Goal: Download file/media

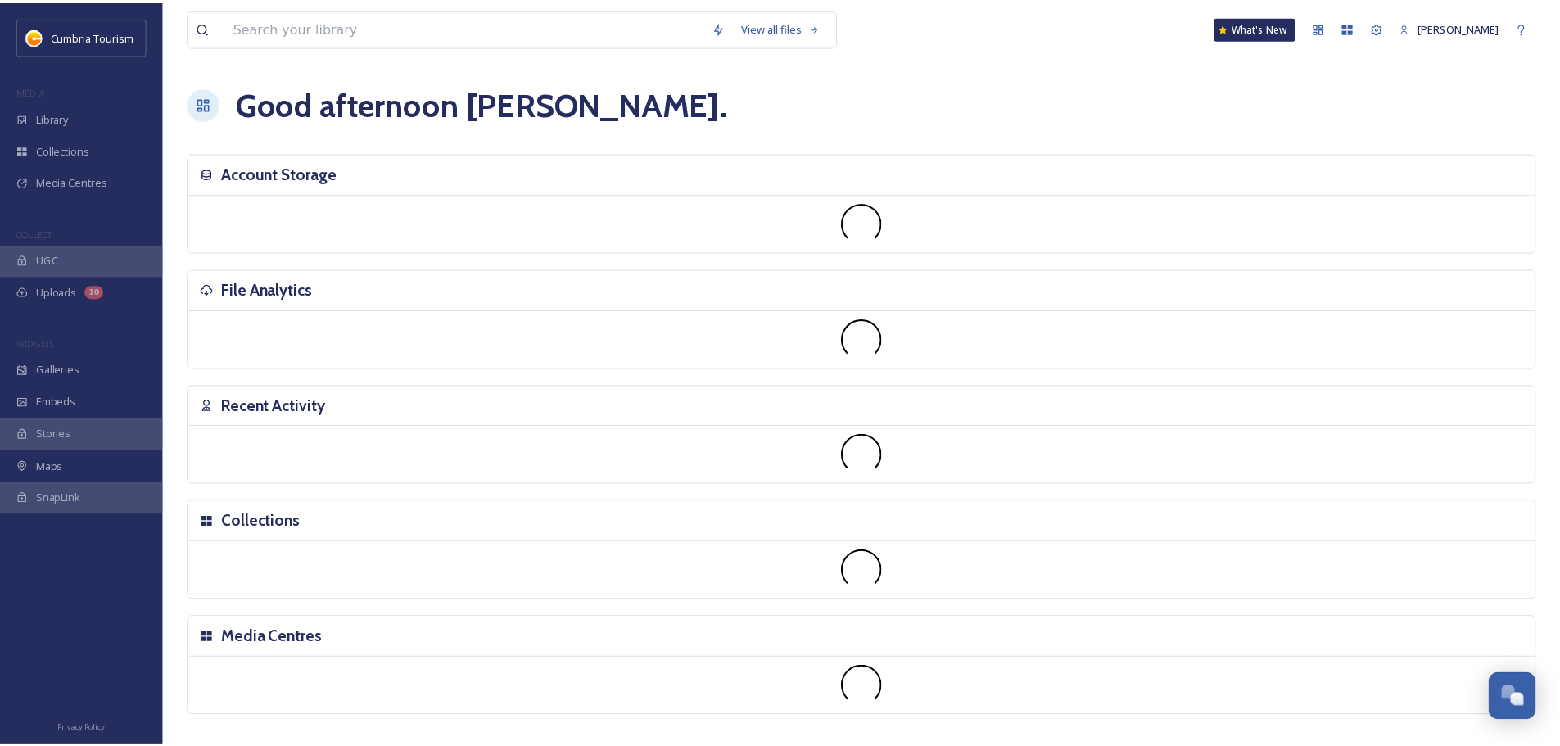
scroll to position [6419, 0]
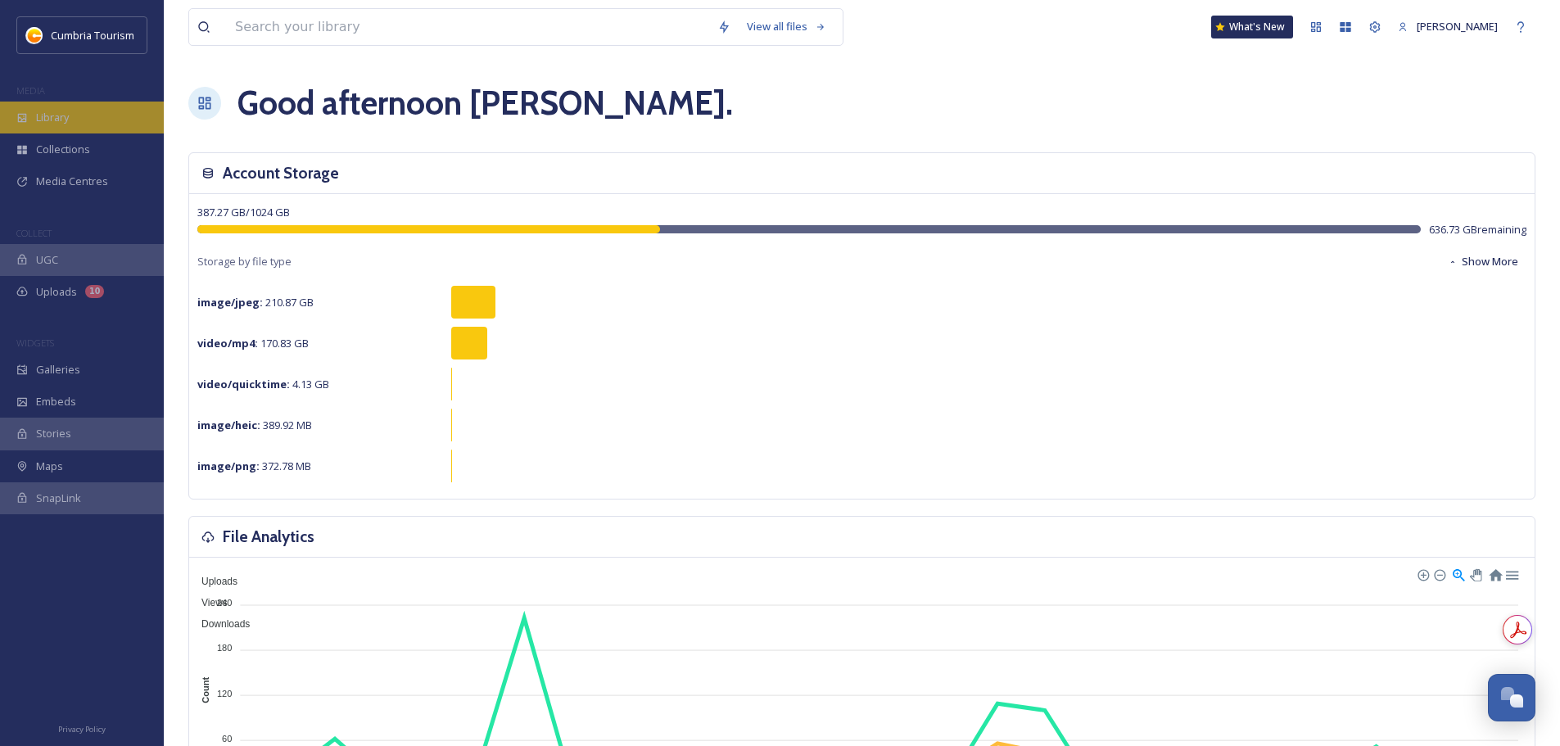
click at [56, 115] on span "Library" at bounding box center [52, 118] width 33 height 16
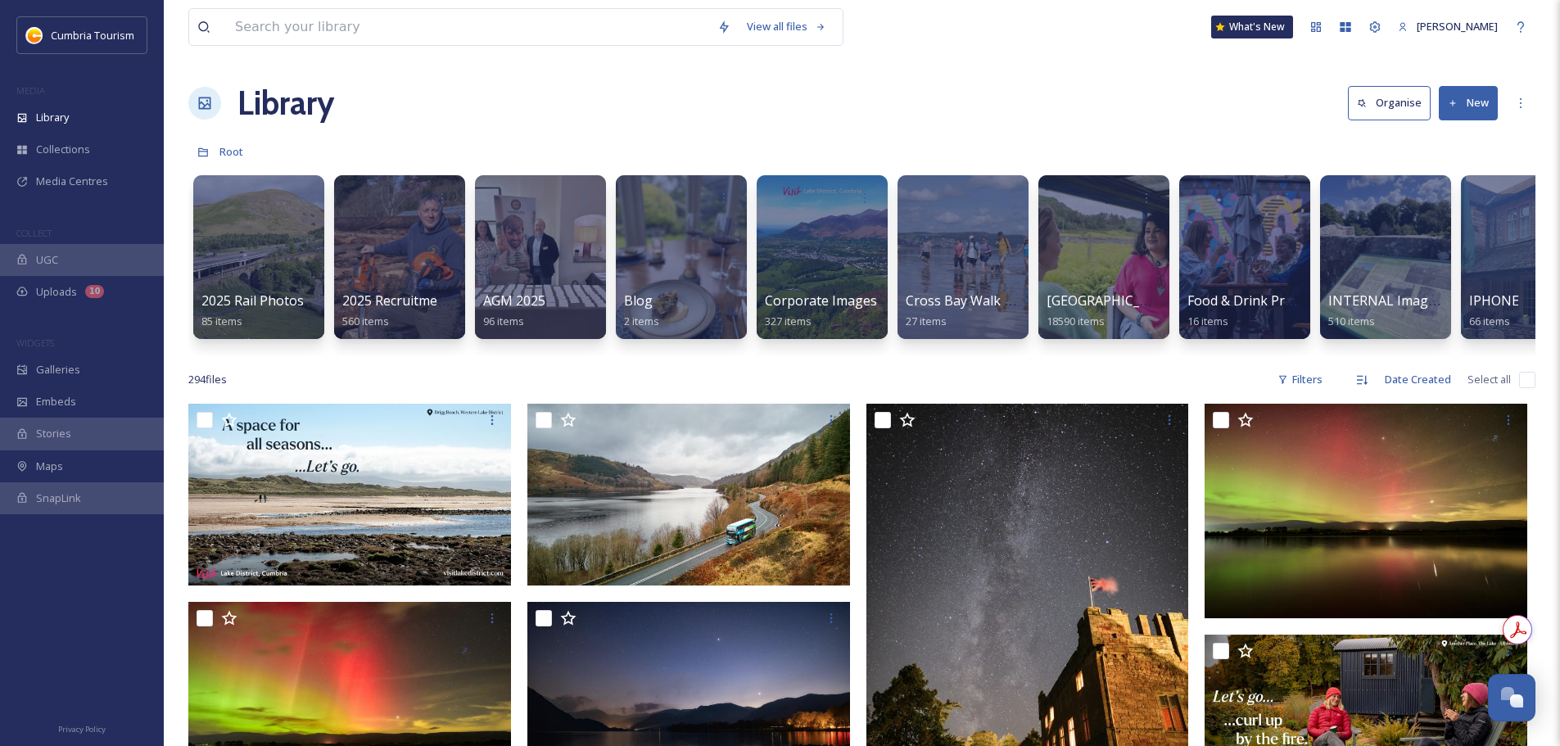
scroll to position [0, 1471]
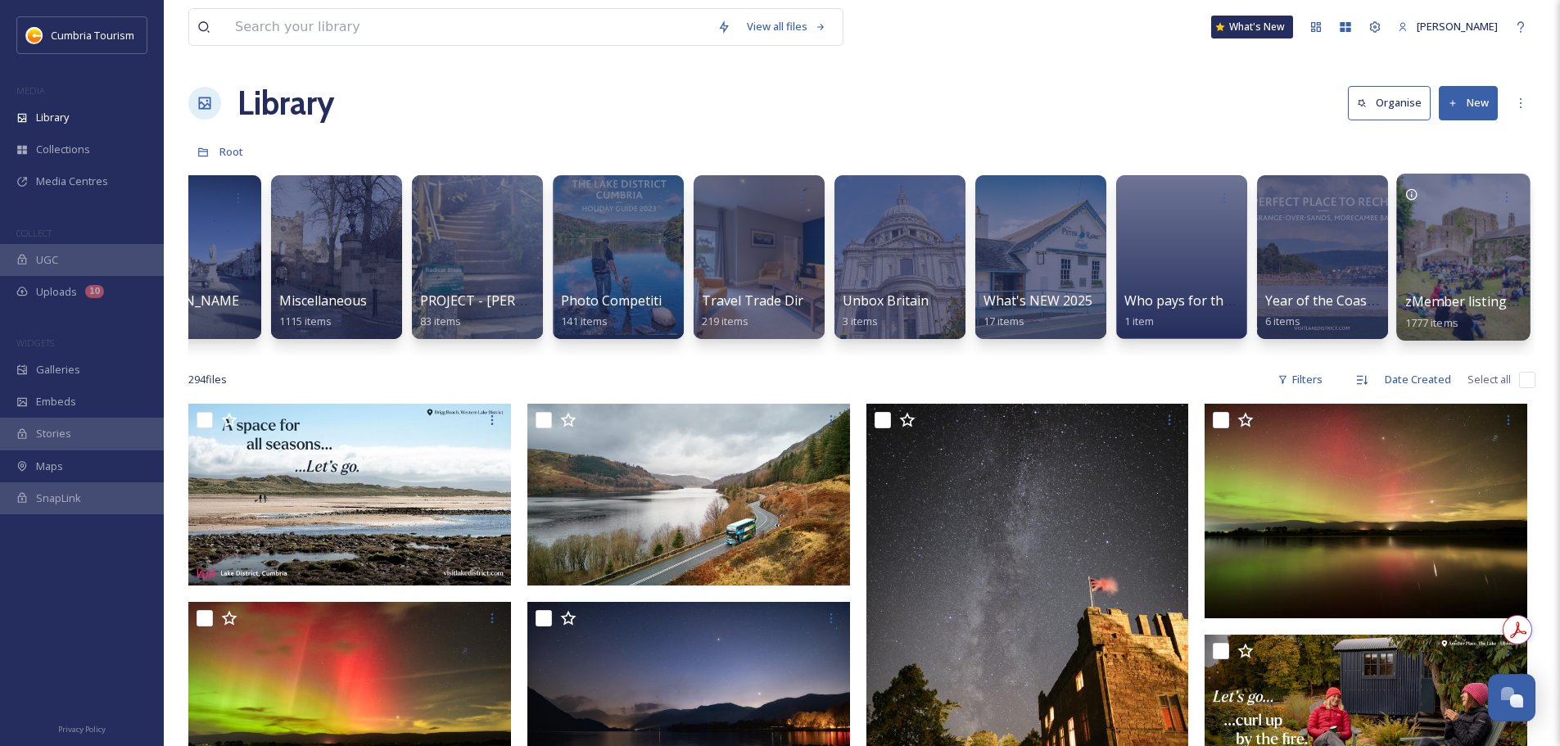
click at [1433, 304] on span "zMember listing photos" at bounding box center [1480, 301] width 151 height 18
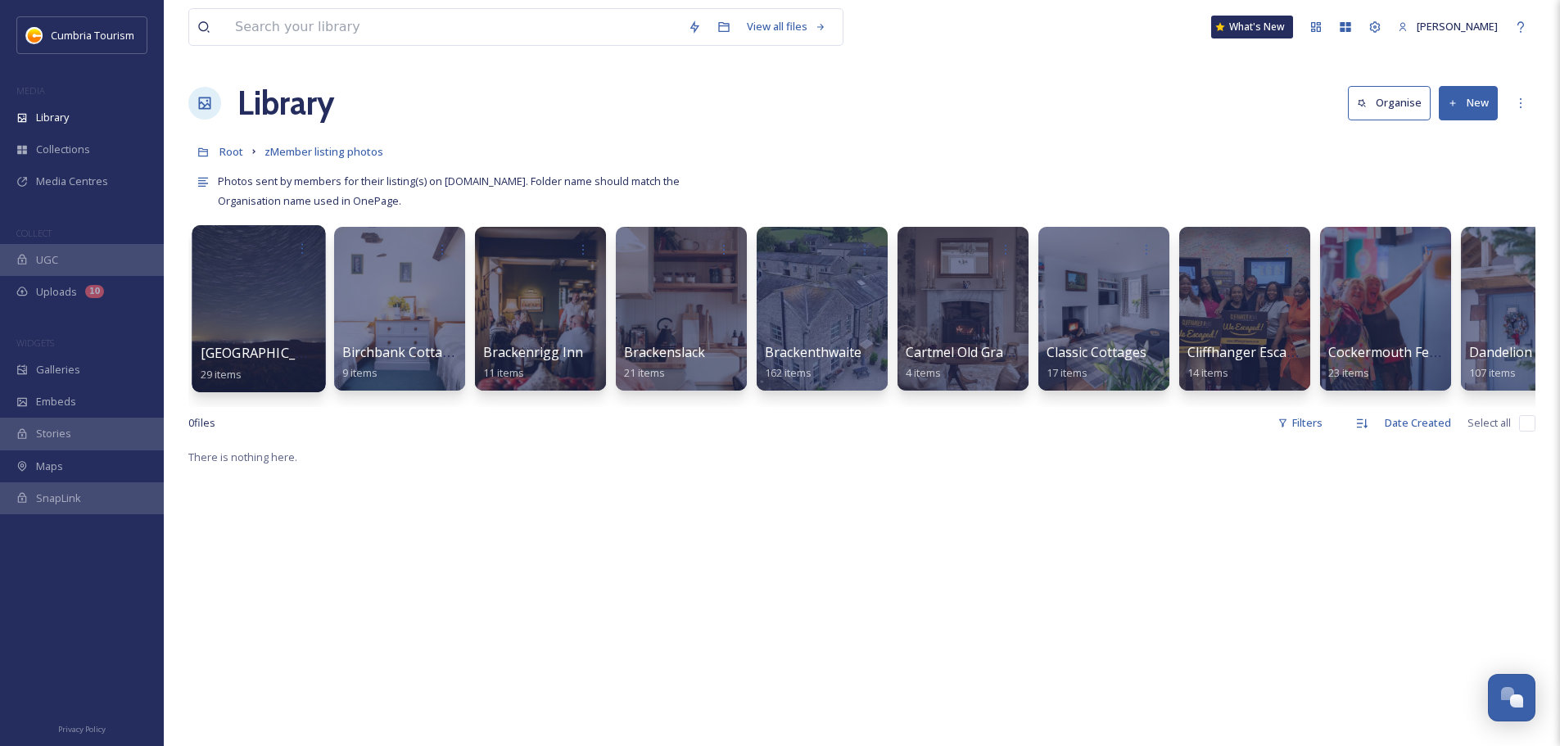
click at [243, 348] on span "[GEOGRAPHIC_DATA]" at bounding box center [268, 353] width 134 height 18
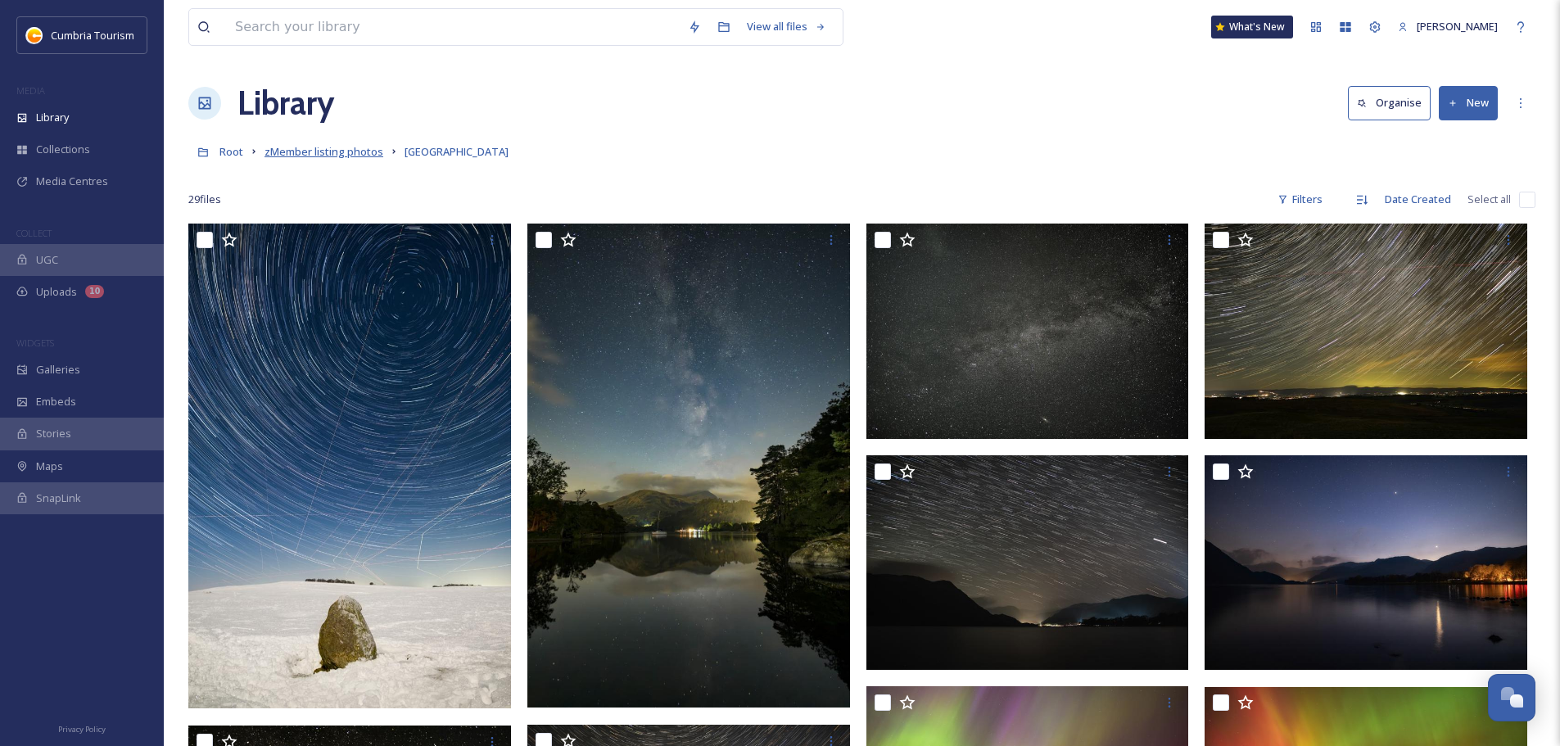
click at [345, 151] on span "zMember listing photos" at bounding box center [323, 151] width 119 height 15
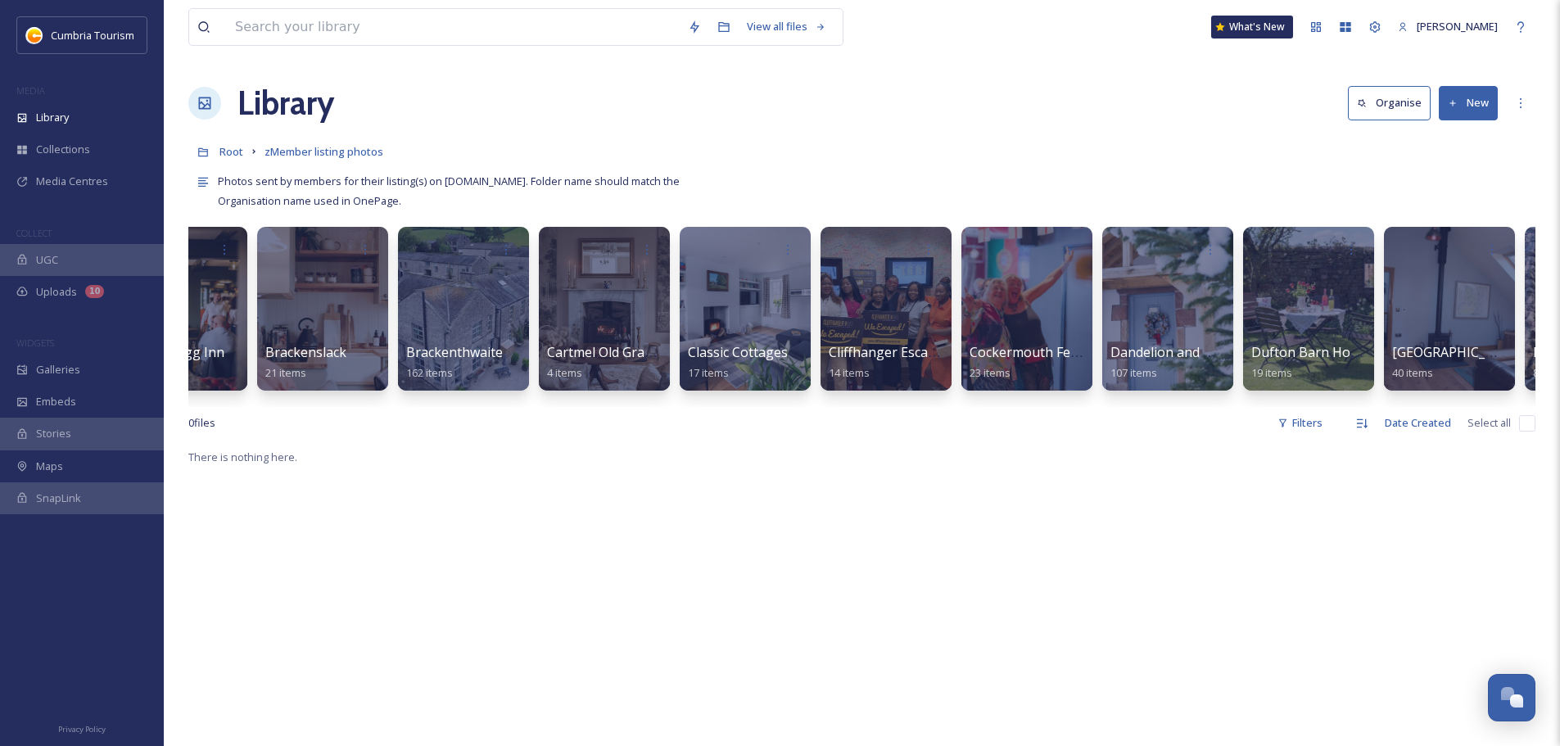
scroll to position [0, 382]
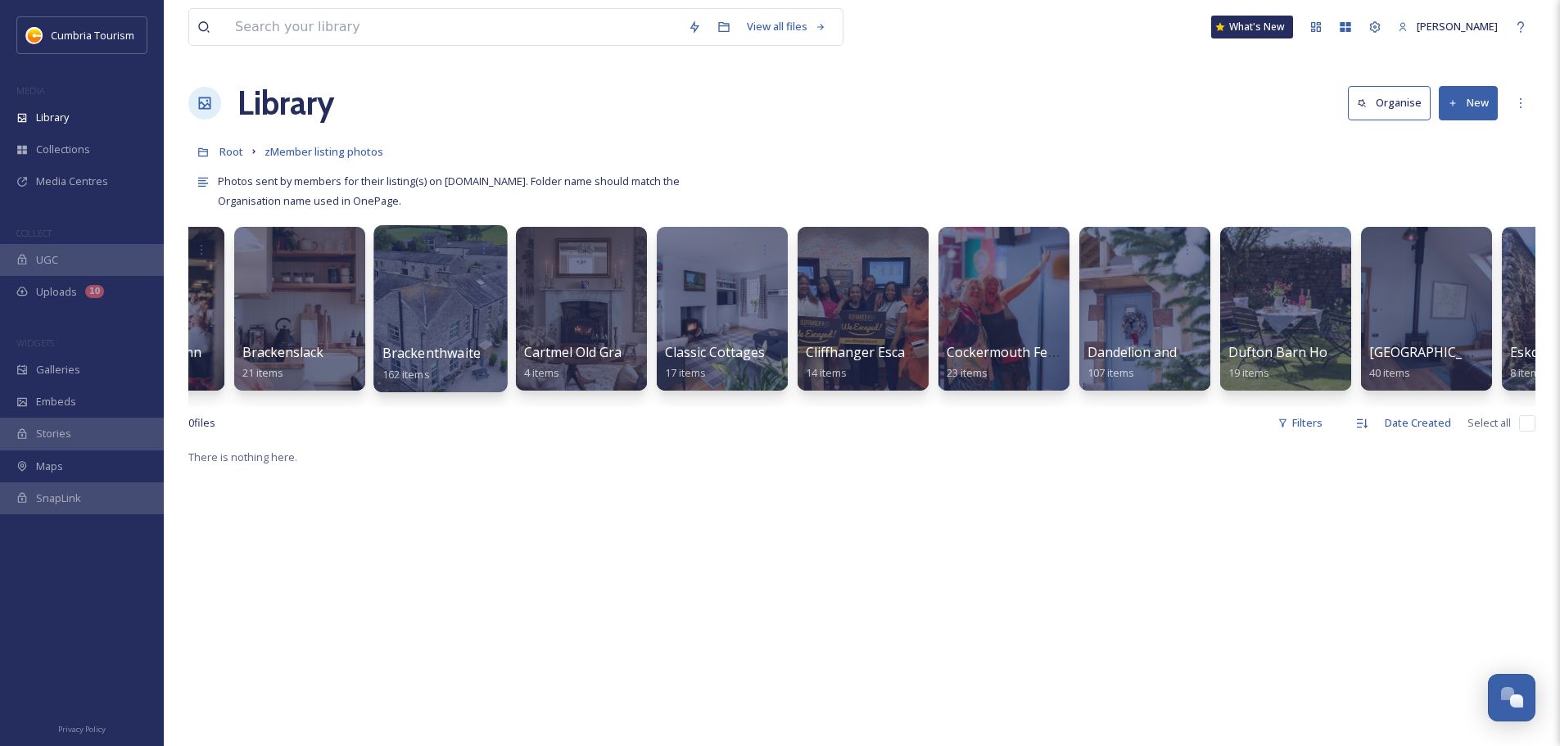
click at [449, 348] on span "Brackenthwaite" at bounding box center [431, 353] width 98 height 18
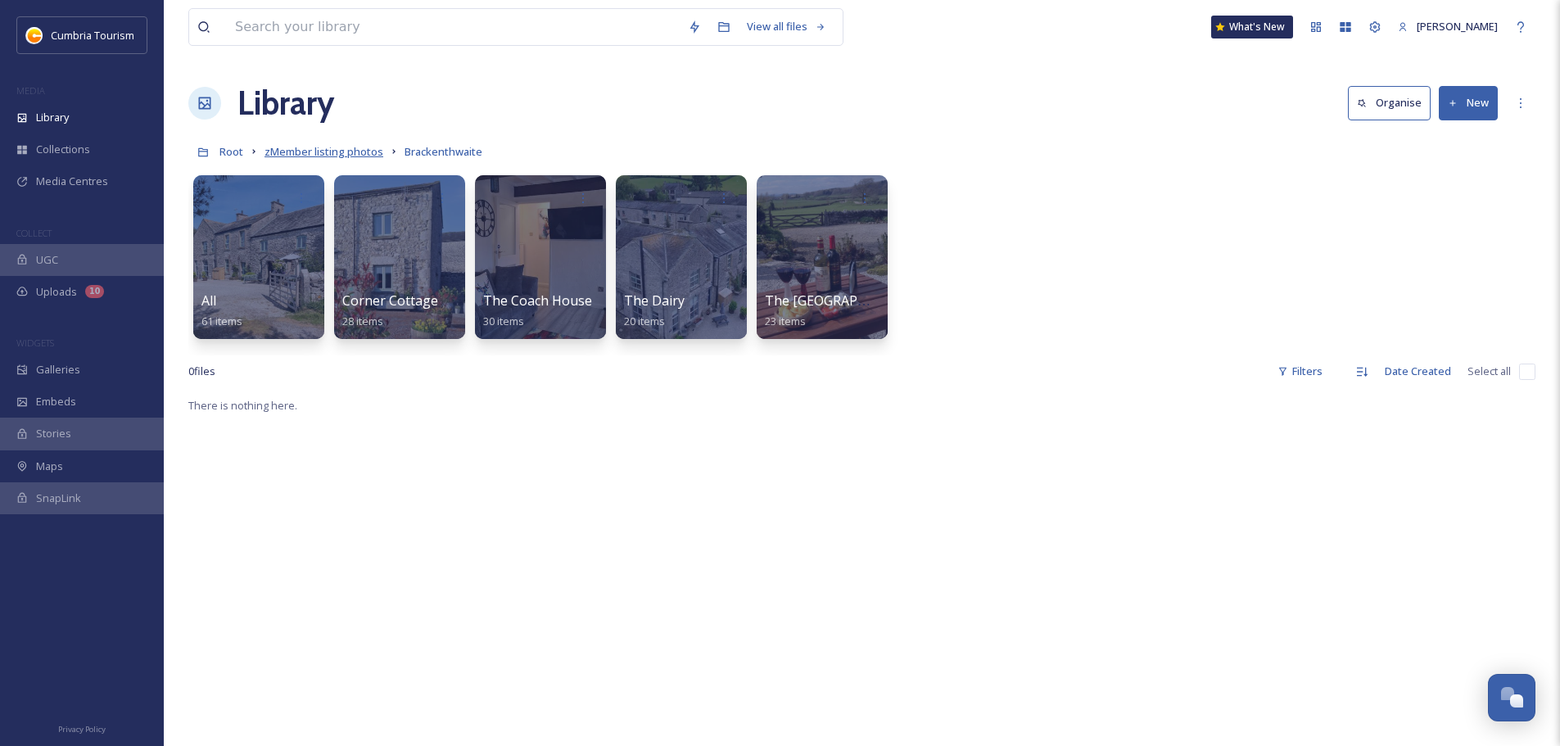
click at [330, 149] on span "zMember listing photos" at bounding box center [323, 151] width 119 height 15
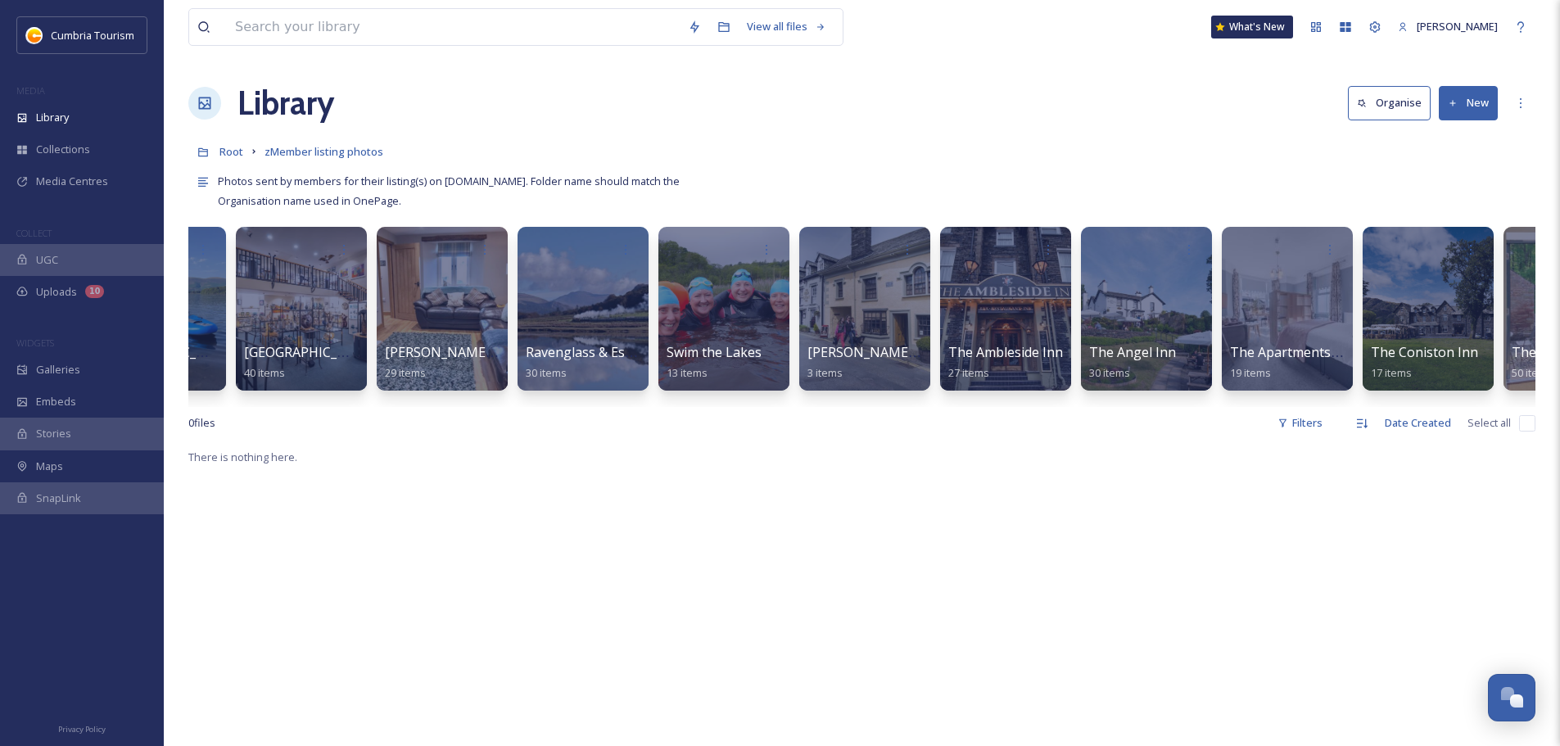
scroll to position [0, 4751]
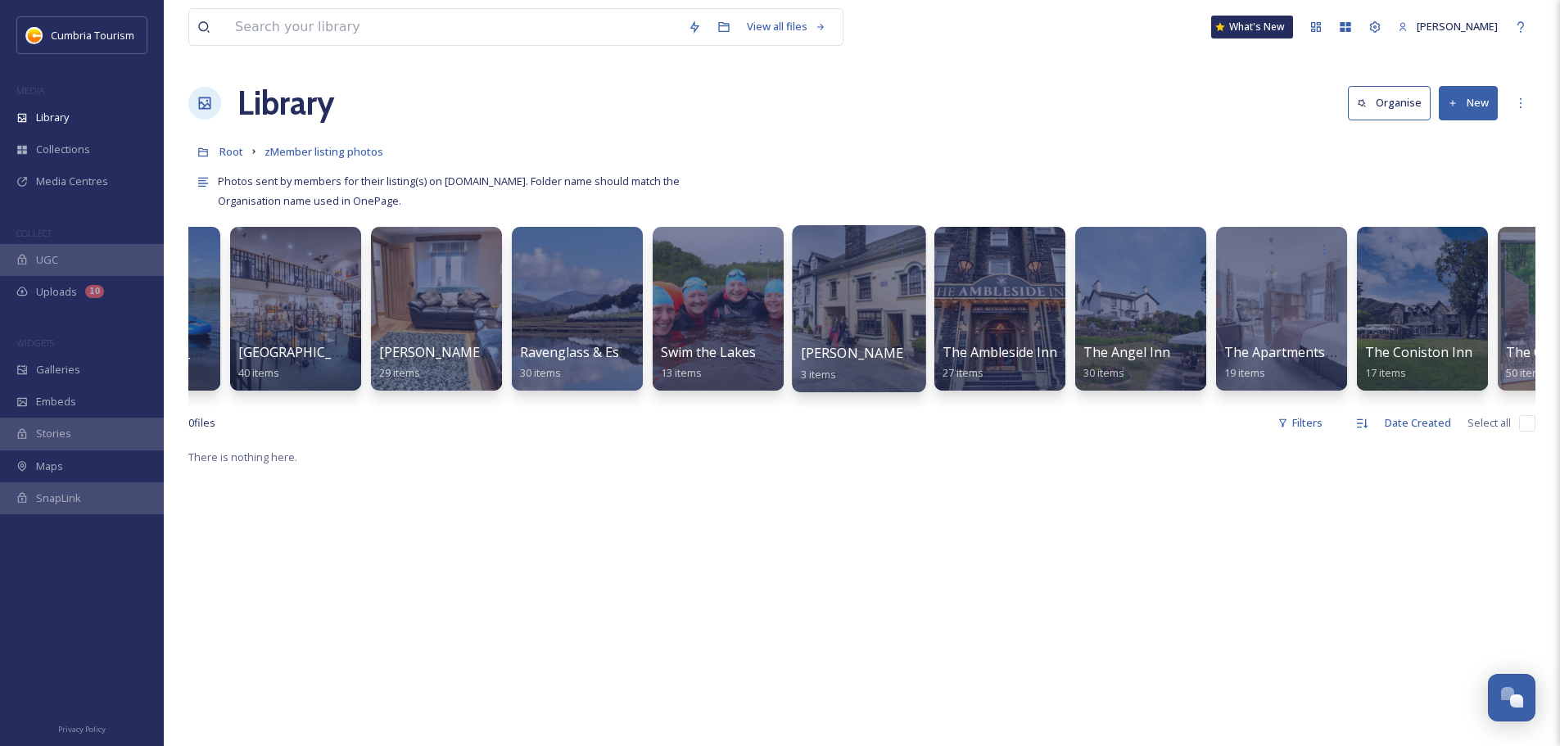
click at [882, 346] on span "[PERSON_NAME] Bookshop" at bounding box center [888, 353] width 175 height 18
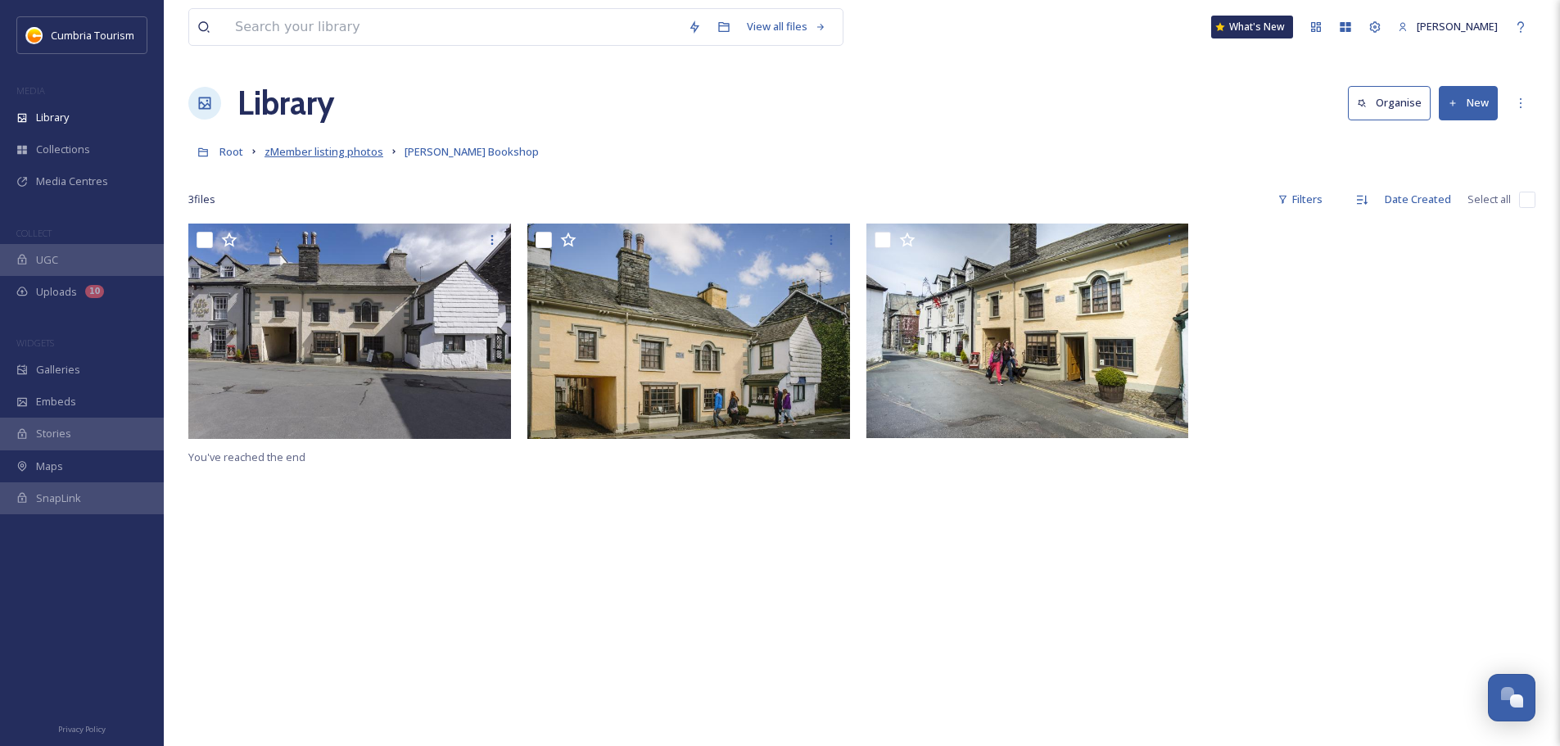
click at [350, 158] on span "zMember listing photos" at bounding box center [323, 151] width 119 height 15
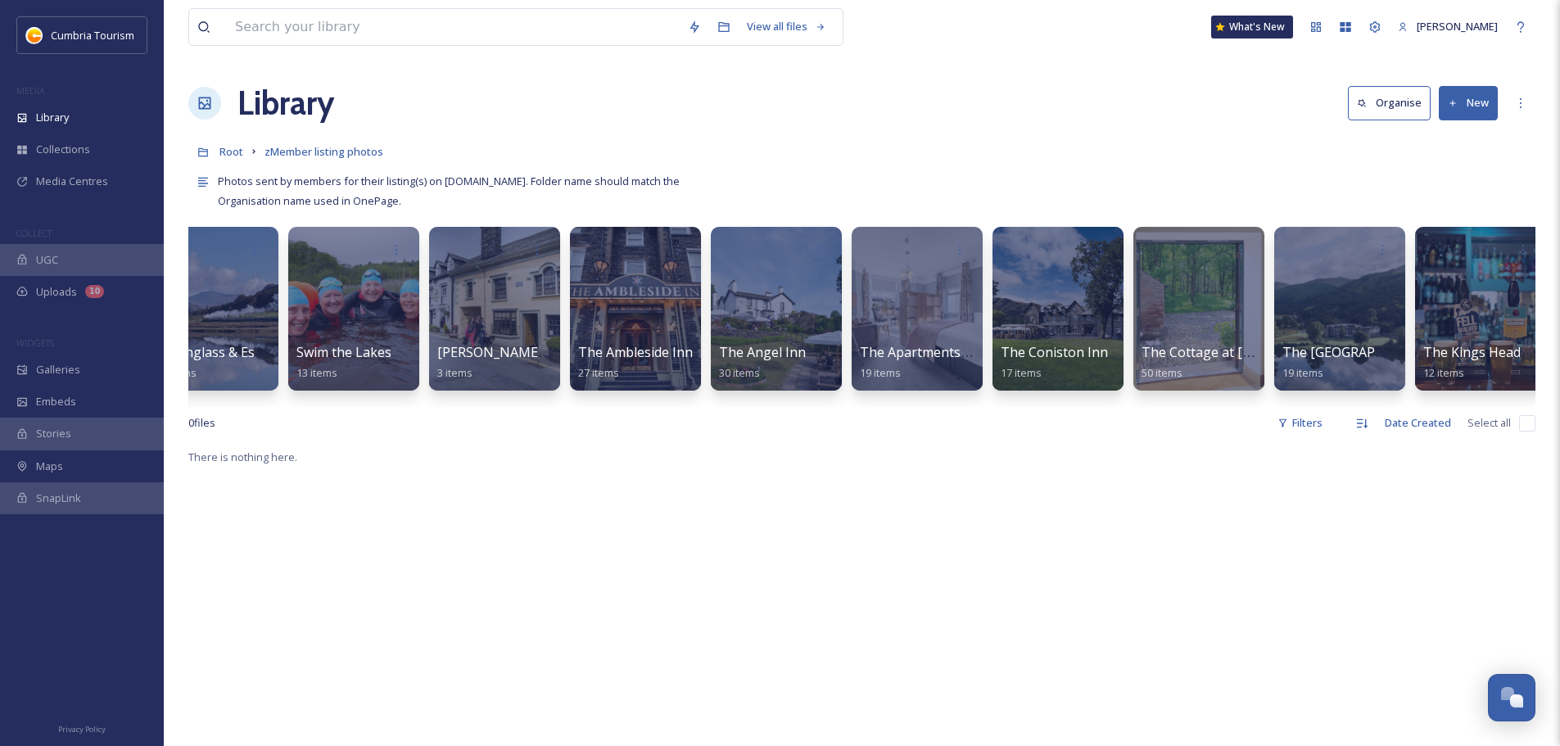
scroll to position [0, 5092]
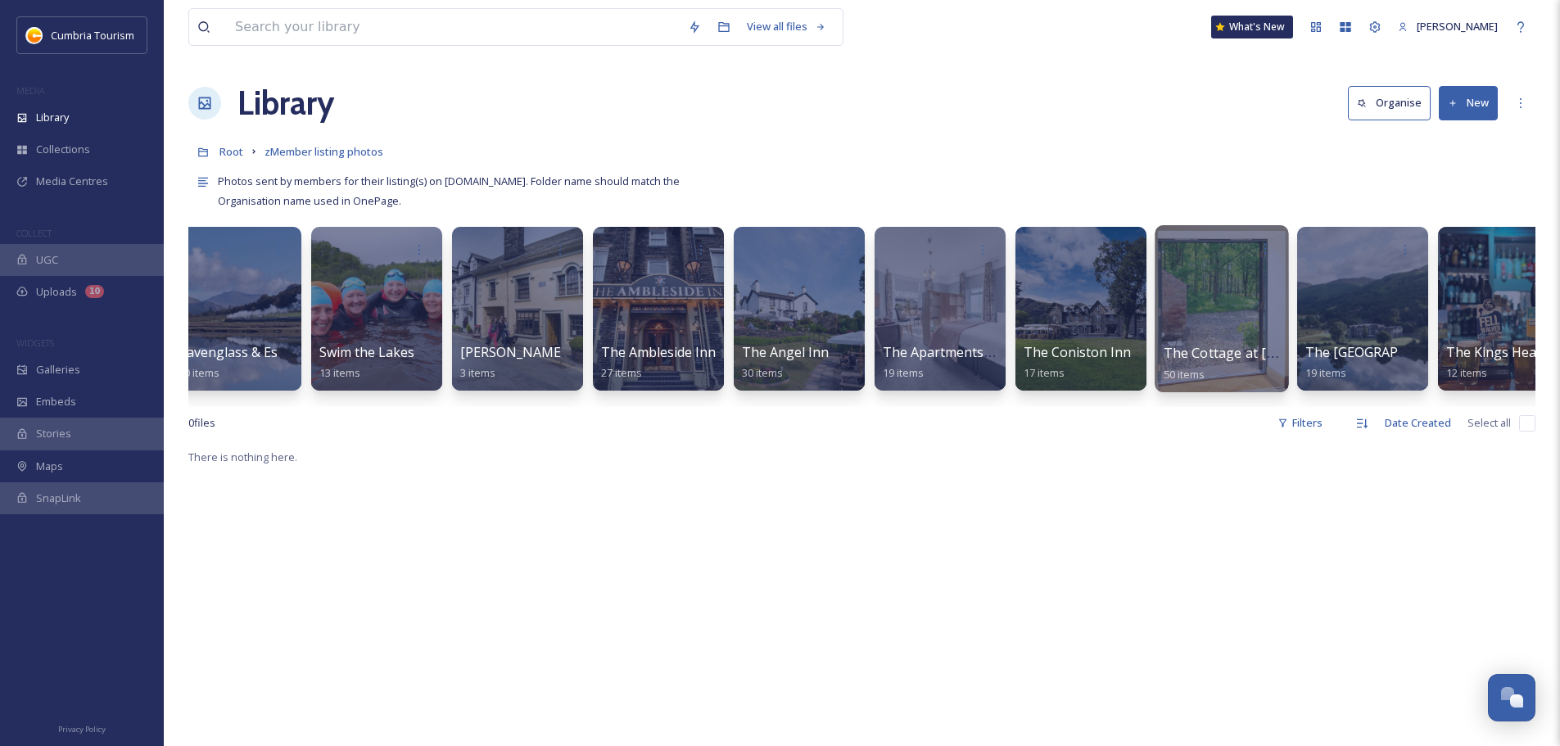
click at [1211, 343] on div "The Cottage at [GEOGRAPHIC_DATA] 50 items" at bounding box center [1221, 363] width 117 height 41
click at [1229, 352] on span "The Cottage at [GEOGRAPHIC_DATA]" at bounding box center [1279, 353] width 233 height 18
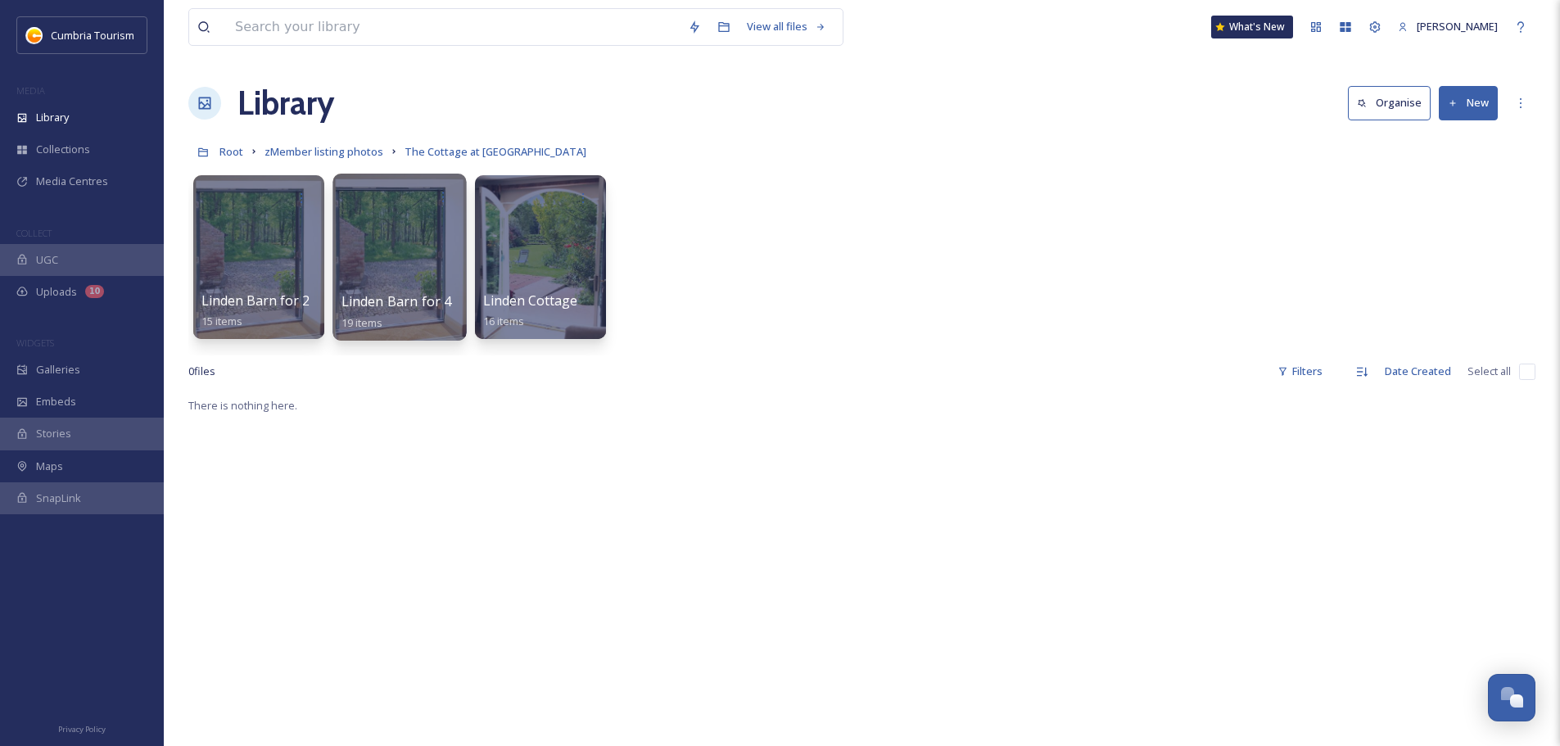
click at [338, 299] on div at bounding box center [398, 257] width 133 height 167
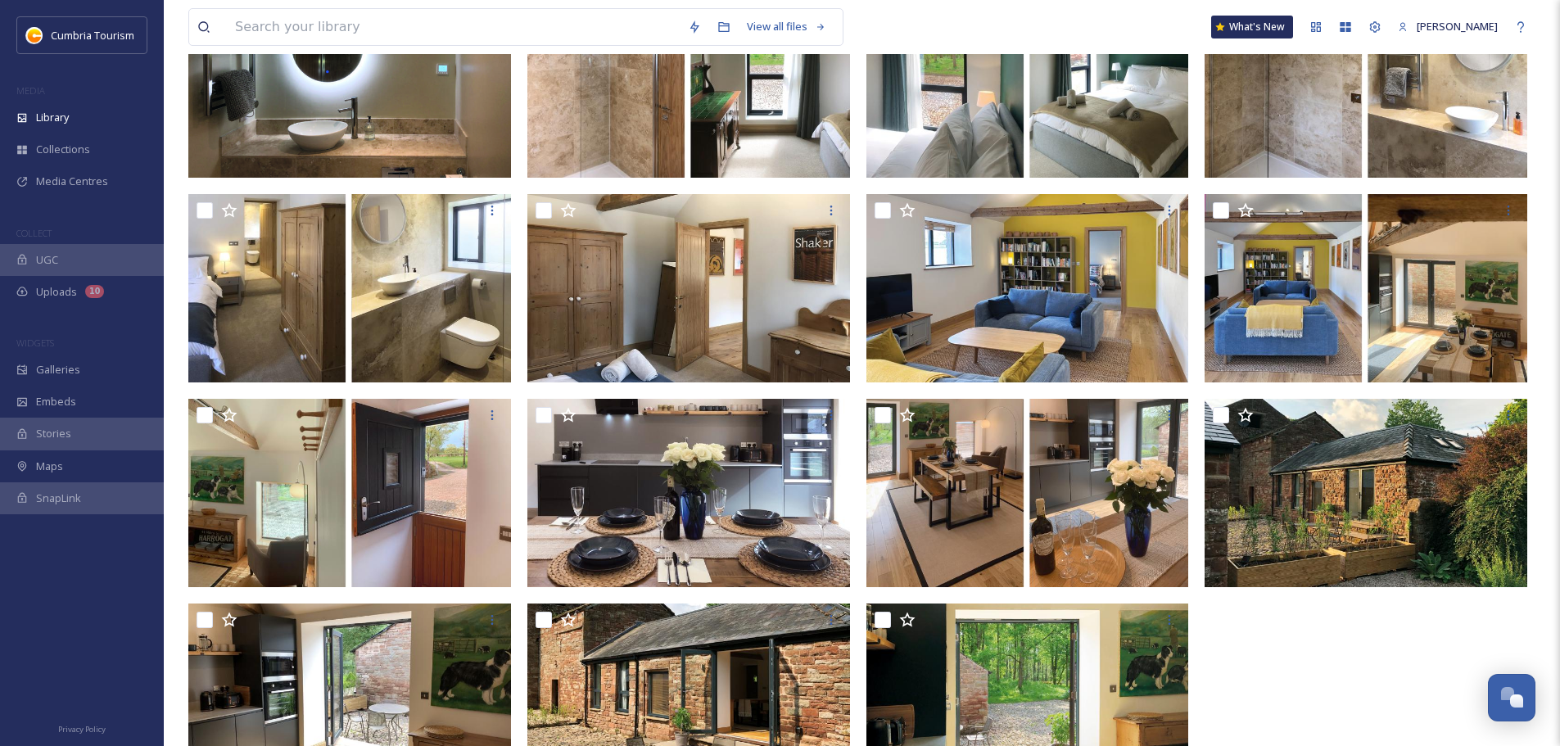
scroll to position [491, 0]
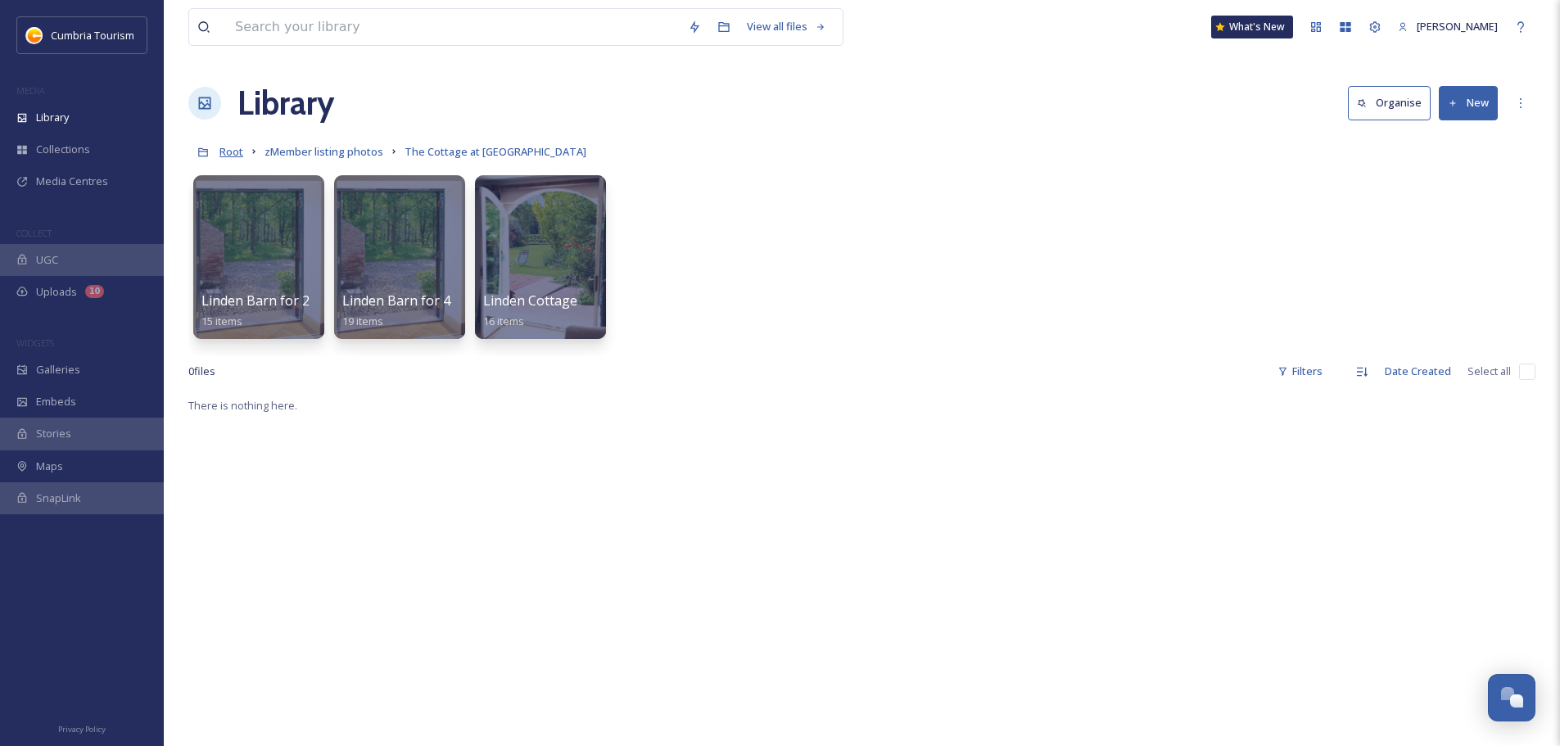
click at [240, 150] on span "Root" at bounding box center [231, 151] width 24 height 15
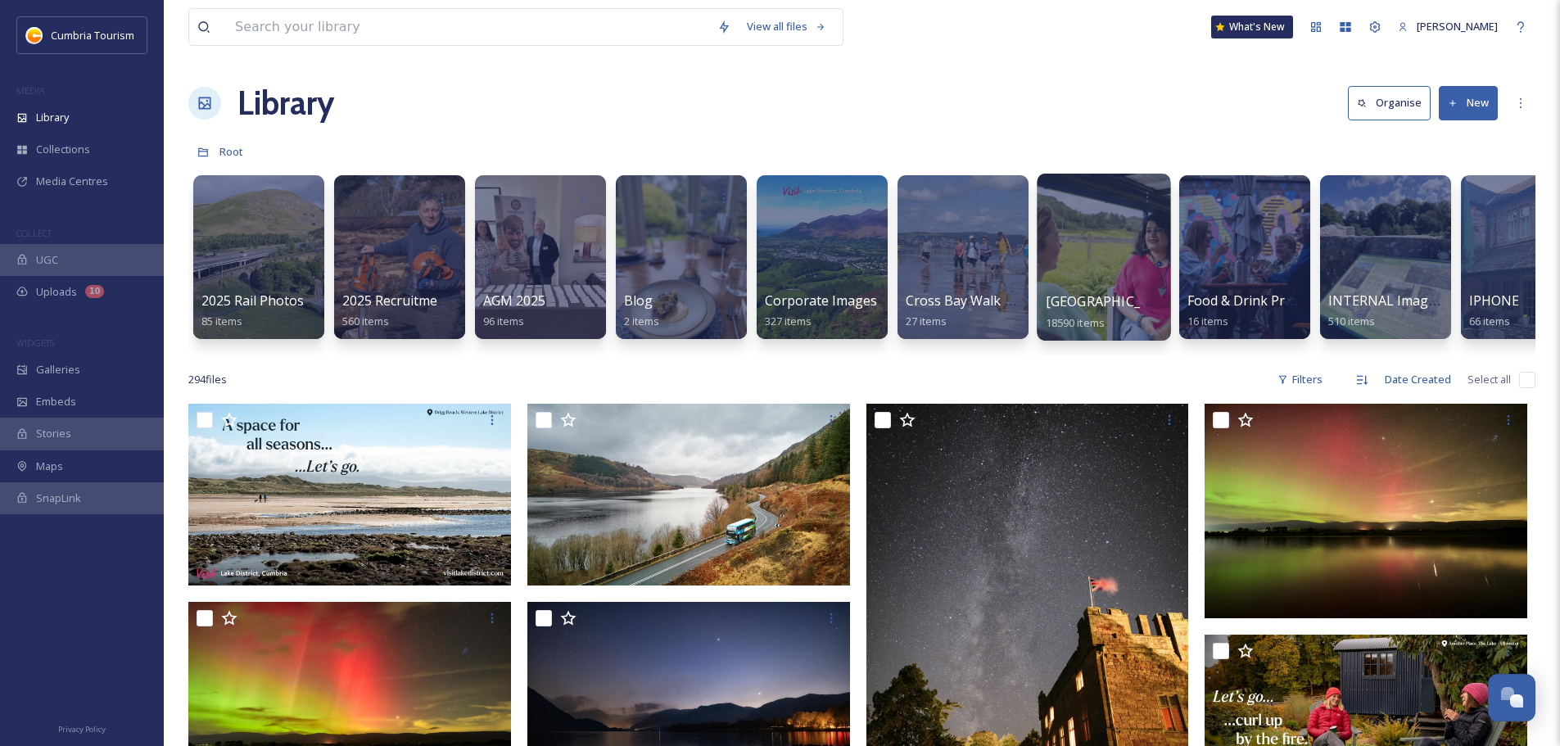
click at [1092, 297] on span "[GEOGRAPHIC_DATA]" at bounding box center [1112, 301] width 134 height 18
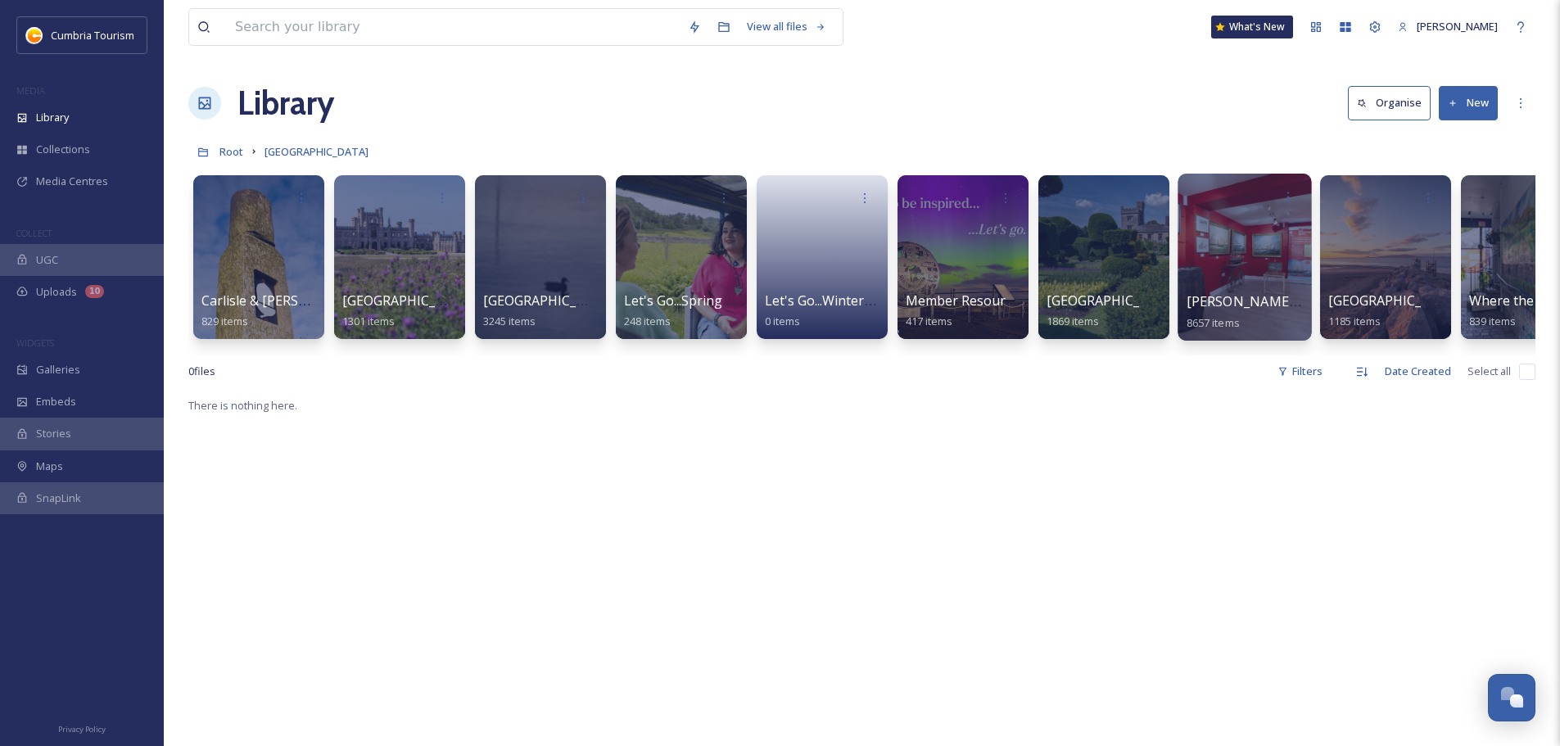
click at [1226, 300] on span "[PERSON_NAME] Uploads" at bounding box center [1267, 301] width 162 height 18
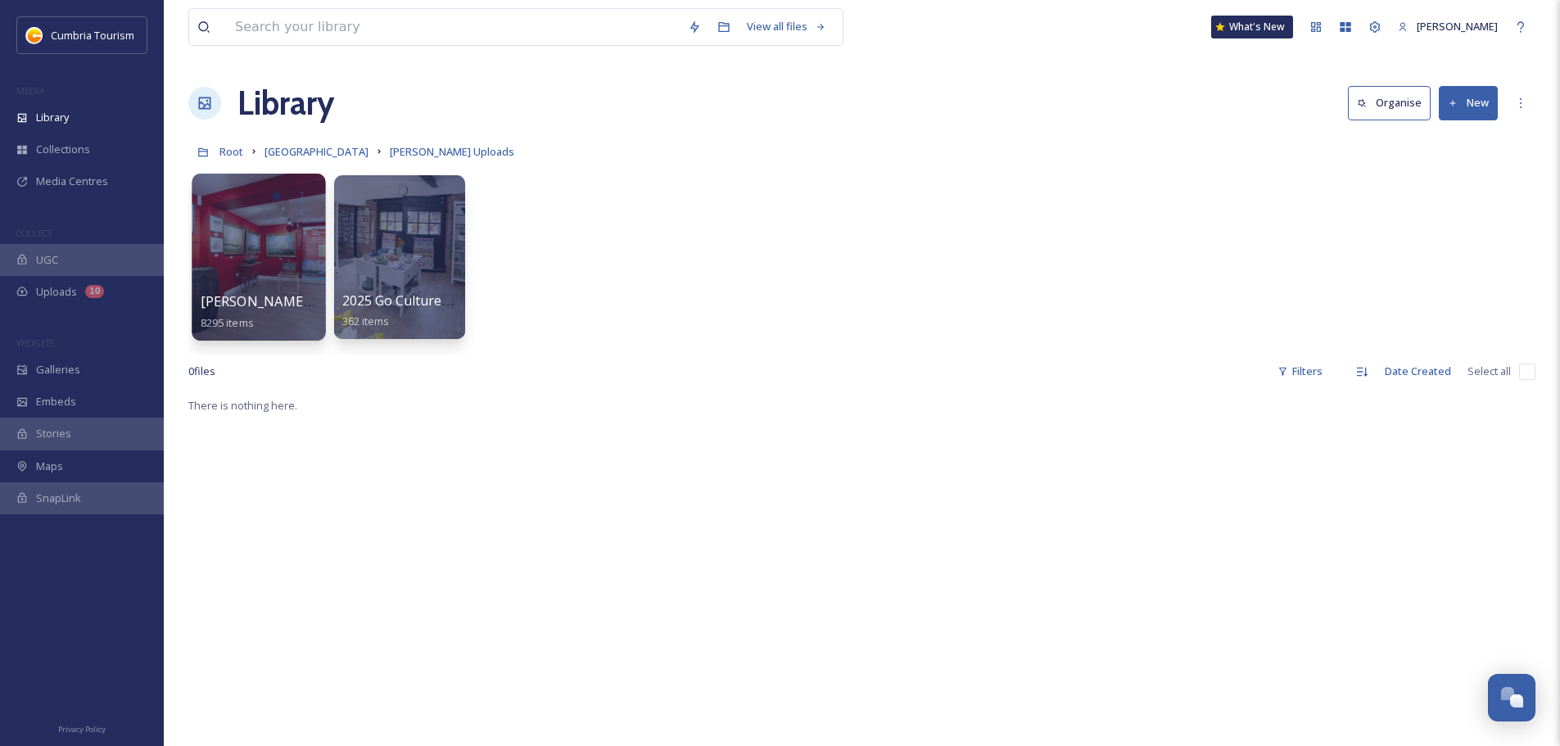
click at [224, 305] on span "[PERSON_NAME] Uploads - [DATE]" at bounding box center [310, 301] width 218 height 18
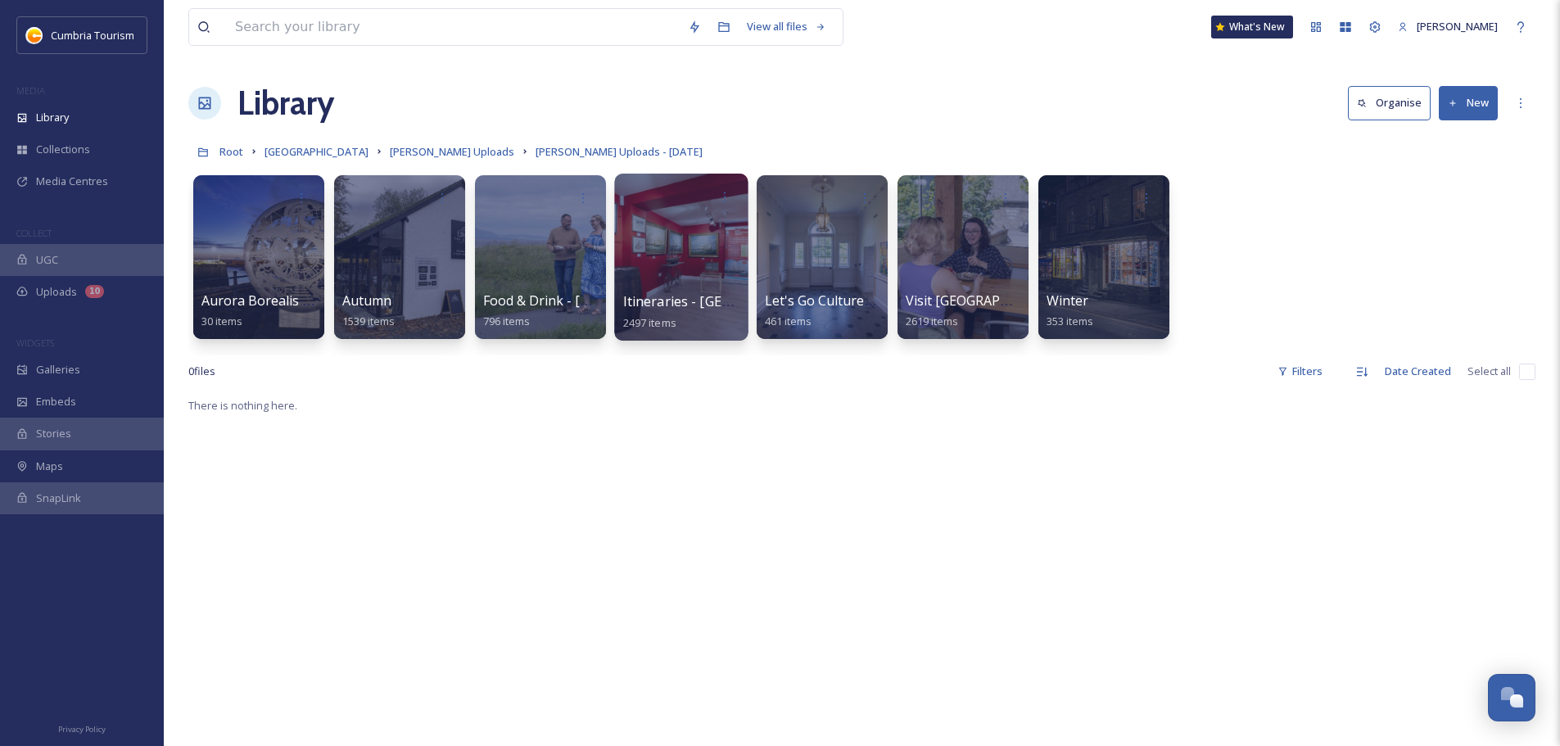
click at [655, 303] on span "Itineraries - [GEOGRAPHIC_DATA]" at bounding box center [728, 301] width 211 height 18
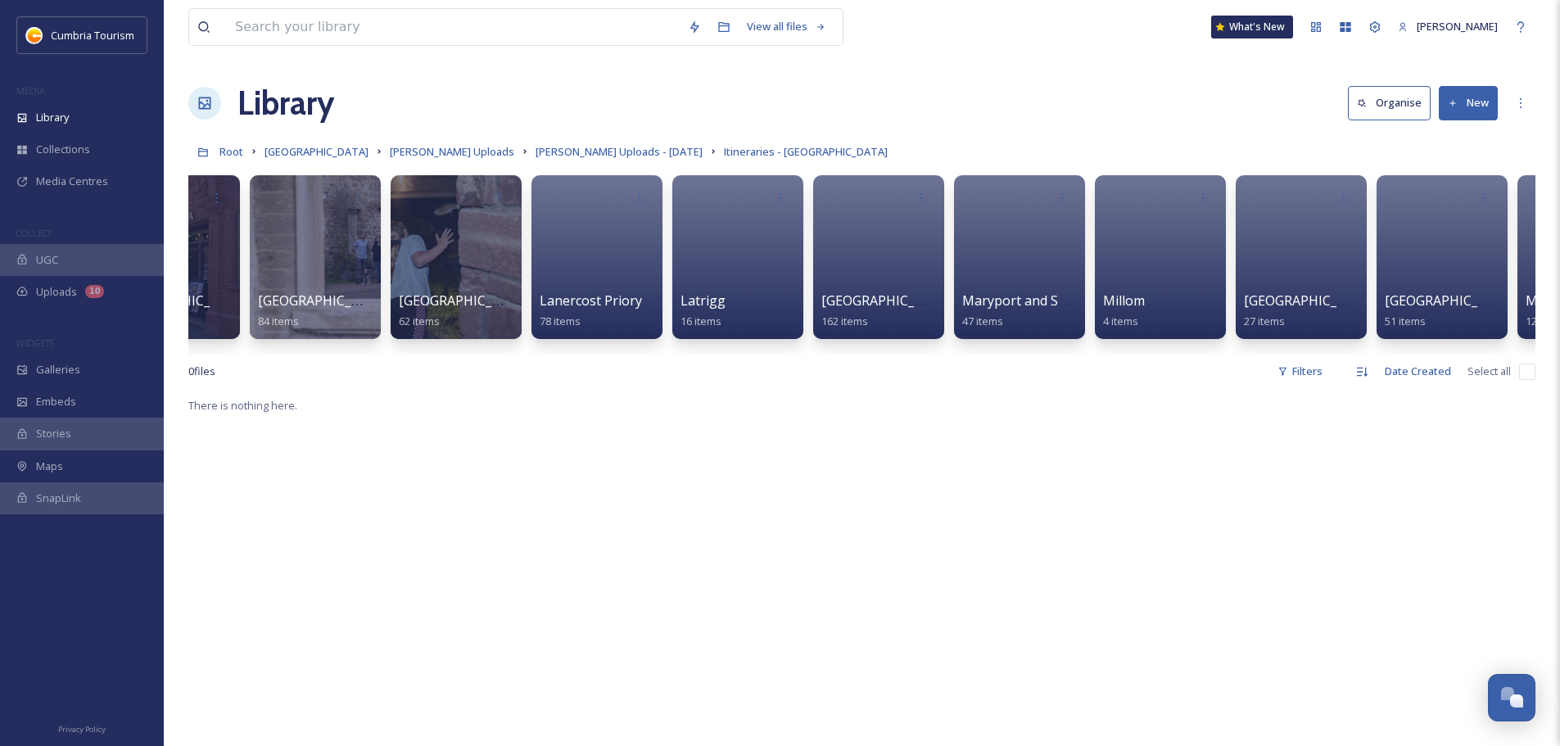
scroll to position [0, 3200]
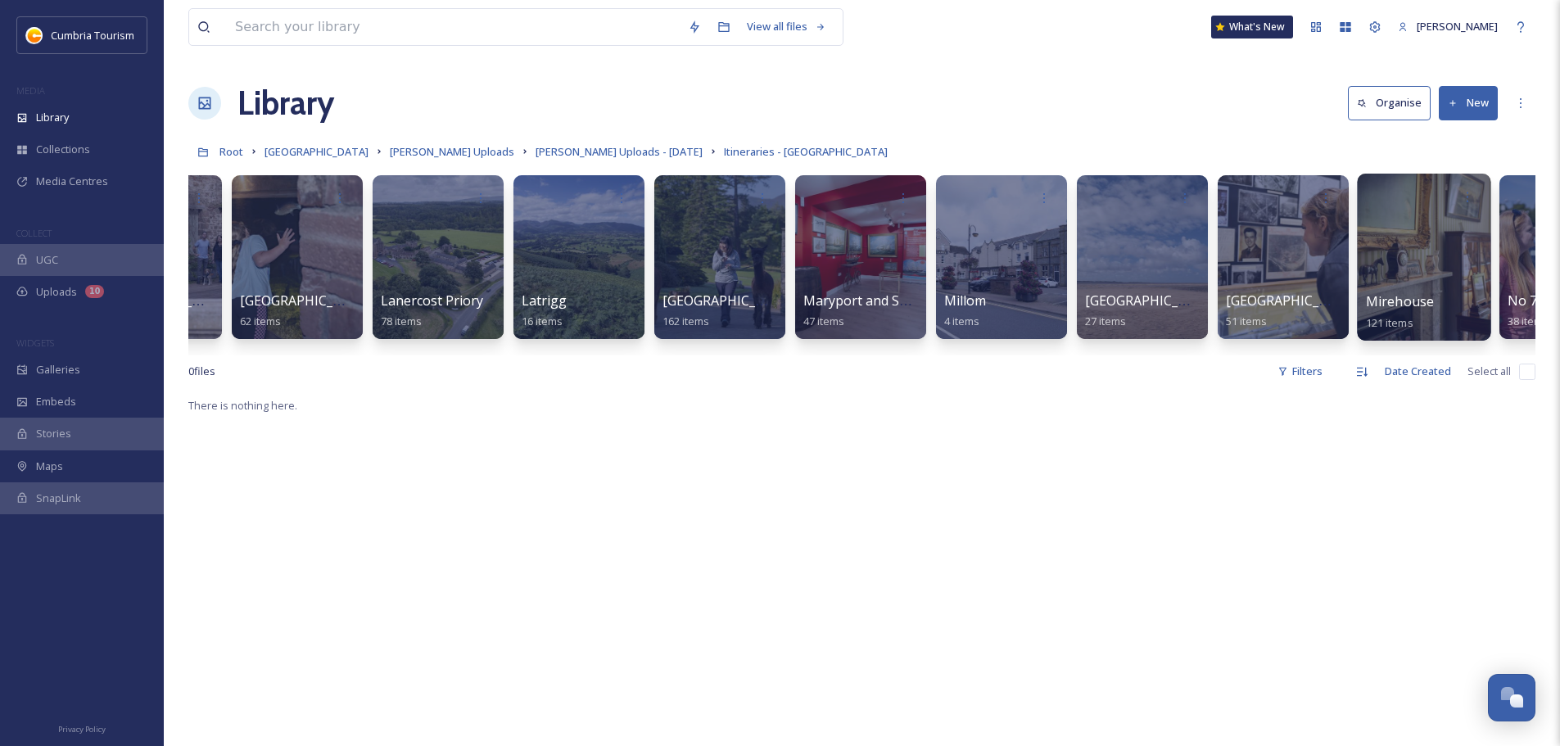
click at [1413, 298] on span "Mirehouse" at bounding box center [1400, 301] width 69 height 18
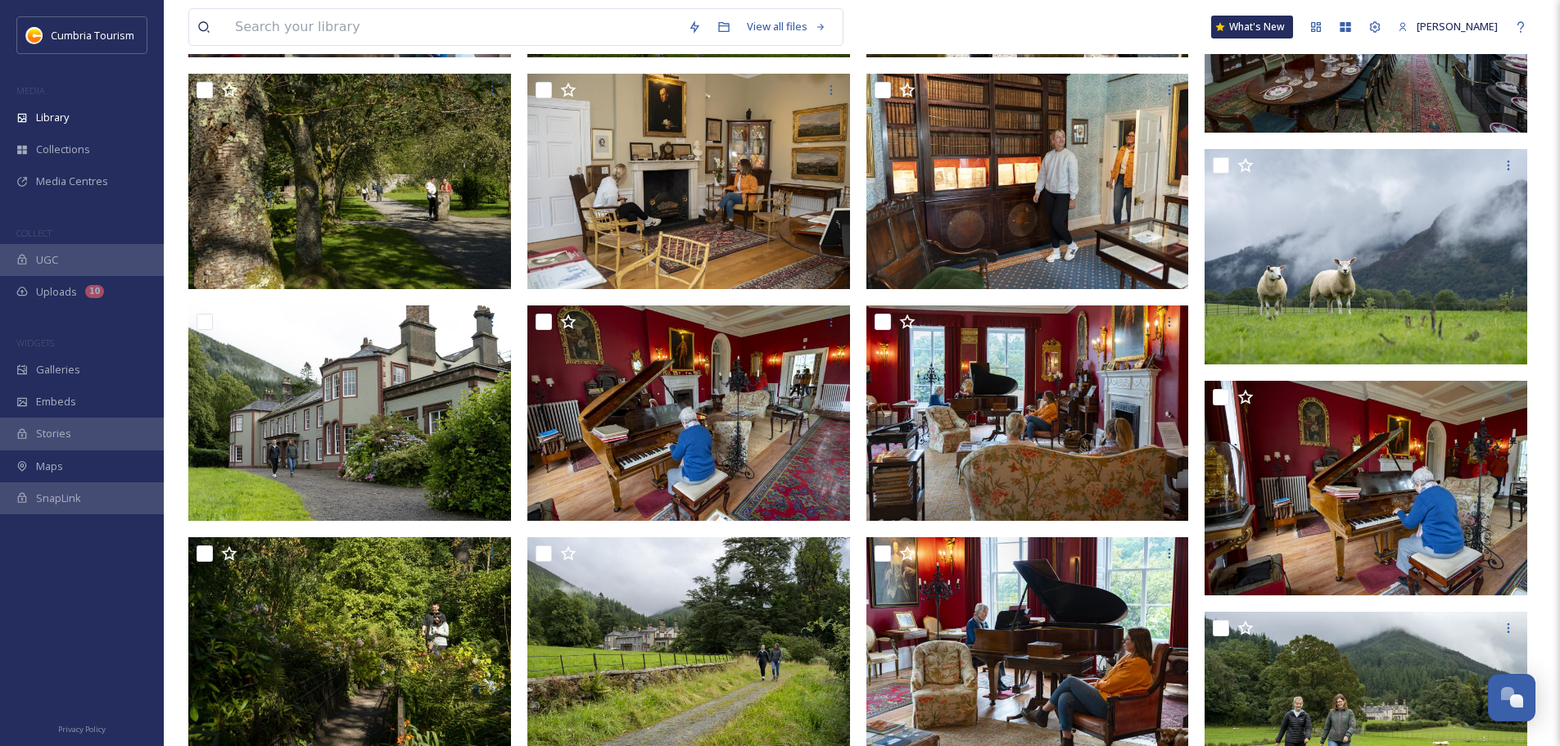
scroll to position [1333, 0]
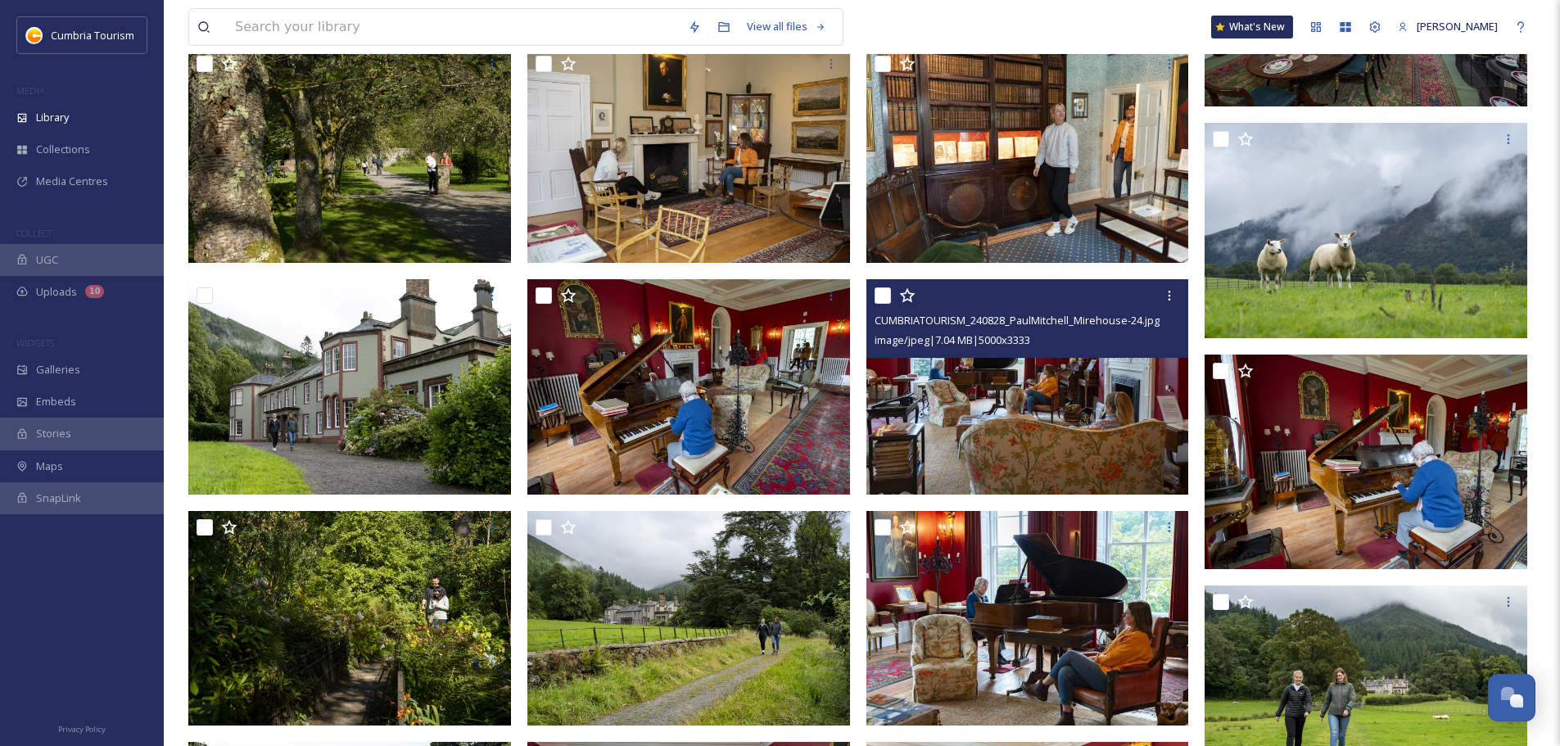
click at [1072, 393] on img at bounding box center [1027, 386] width 323 height 215
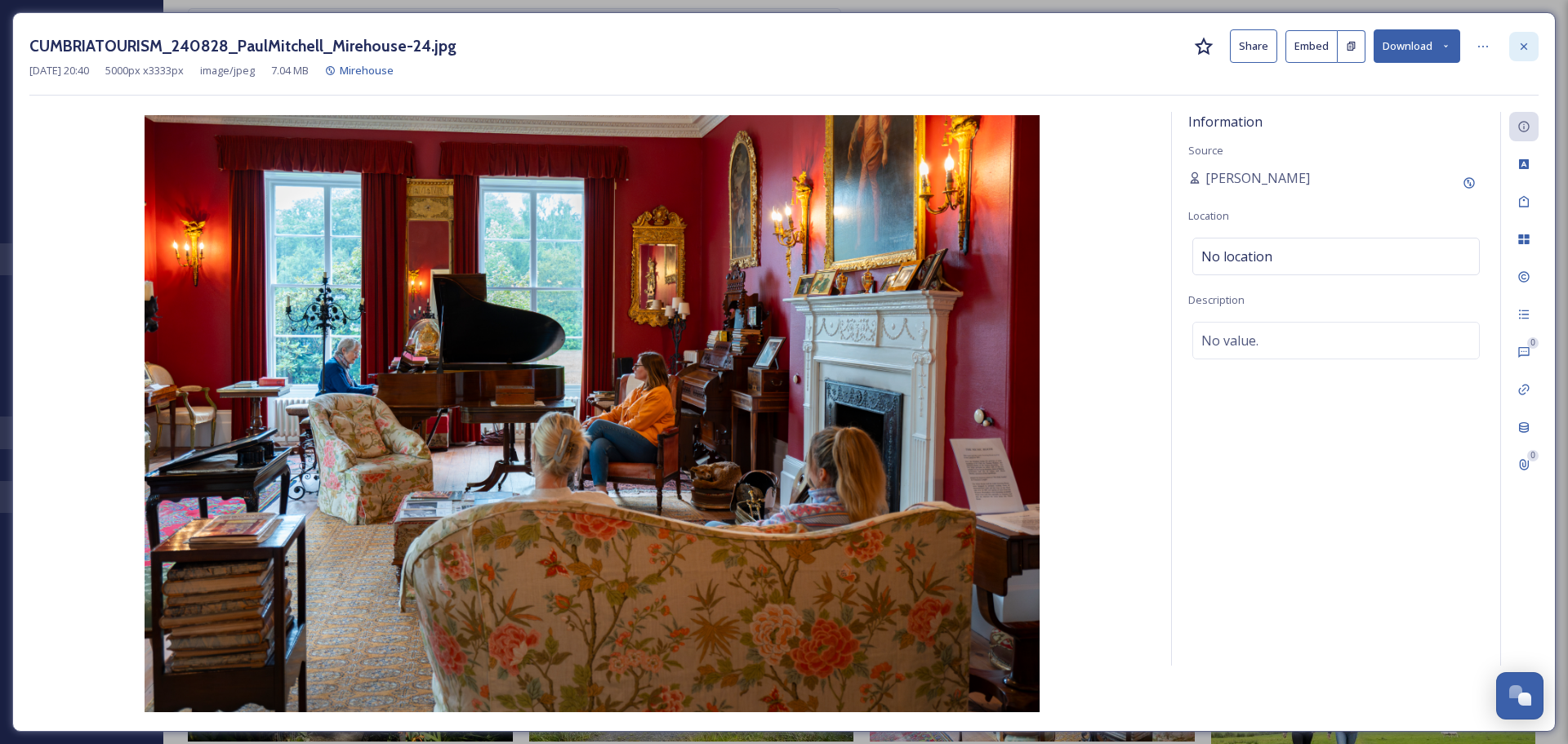
click at [1515, 56] on div at bounding box center [1523, 46] width 29 height 29
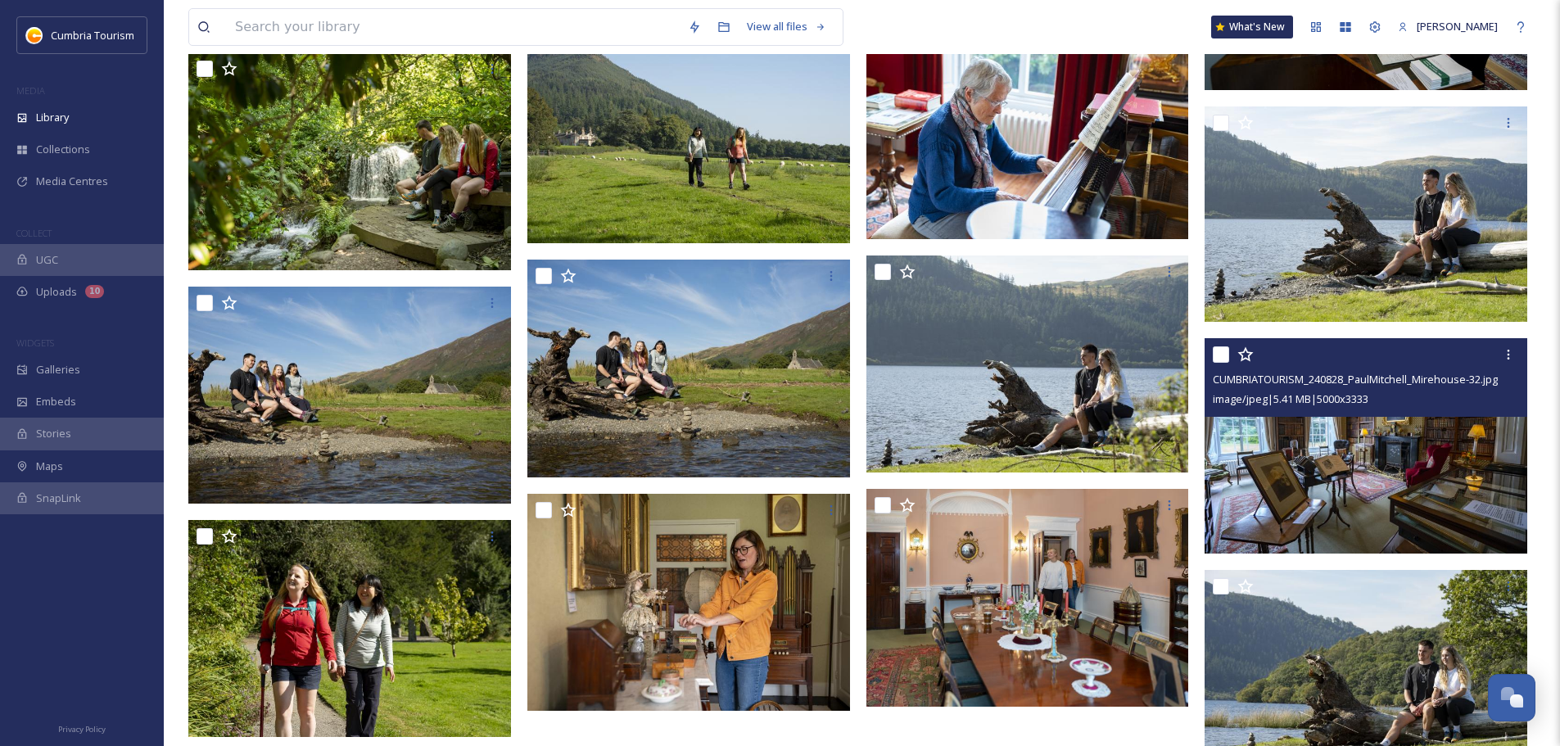
scroll to position [6491, 0]
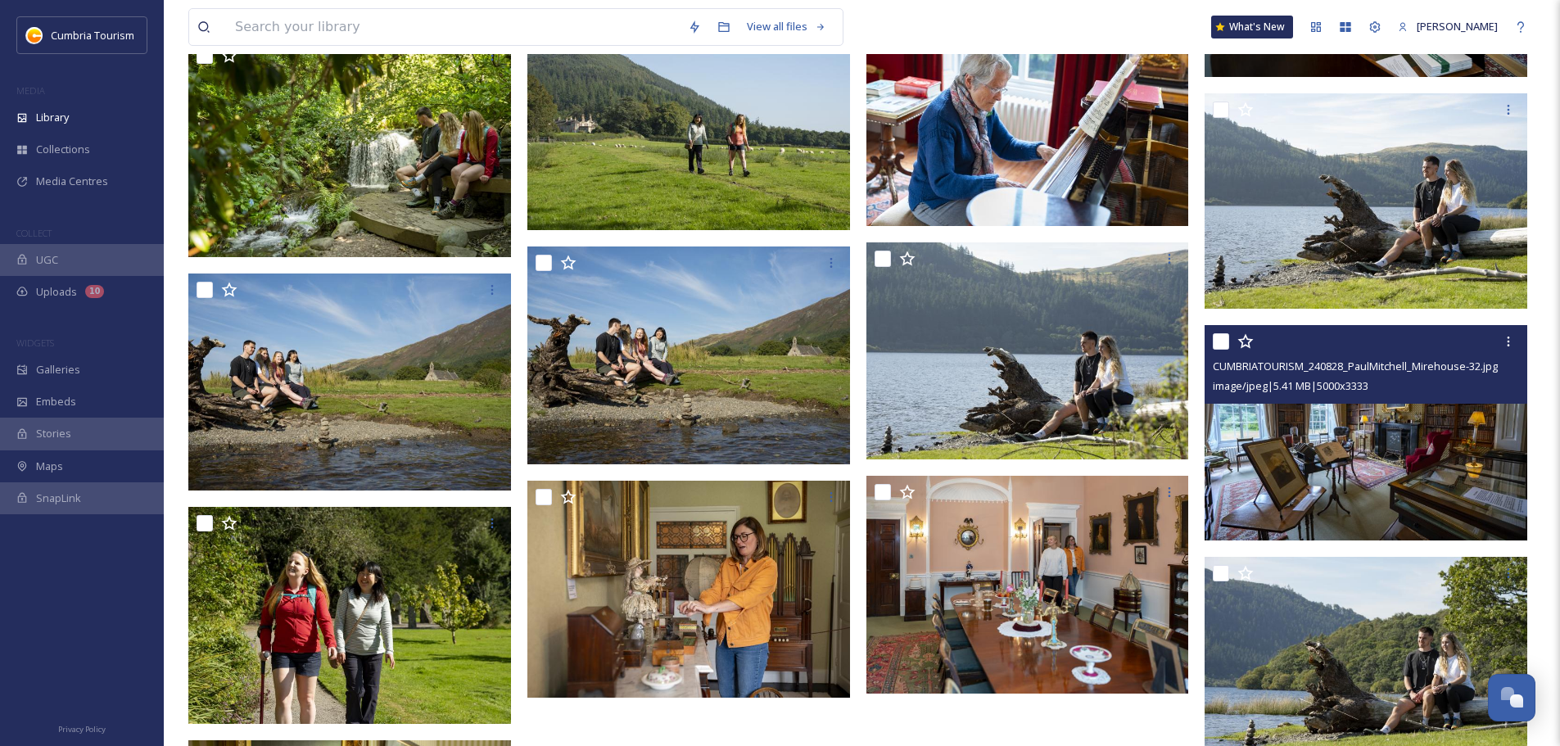
click at [1402, 456] on img at bounding box center [1365, 432] width 323 height 215
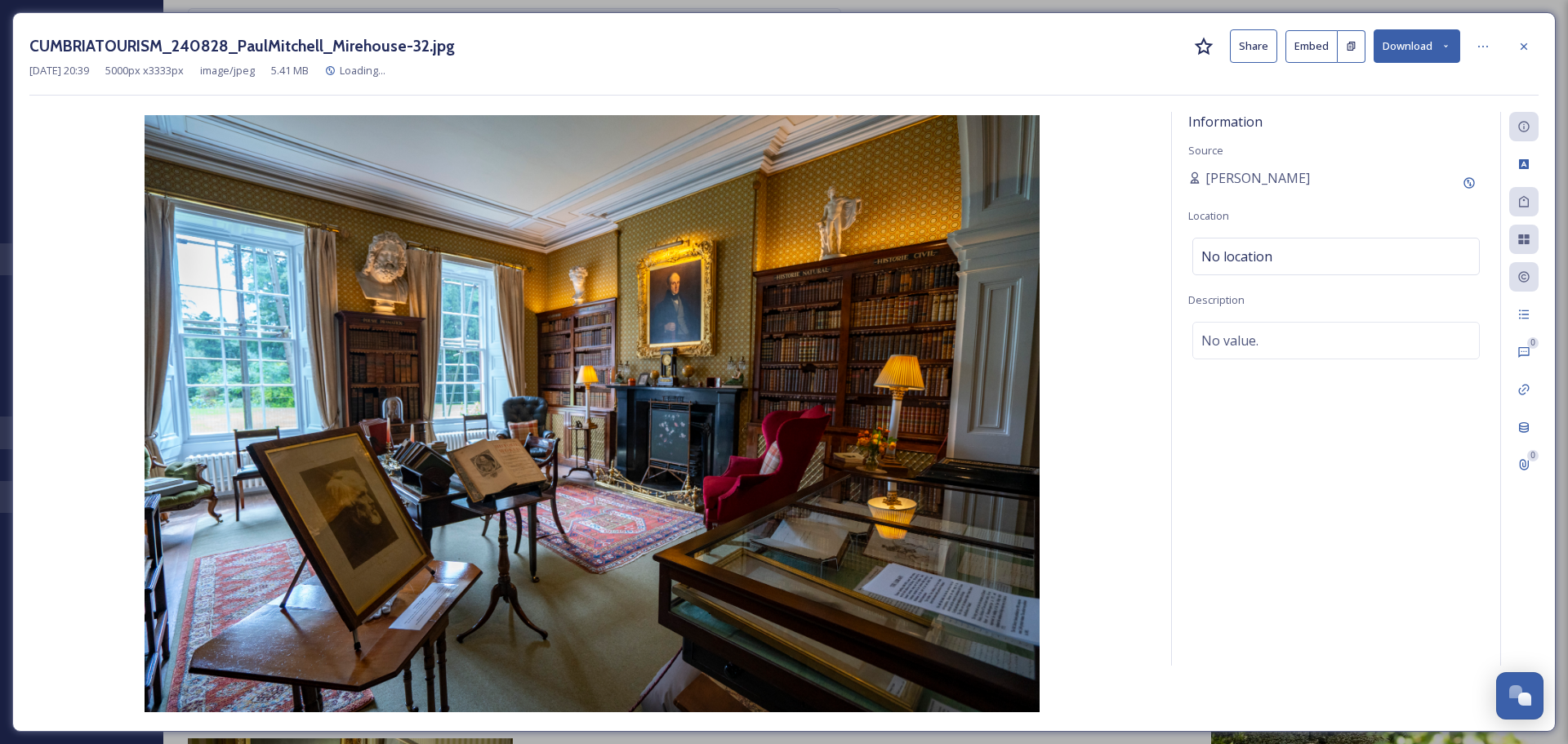
click at [1417, 48] on button "Download" at bounding box center [1416, 46] width 87 height 34
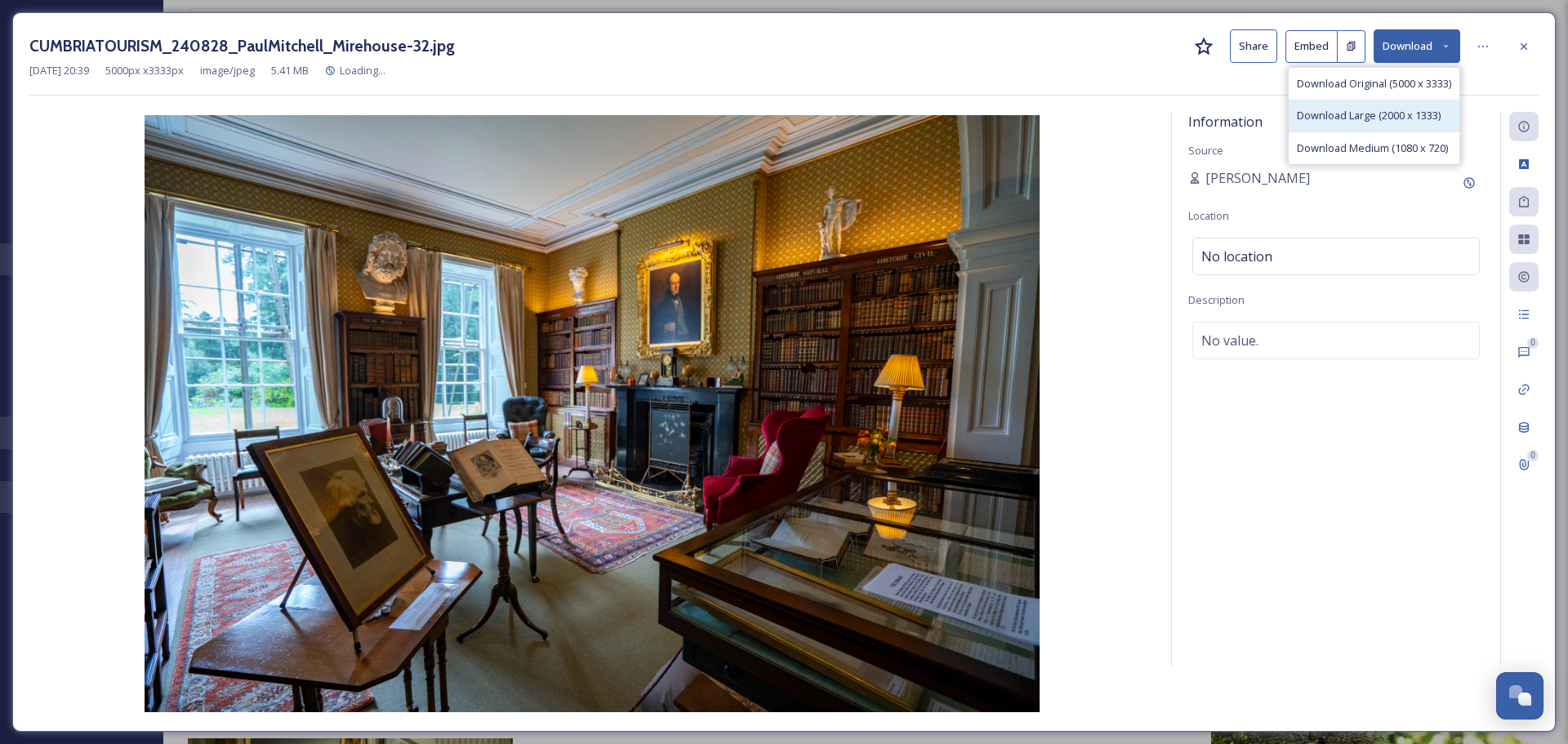
click at [1373, 120] on span "Download Large (2000 x 1333)" at bounding box center [1369, 116] width 144 height 16
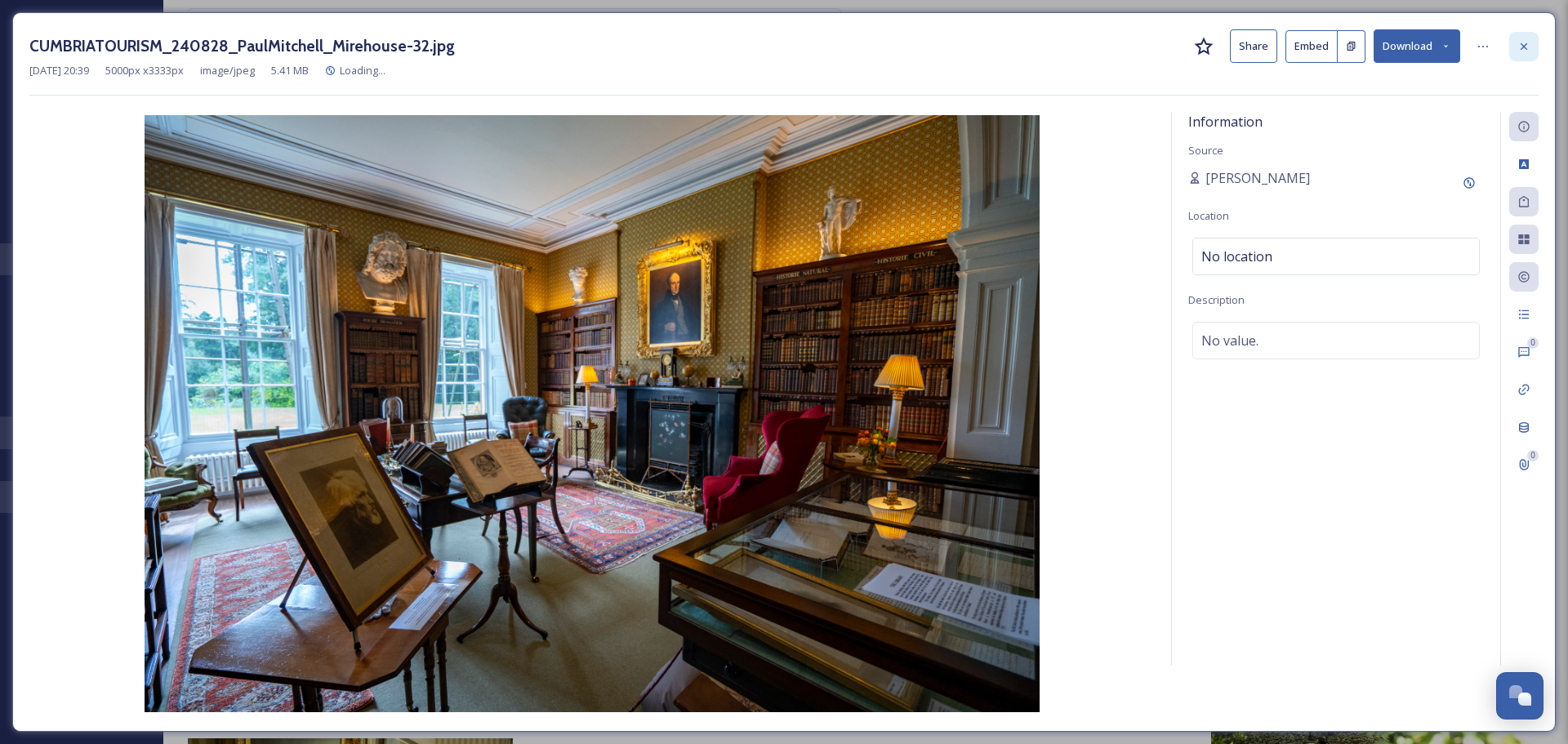
click at [1524, 49] on icon at bounding box center [1523, 46] width 13 height 13
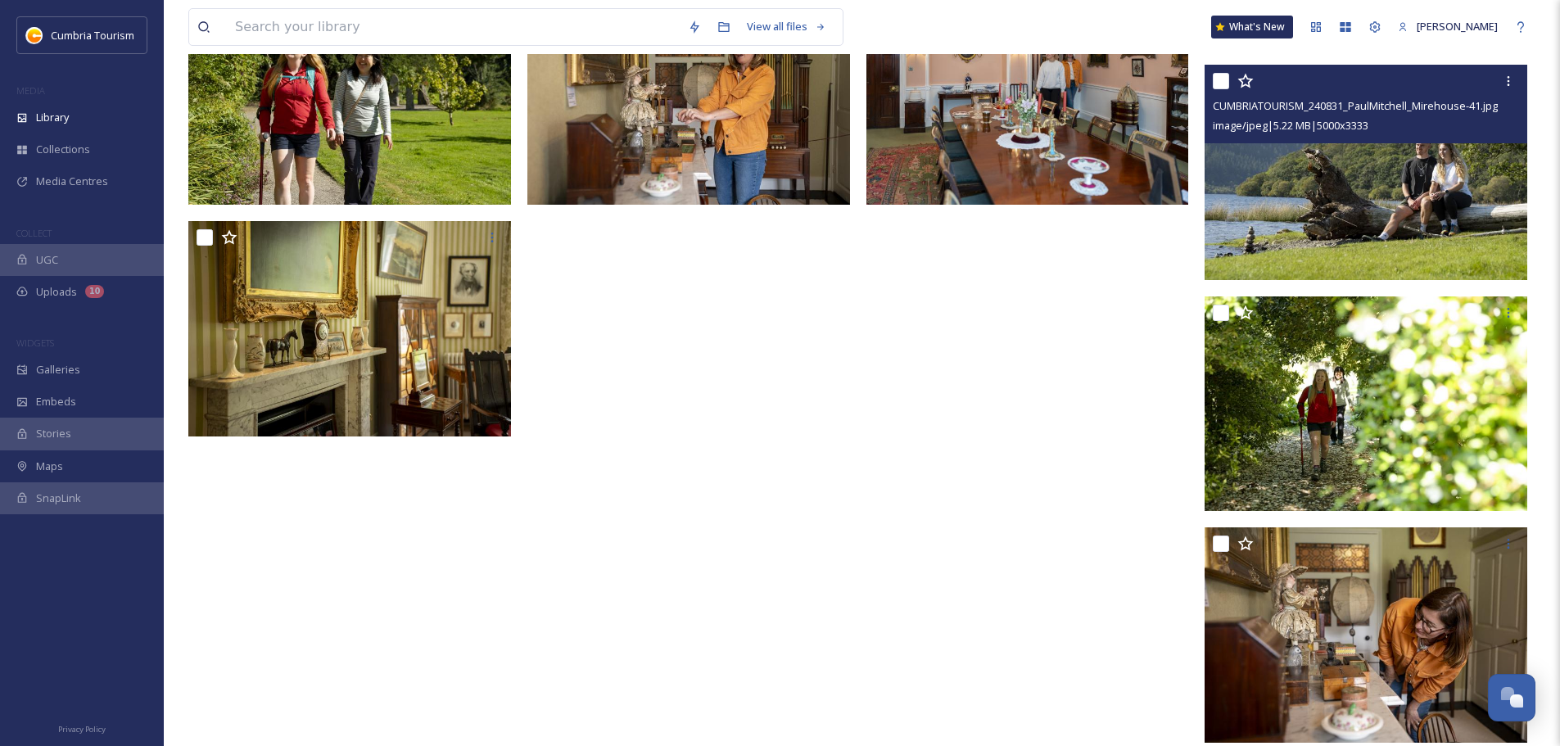
scroll to position [6969, 0]
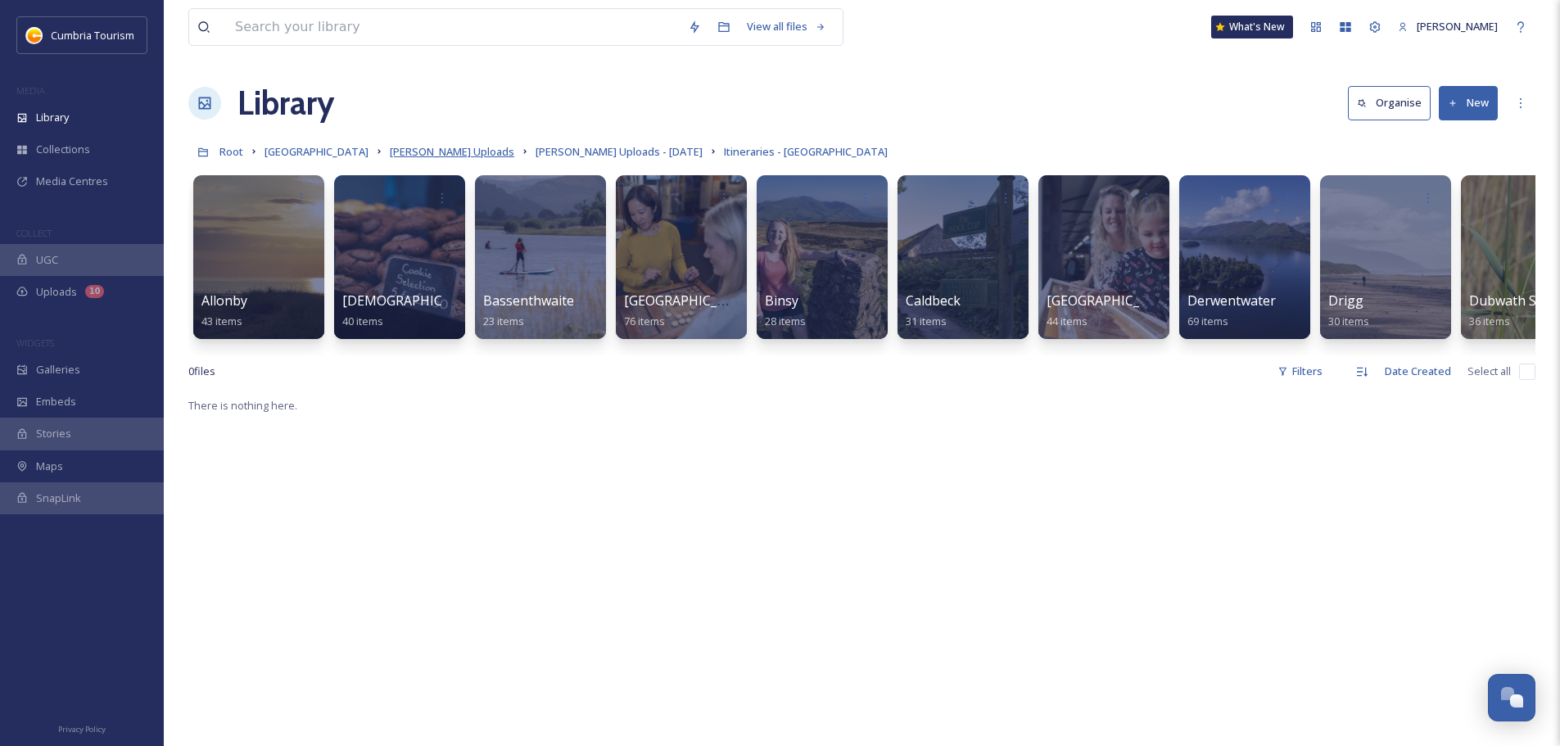
click at [485, 150] on span "[PERSON_NAME] Uploads" at bounding box center [452, 151] width 124 height 15
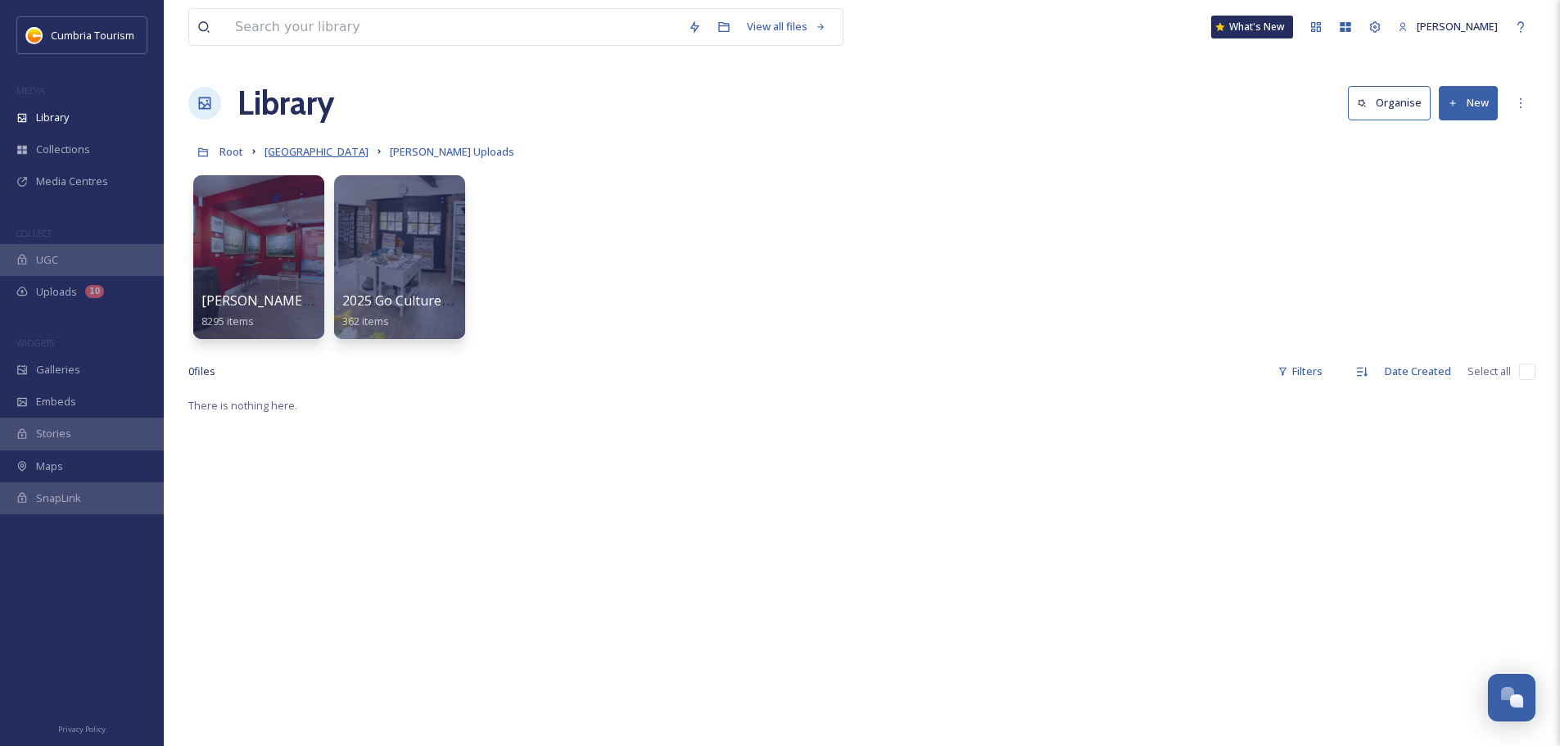
click at [348, 154] on span "[GEOGRAPHIC_DATA]" at bounding box center [316, 151] width 104 height 15
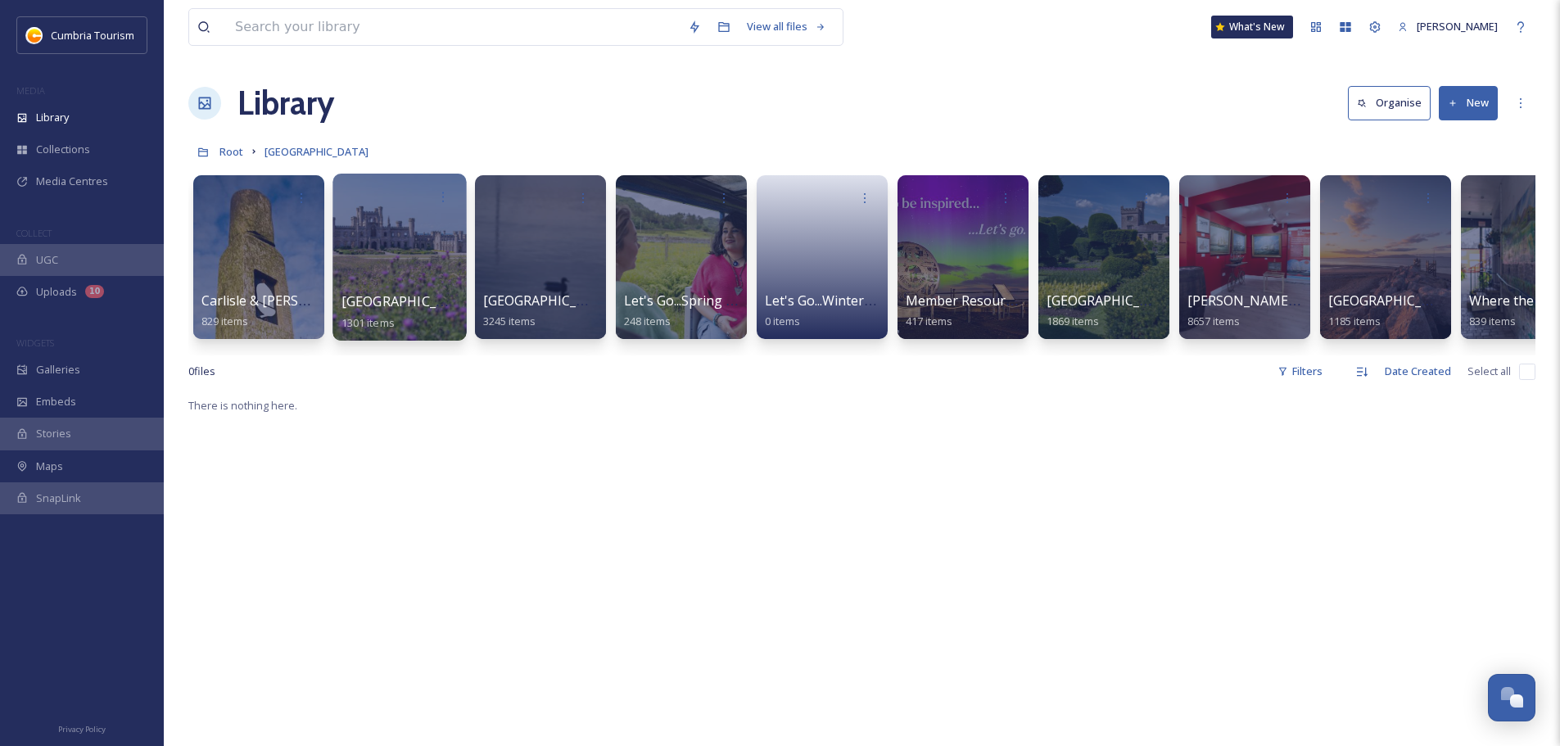
click at [427, 305] on span "[GEOGRAPHIC_DATA] & [GEOGRAPHIC_DATA]" at bounding box center [483, 301] width 285 height 18
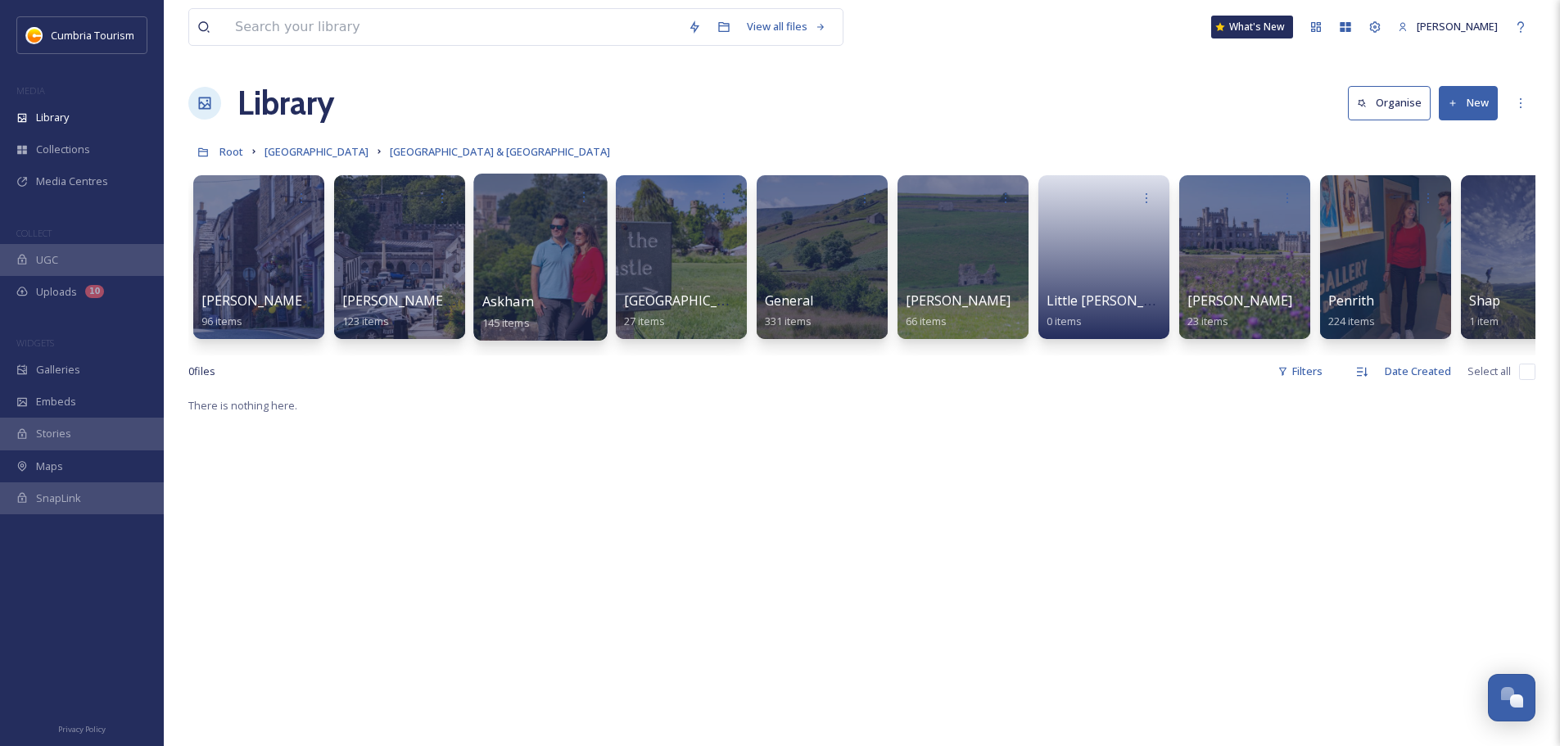
click at [508, 292] on span "Askham" at bounding box center [507, 301] width 50 height 18
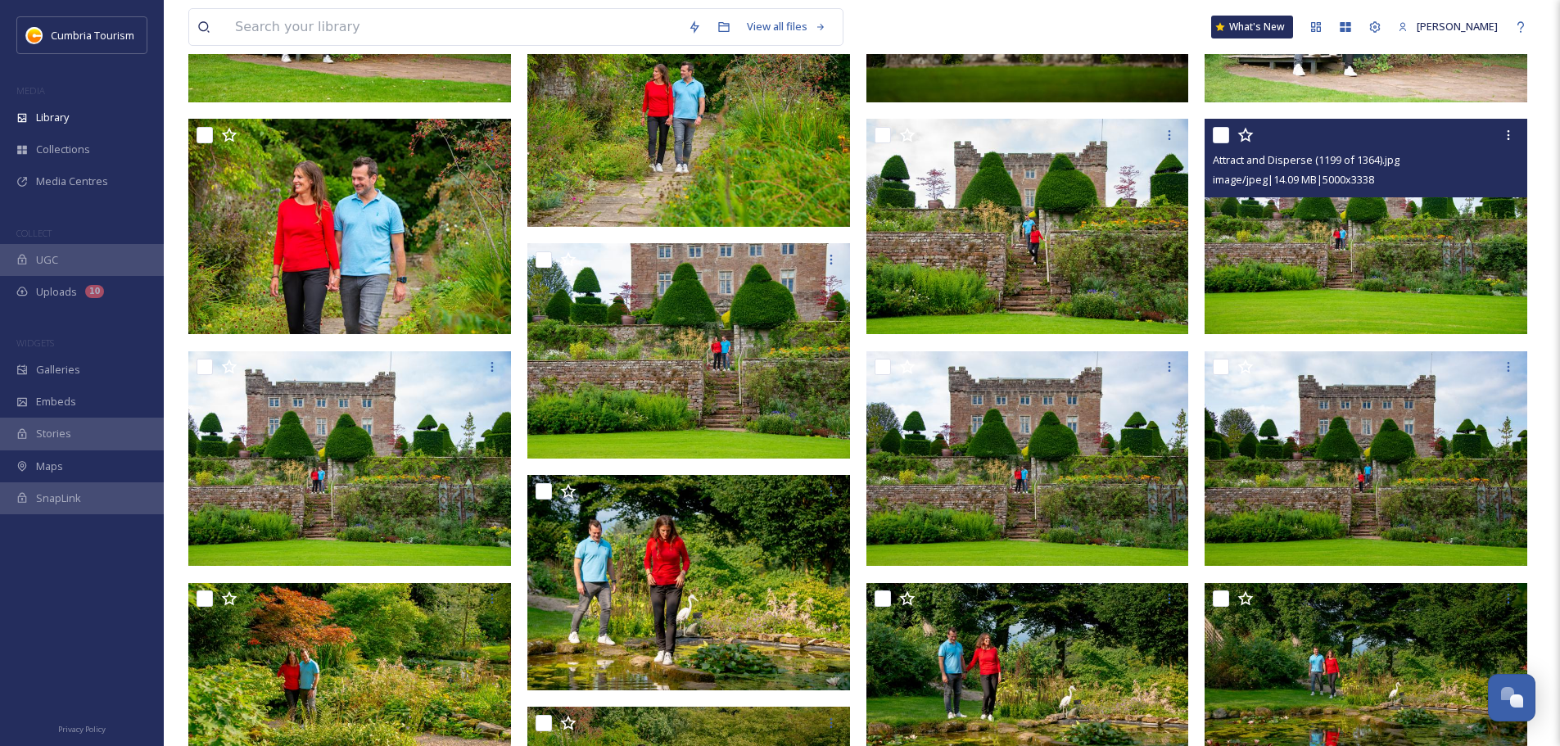
scroll to position [1506, 0]
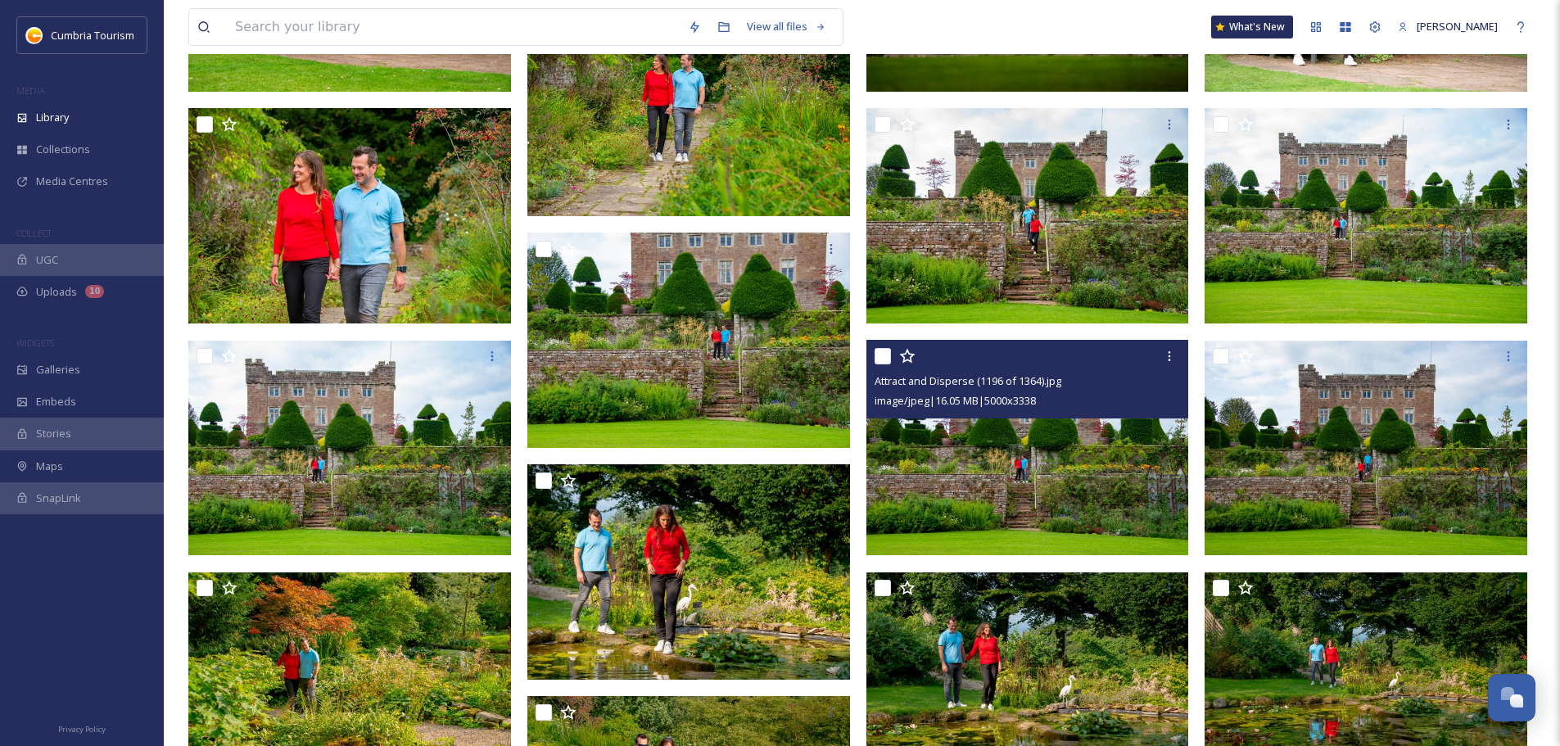
click at [1063, 489] on img at bounding box center [1027, 448] width 323 height 215
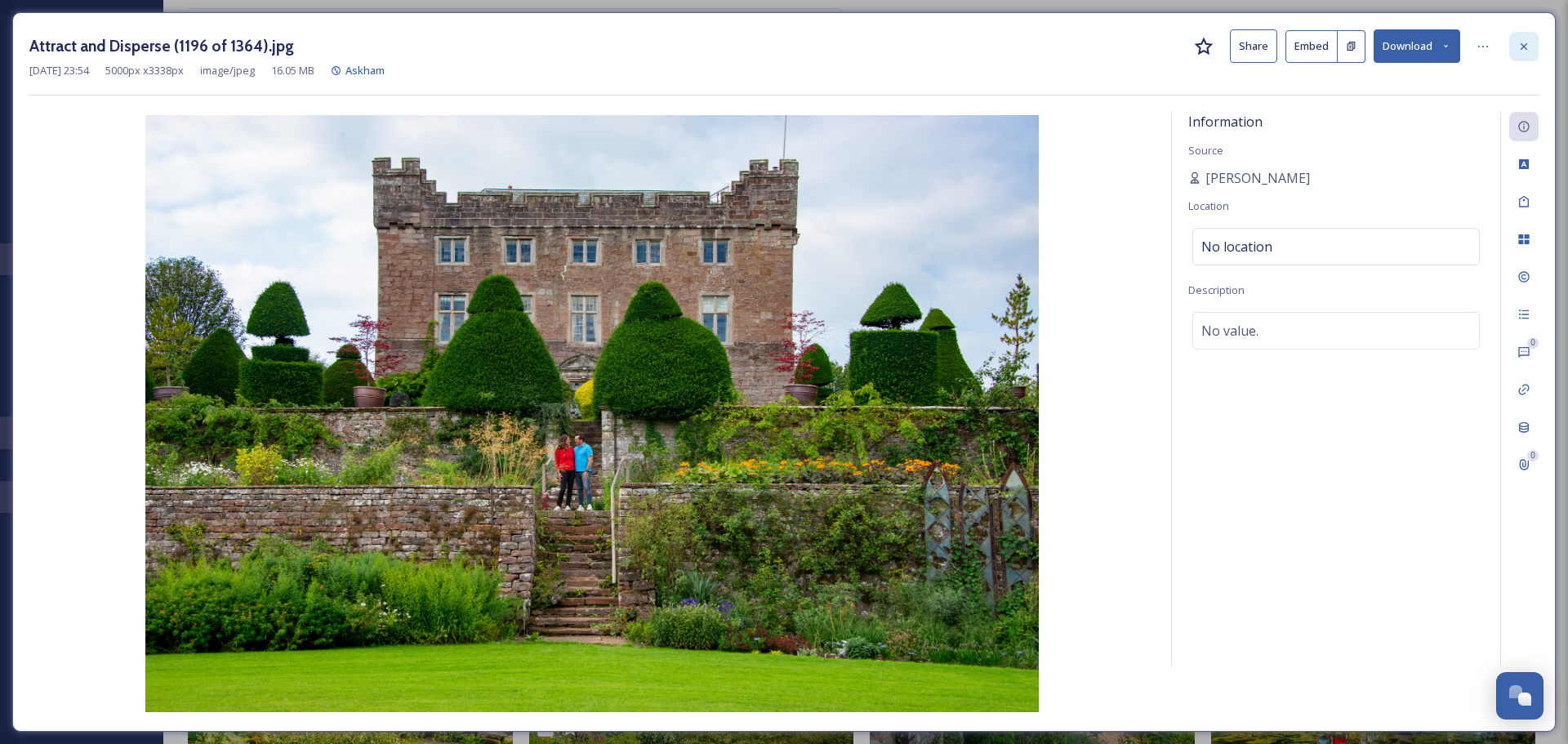
click at [1518, 52] on icon at bounding box center [1523, 46] width 13 height 13
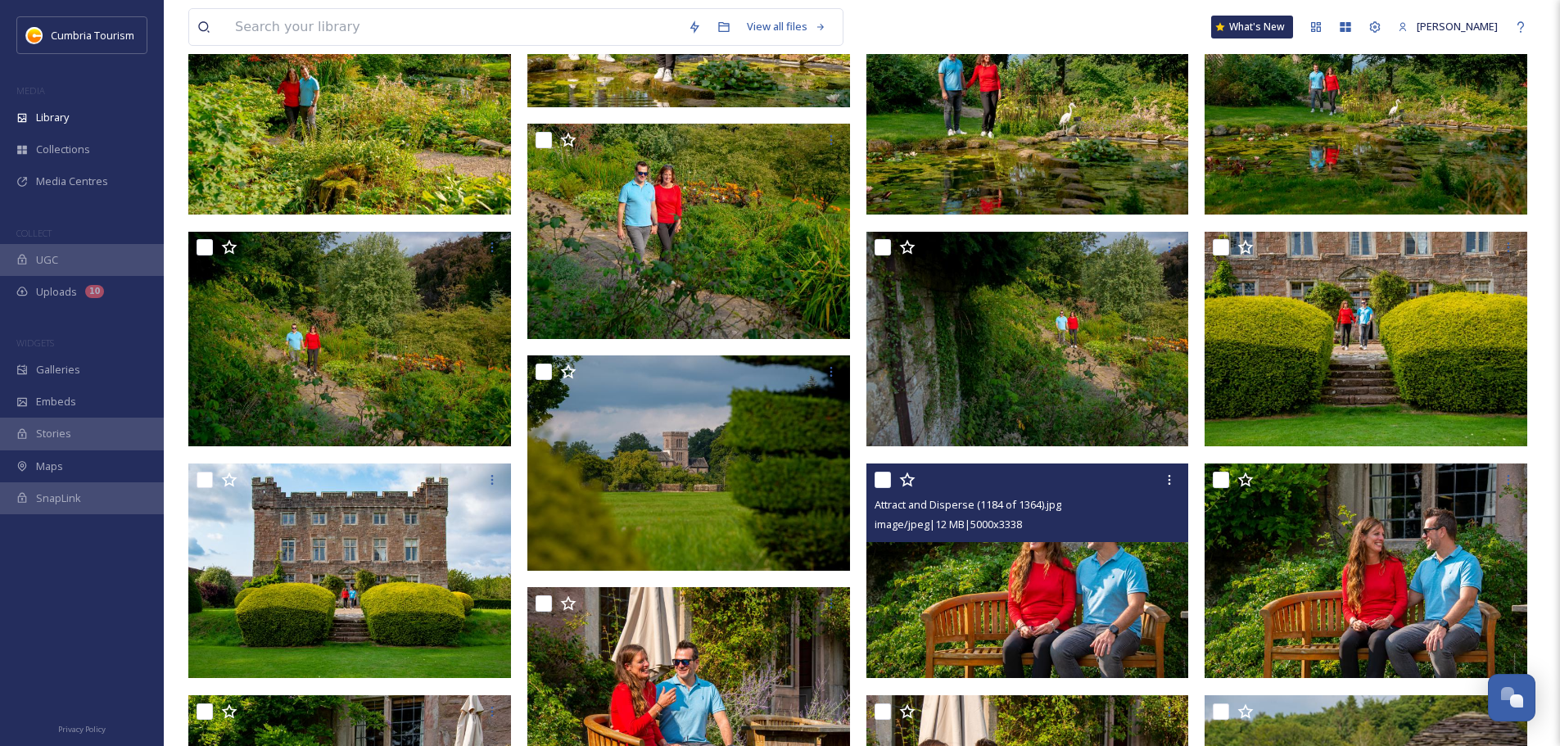
scroll to position [2079, 0]
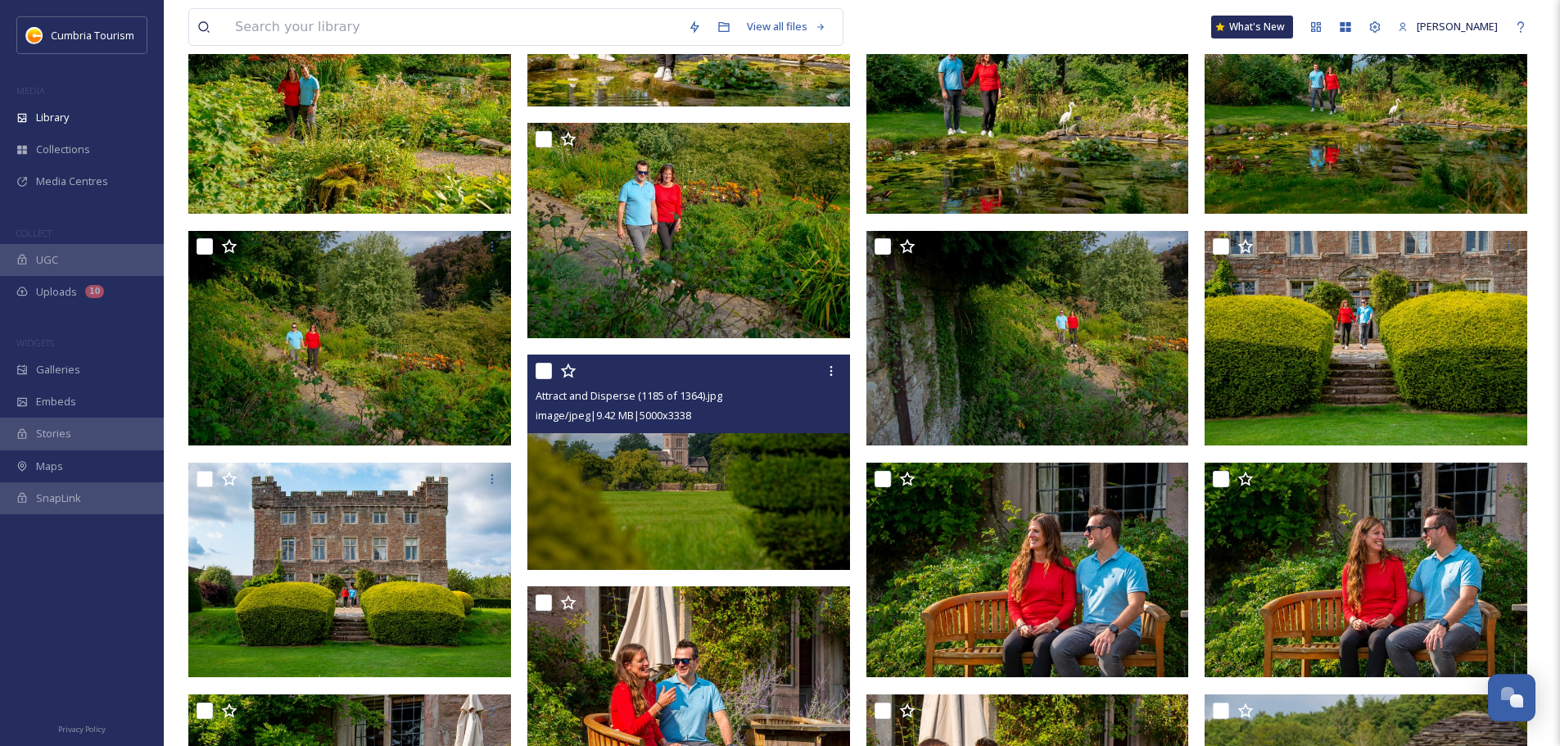
click at [706, 465] on img at bounding box center [688, 461] width 323 height 215
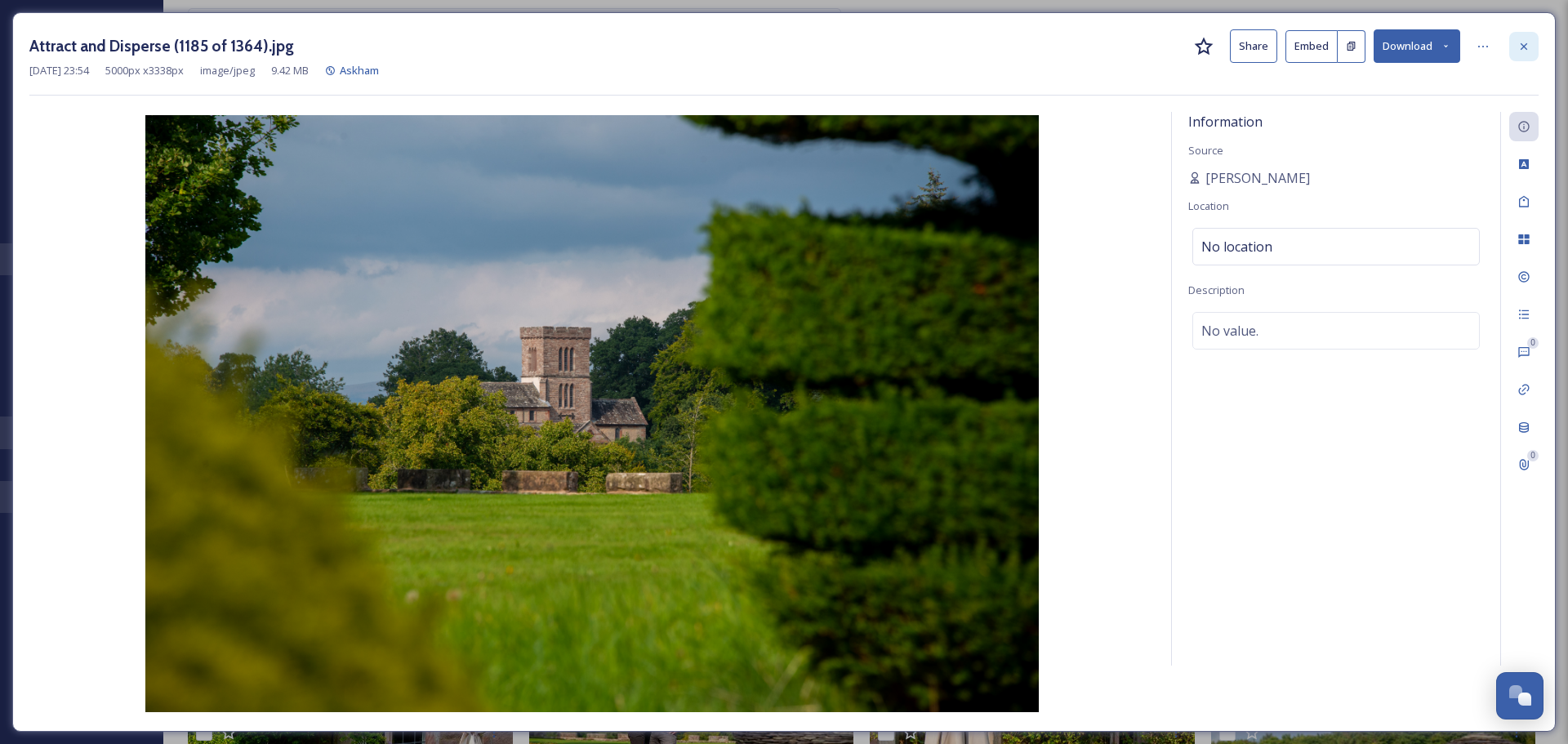
click at [1521, 43] on icon at bounding box center [1523, 46] width 13 height 13
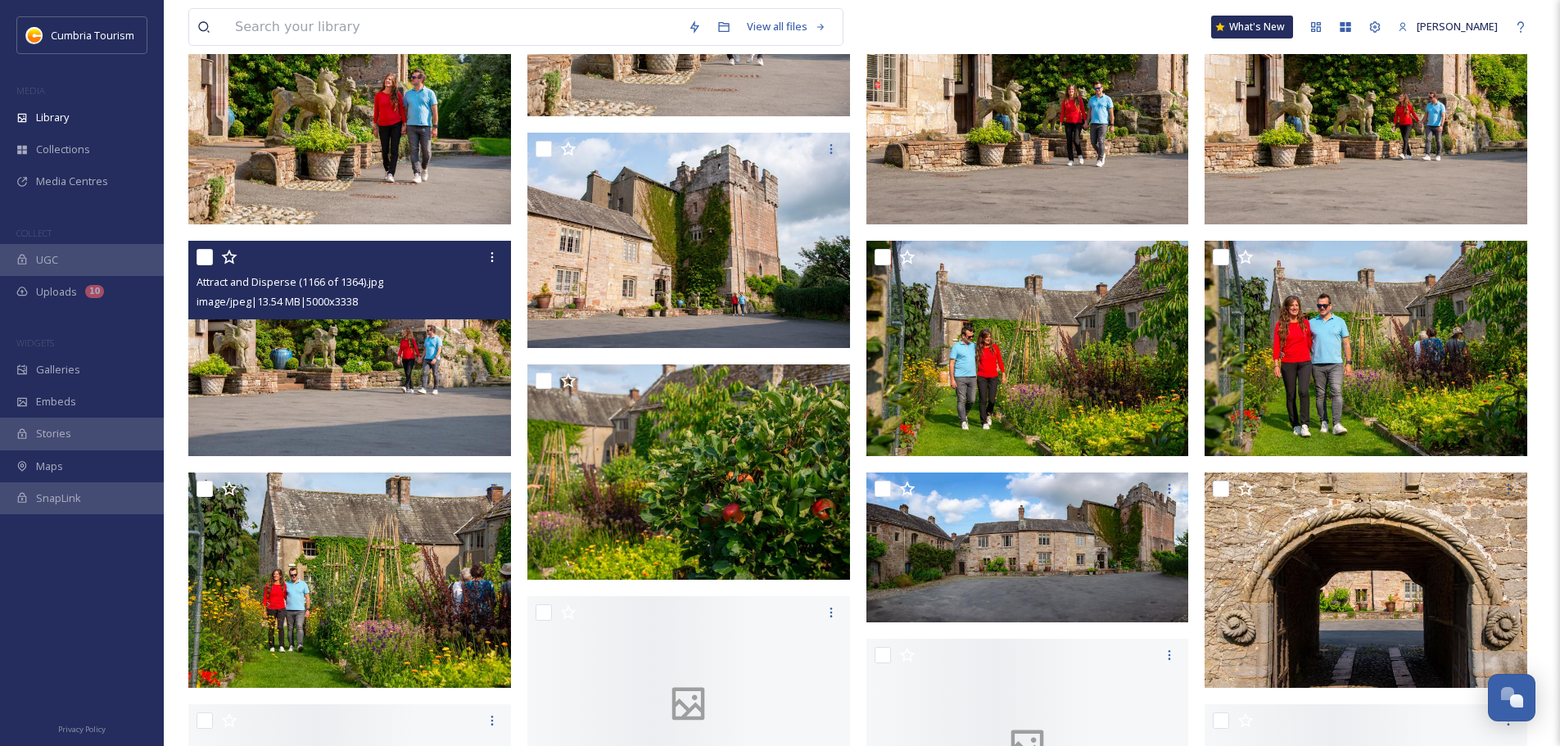
scroll to position [3470, 0]
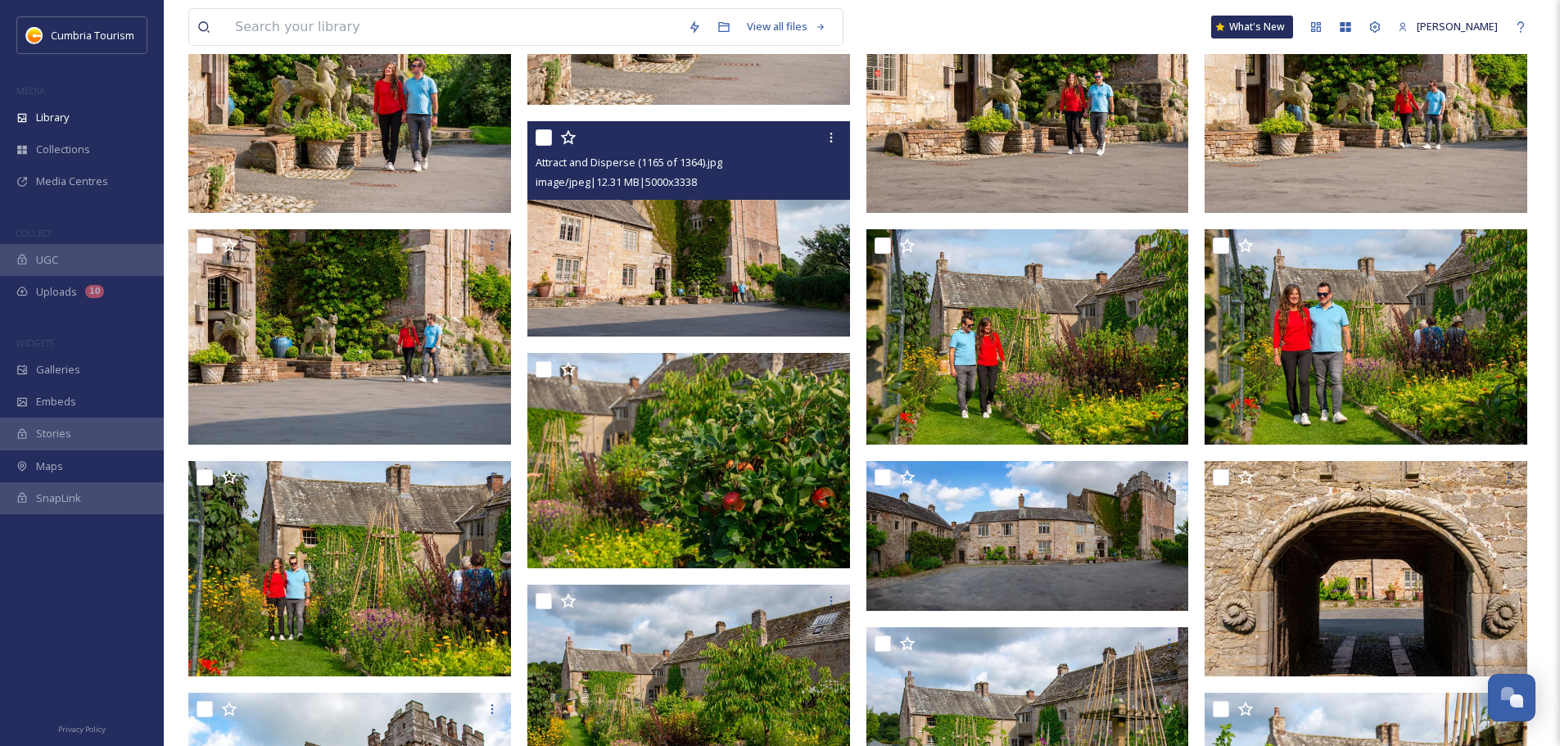
click at [745, 259] on img at bounding box center [688, 228] width 323 height 215
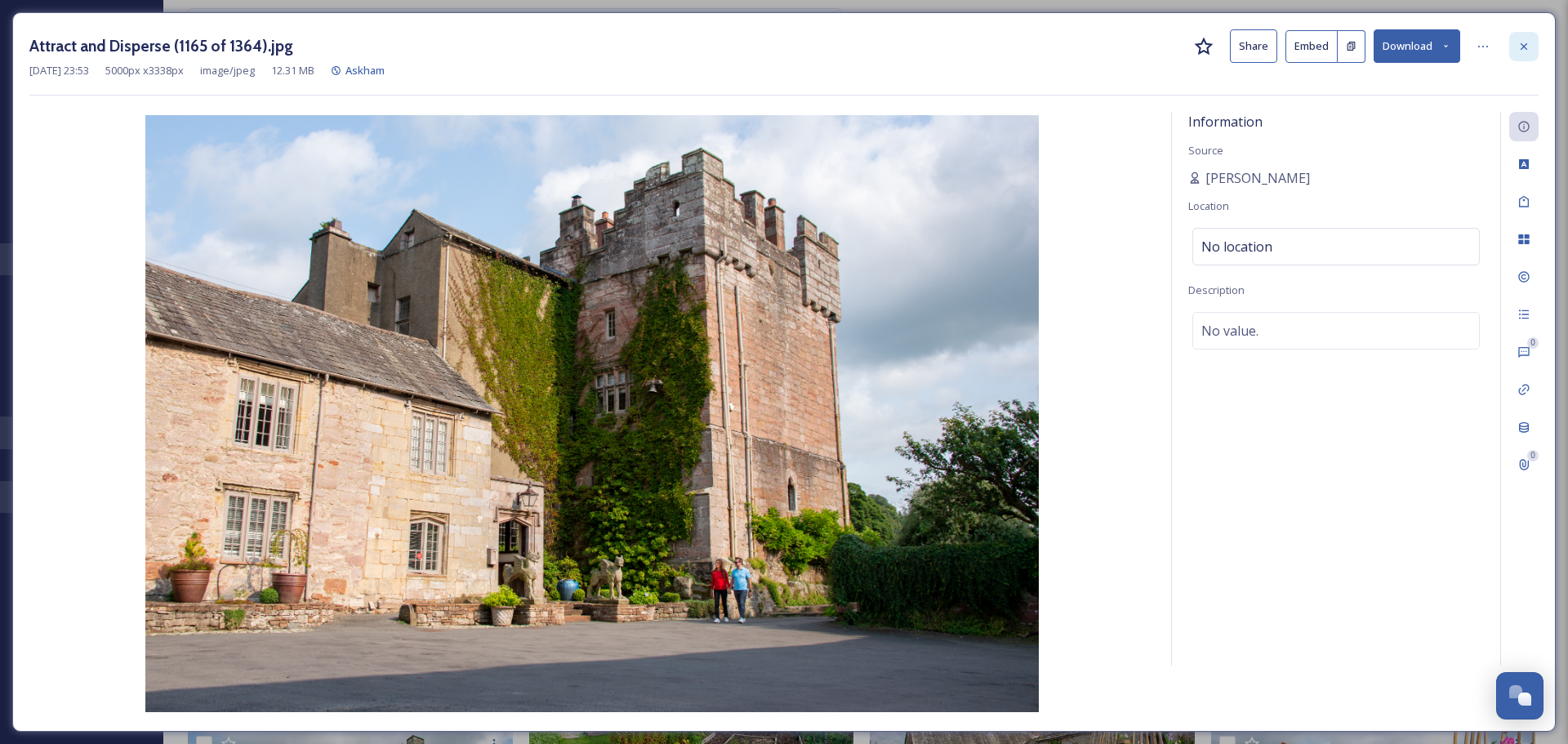
click at [1526, 47] on icon at bounding box center [1523, 46] width 13 height 13
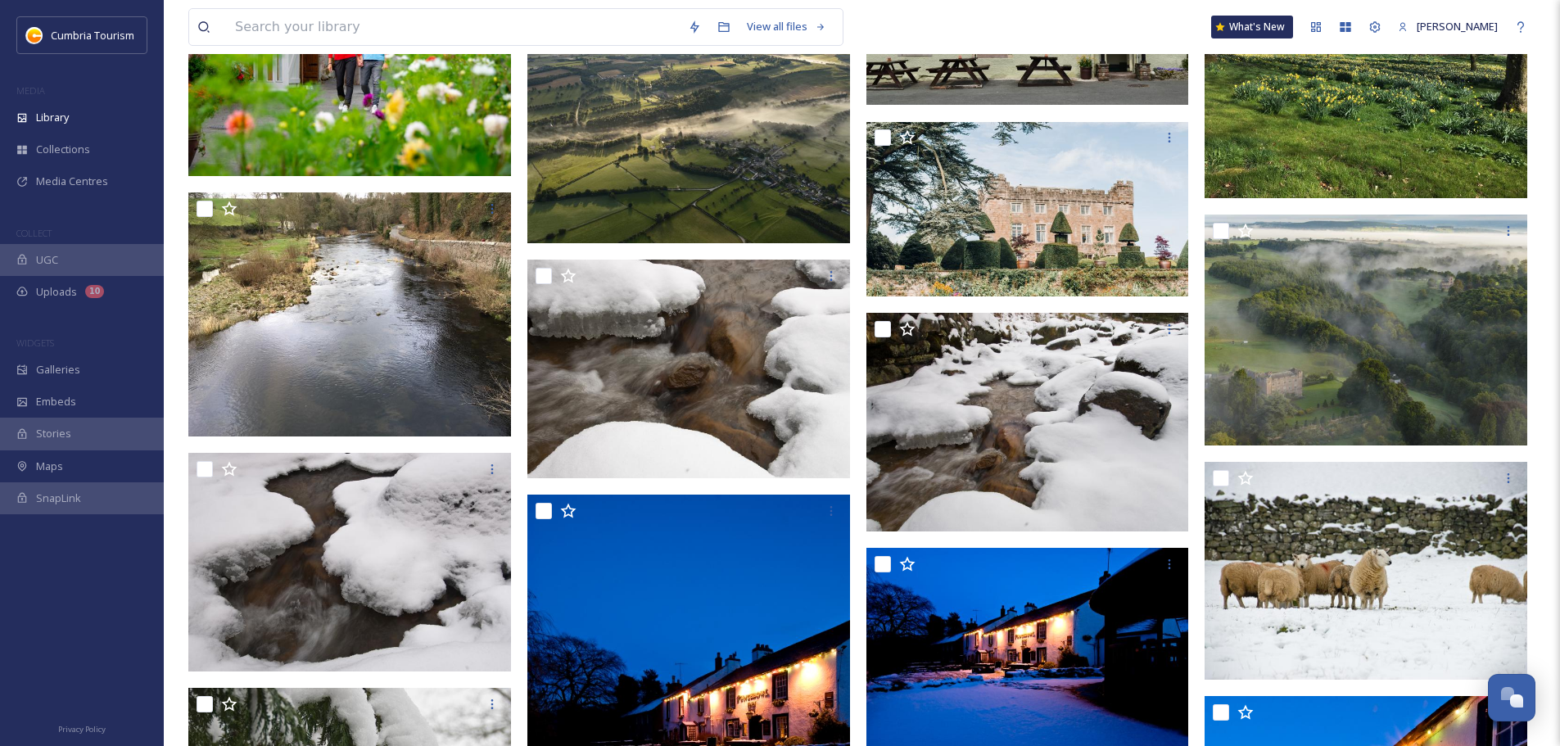
scroll to position [7001, 0]
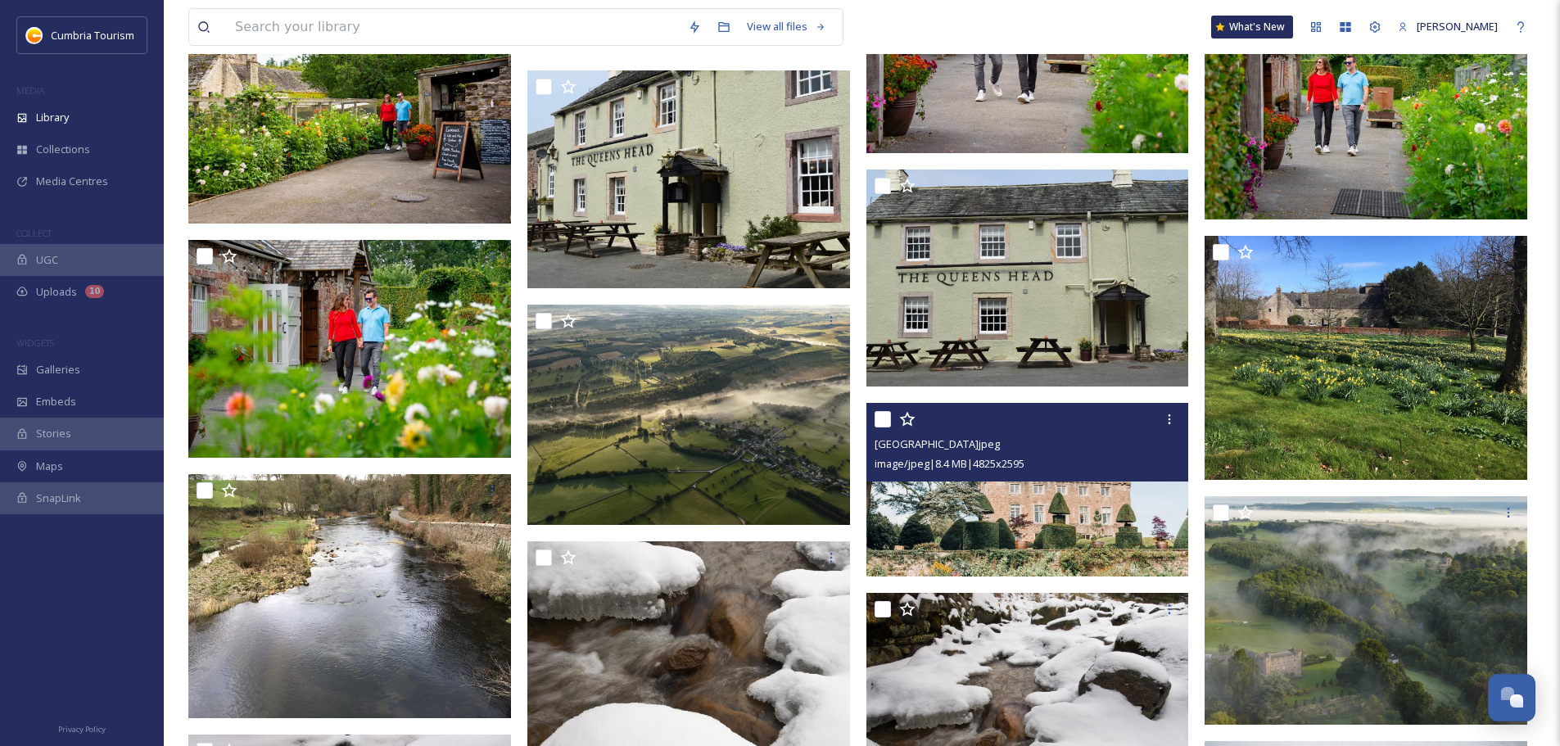
click at [1077, 500] on img at bounding box center [1027, 491] width 323 height 174
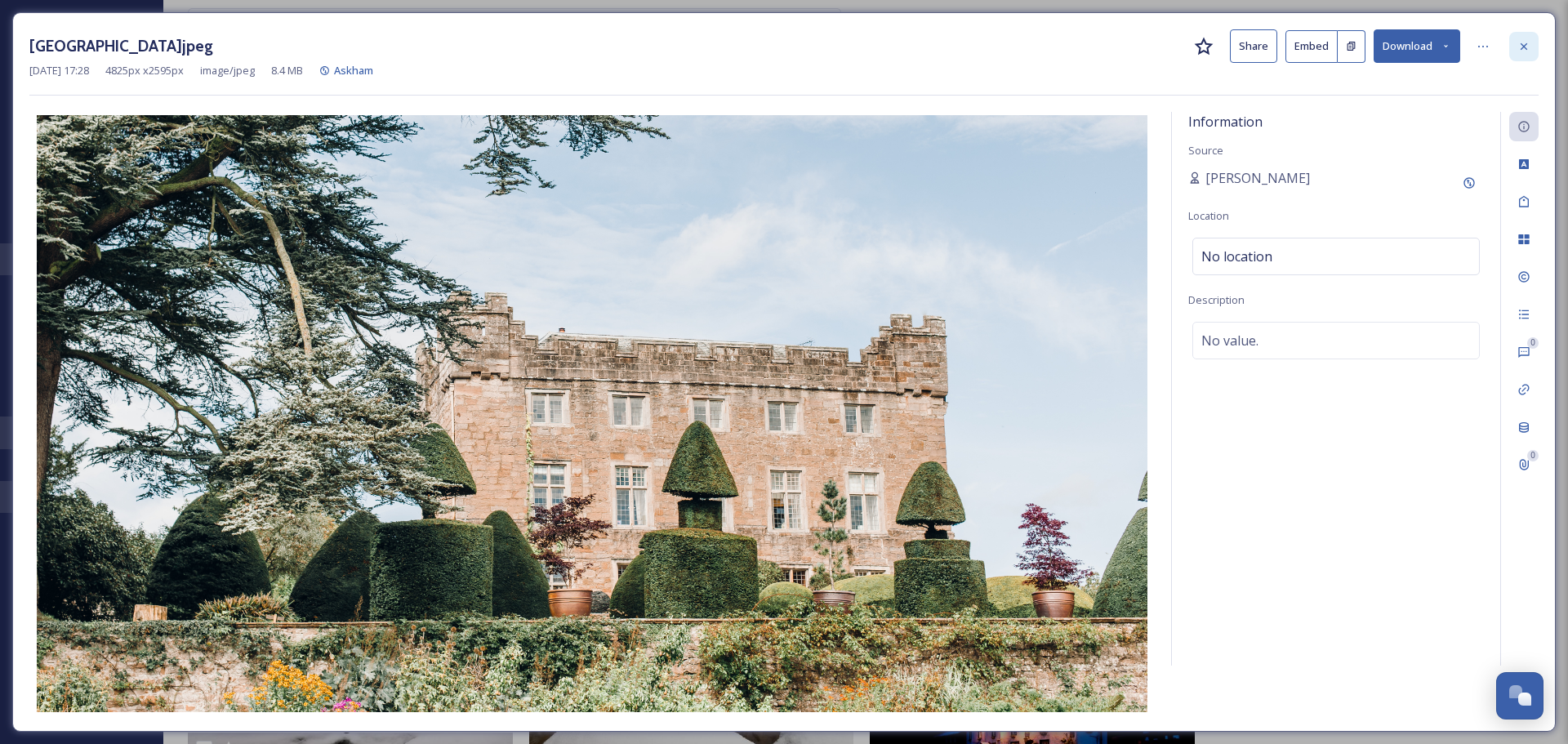
click at [1530, 50] on div at bounding box center [1523, 46] width 29 height 29
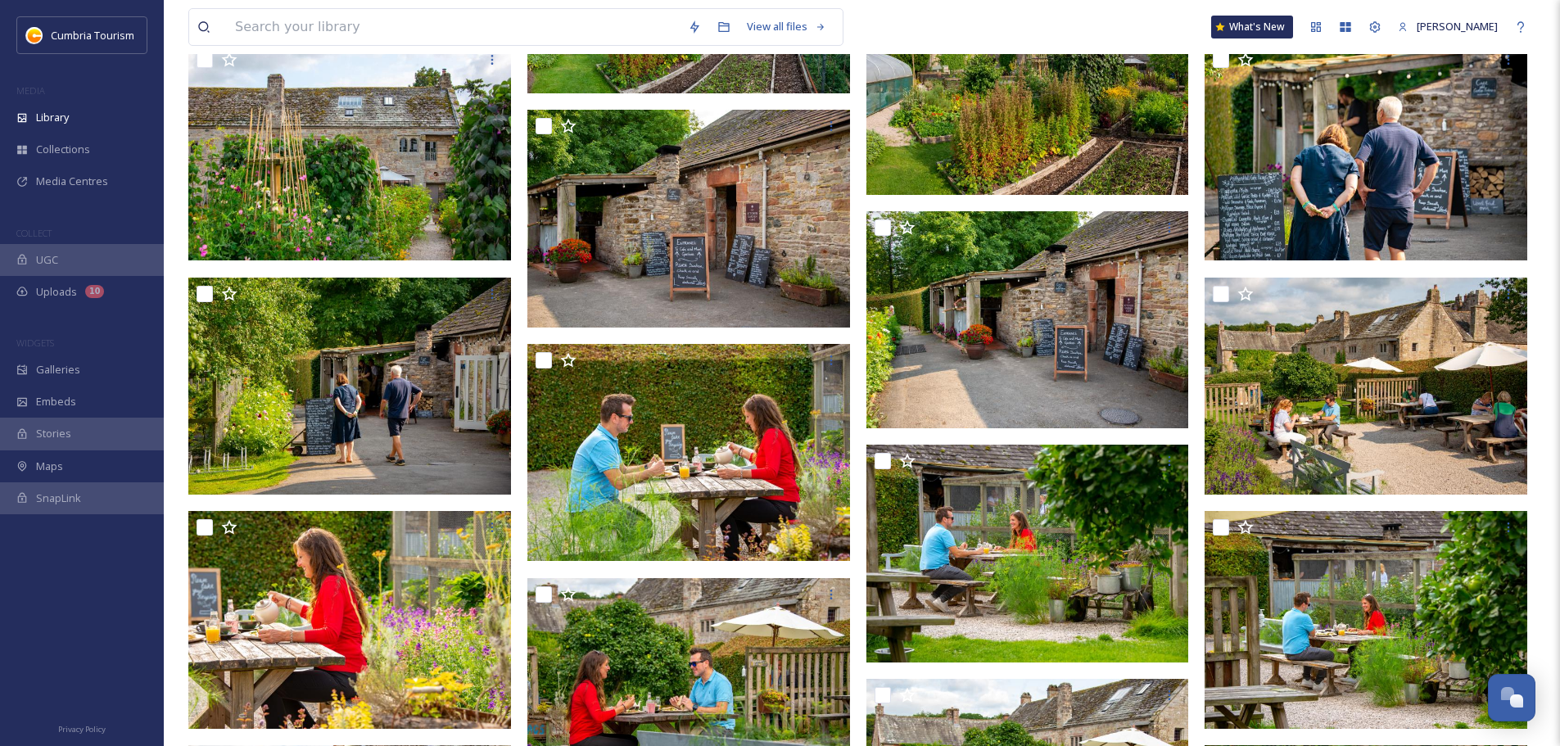
scroll to position [3738, 0]
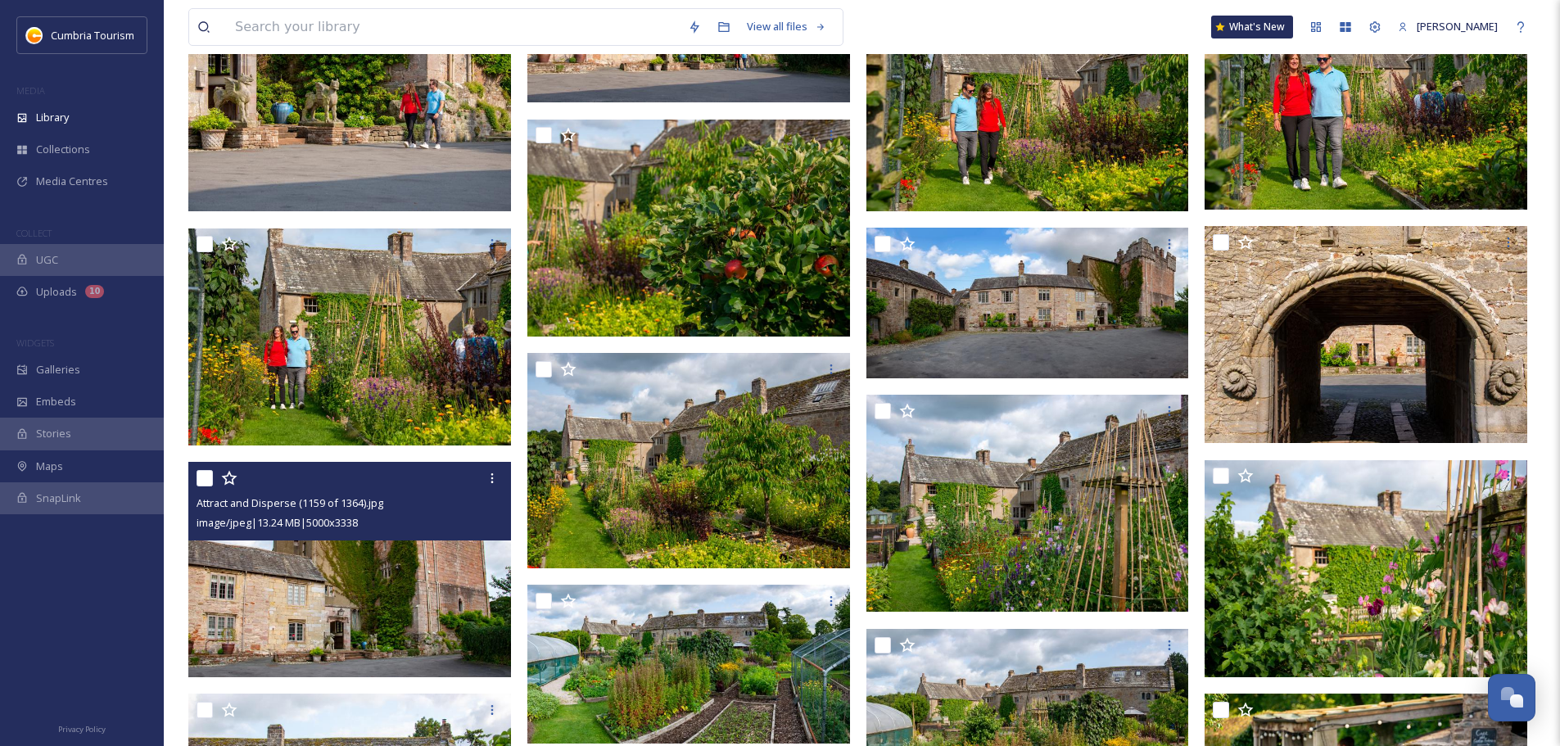
click at [440, 571] on img at bounding box center [349, 569] width 323 height 215
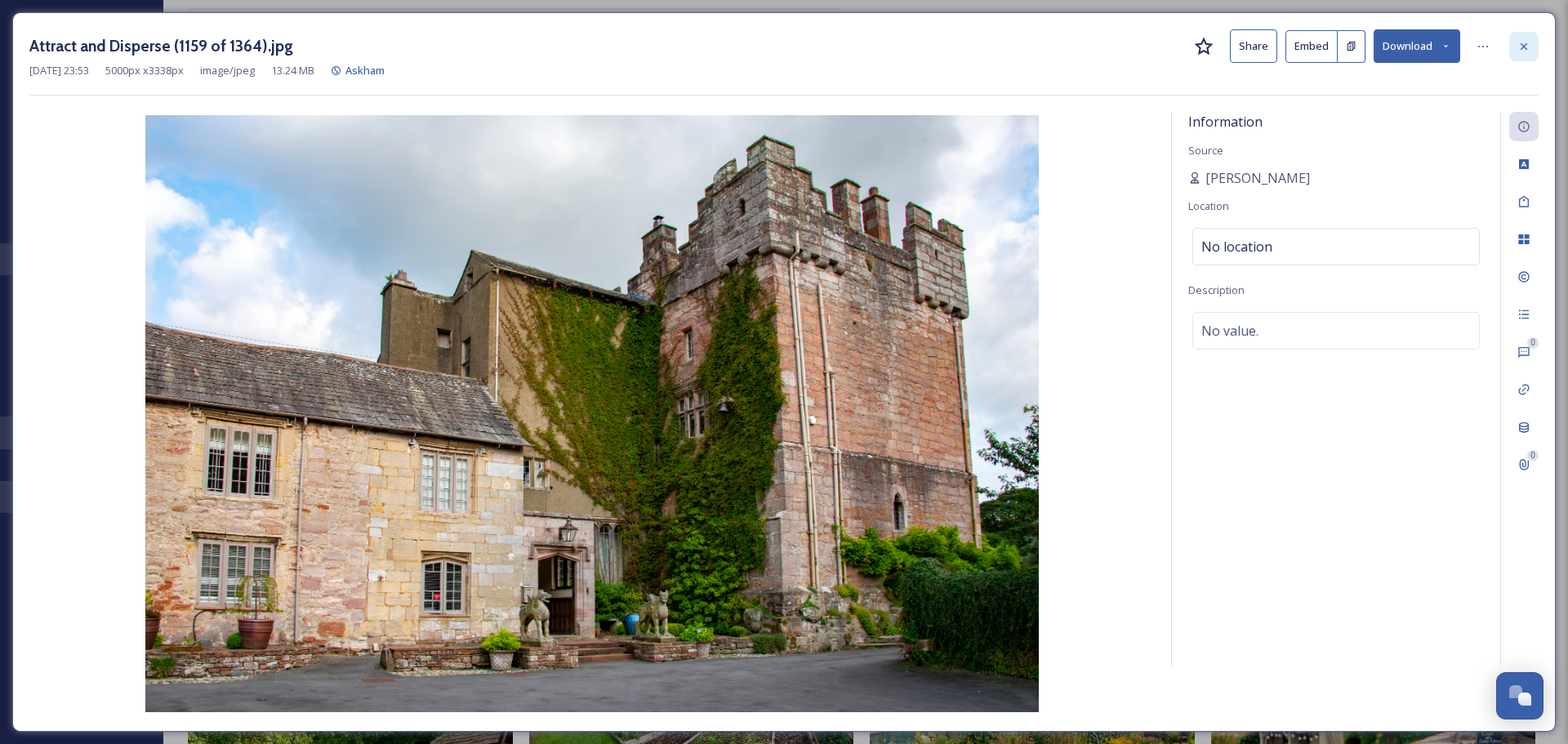
click at [1529, 51] on icon at bounding box center [1523, 46] width 13 height 13
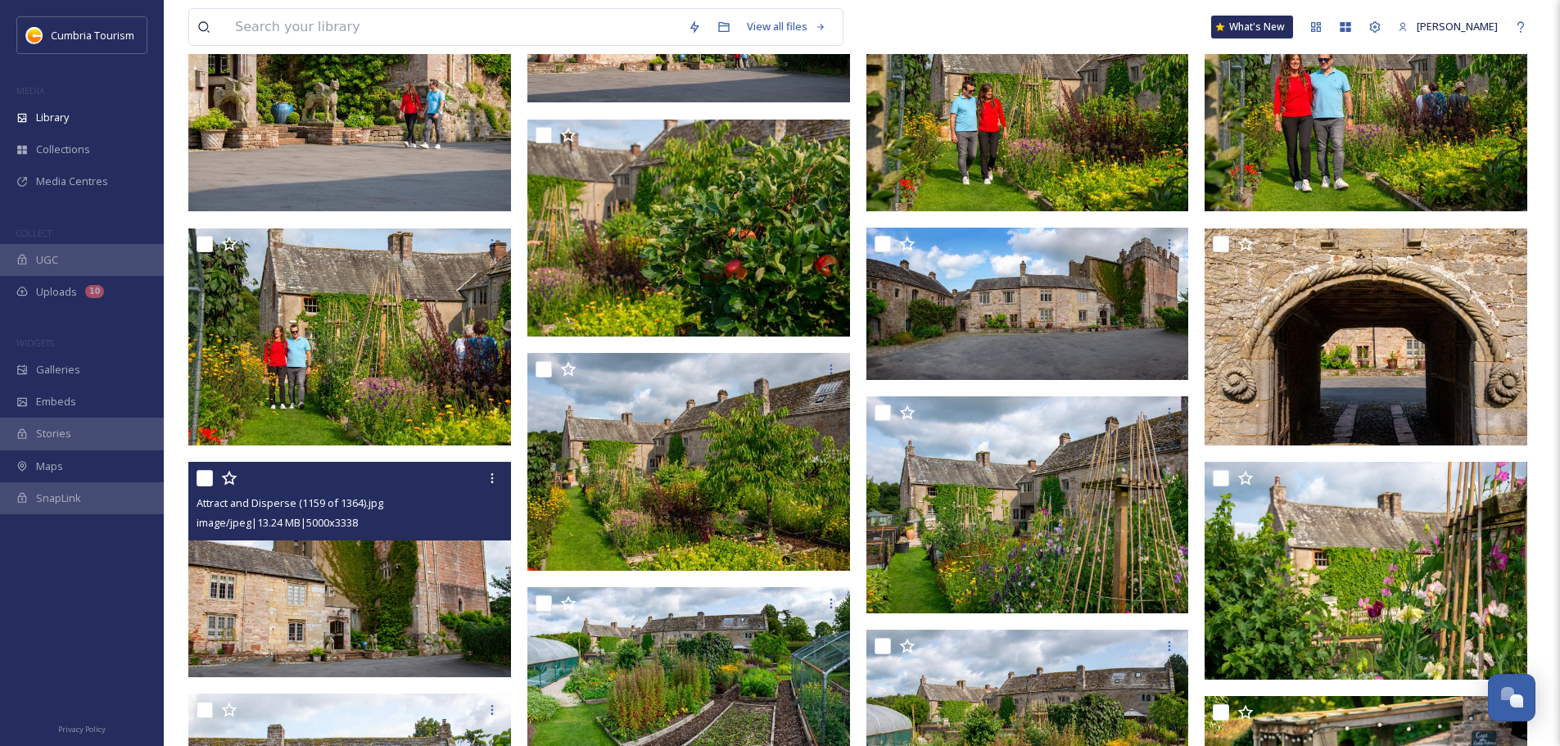
scroll to position [3086, 0]
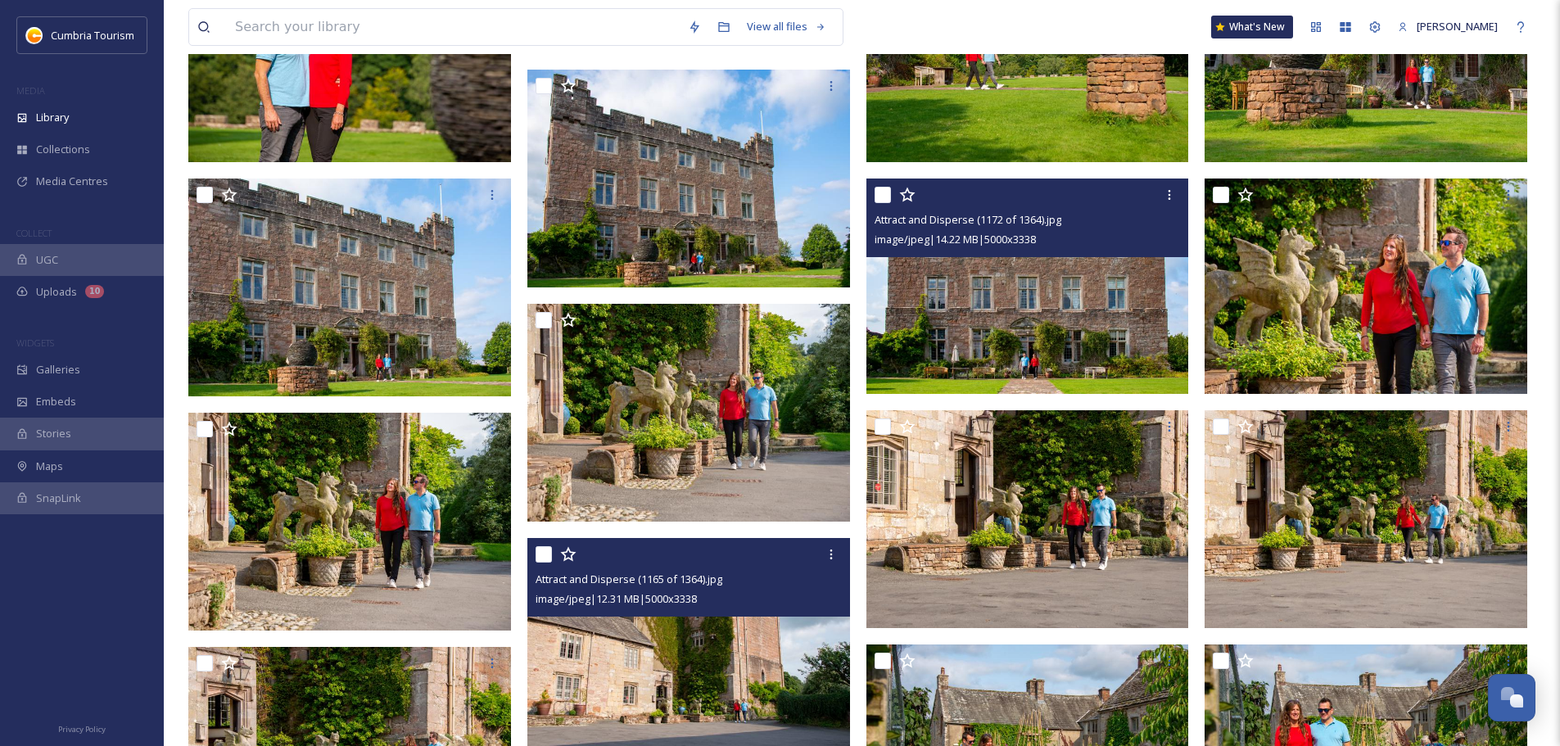
click at [1104, 318] on img at bounding box center [1027, 285] width 323 height 215
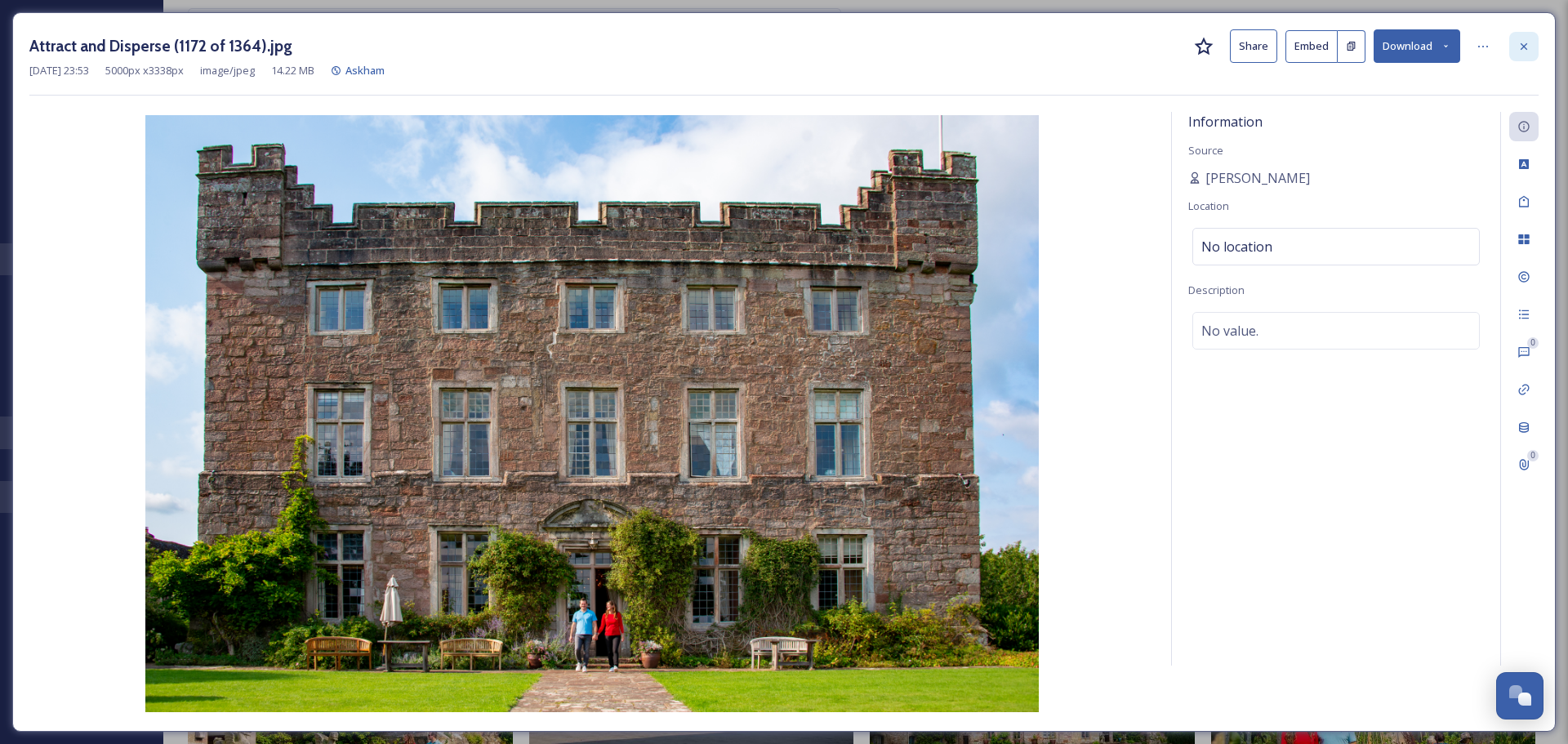
click at [1532, 50] on div at bounding box center [1523, 46] width 29 height 29
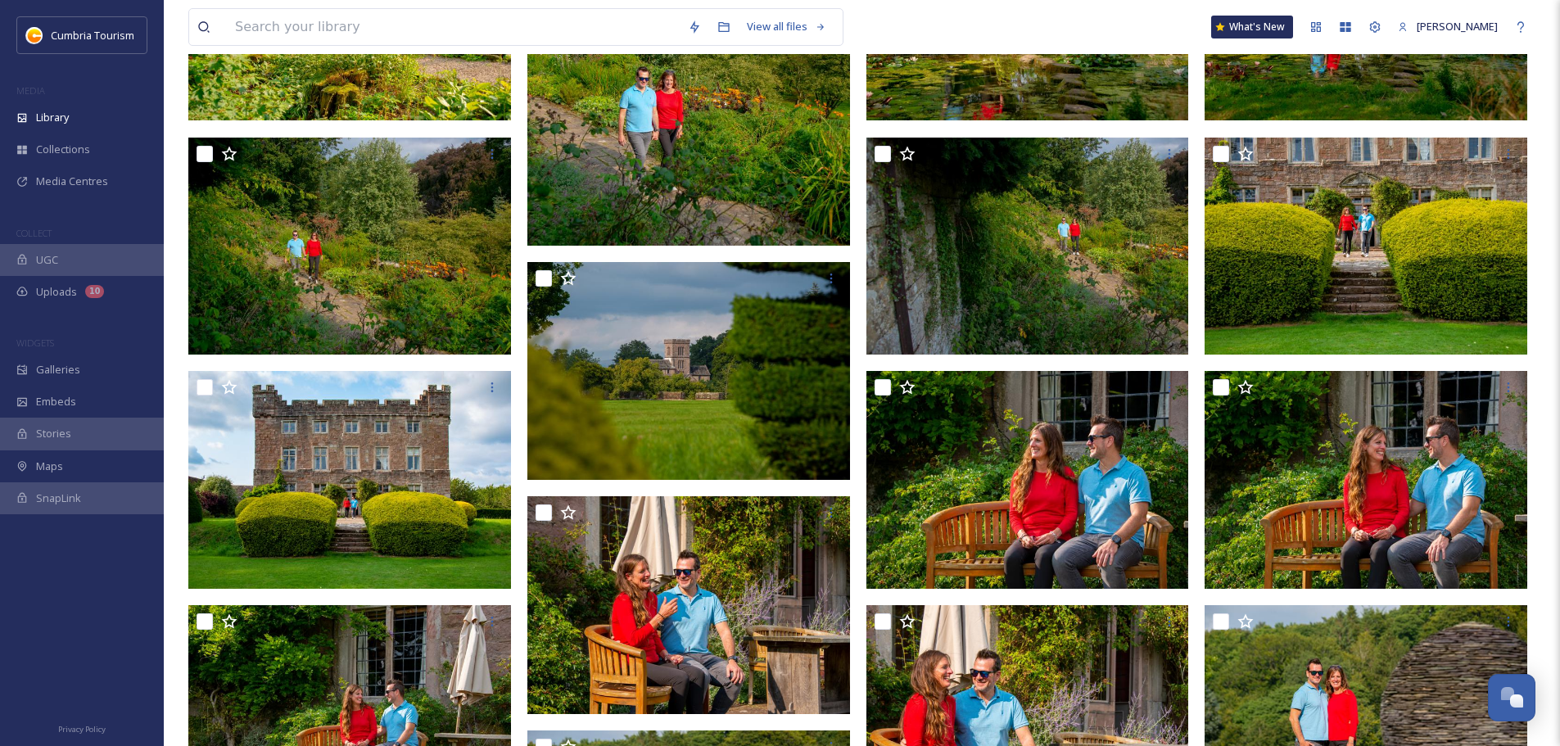
scroll to position [2103, 0]
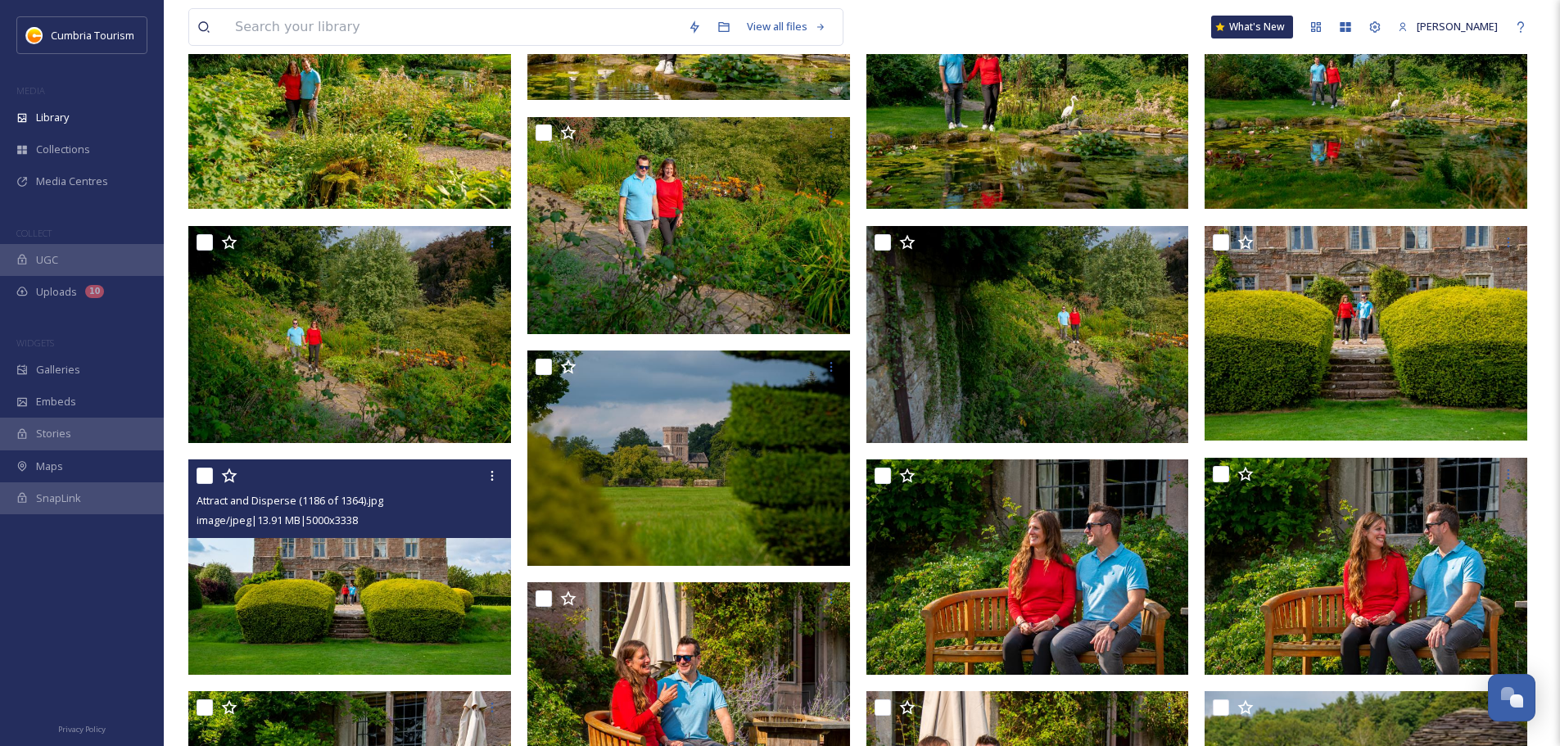
click at [334, 610] on img at bounding box center [349, 566] width 323 height 215
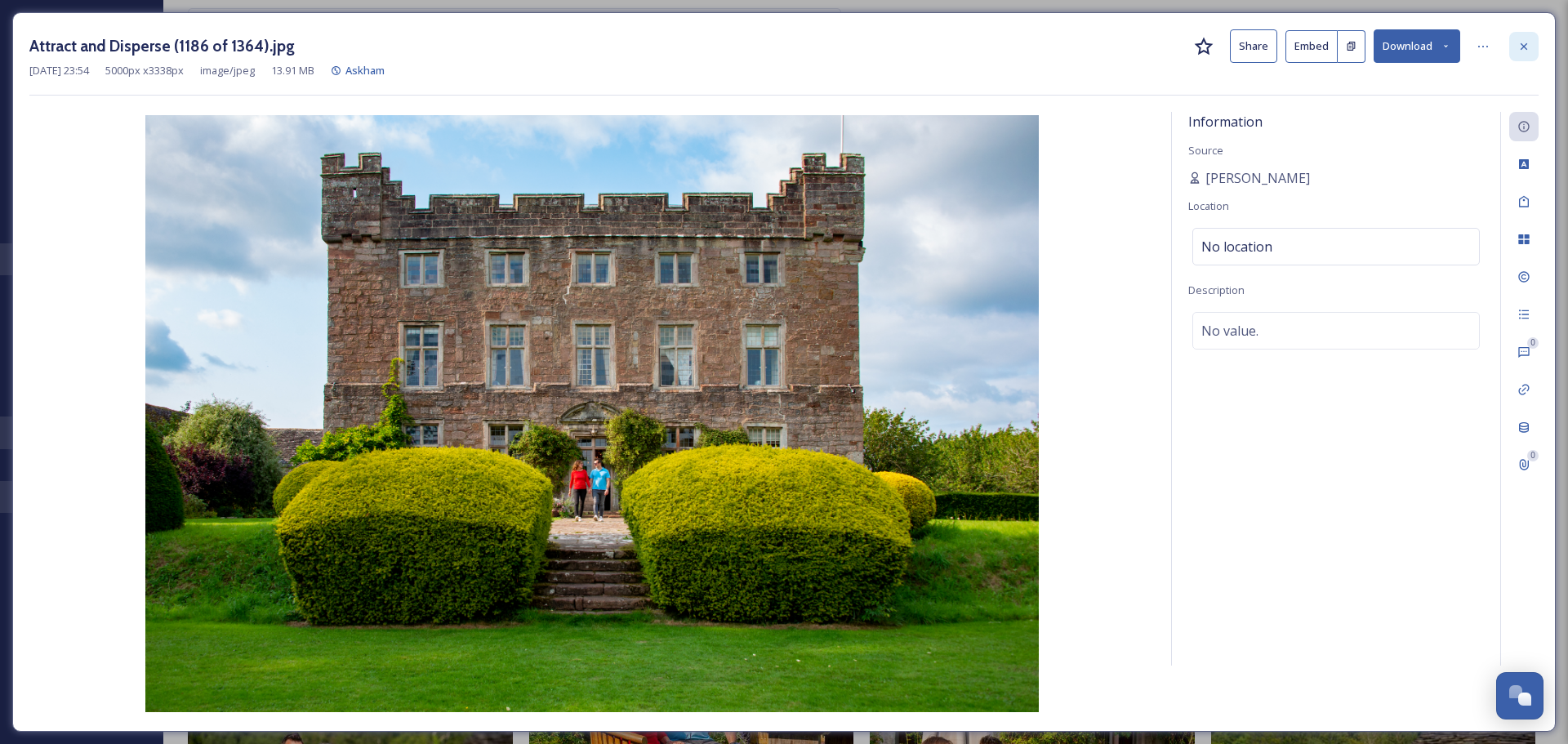
click at [1520, 49] on icon at bounding box center [1523, 46] width 7 height 7
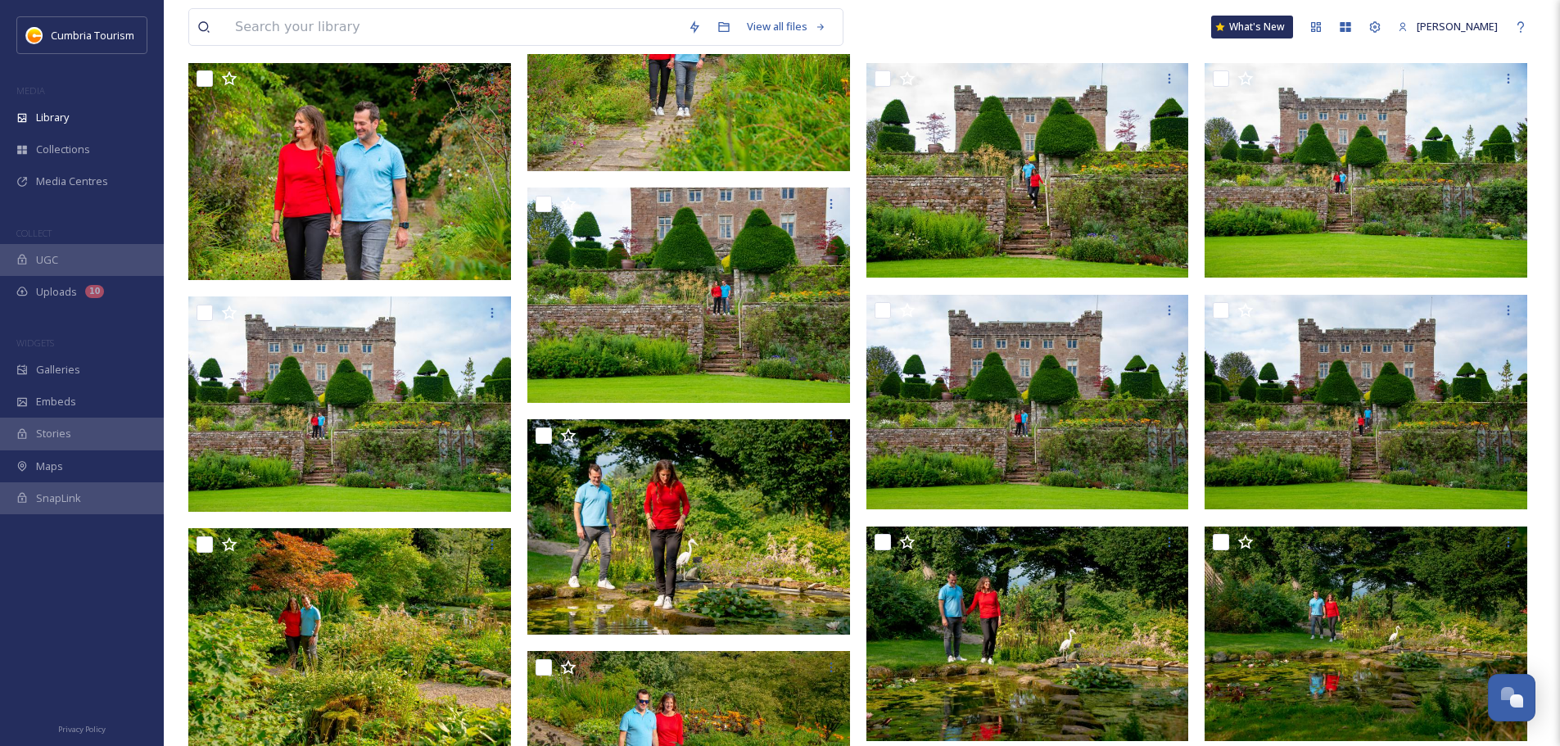
scroll to position [1694, 0]
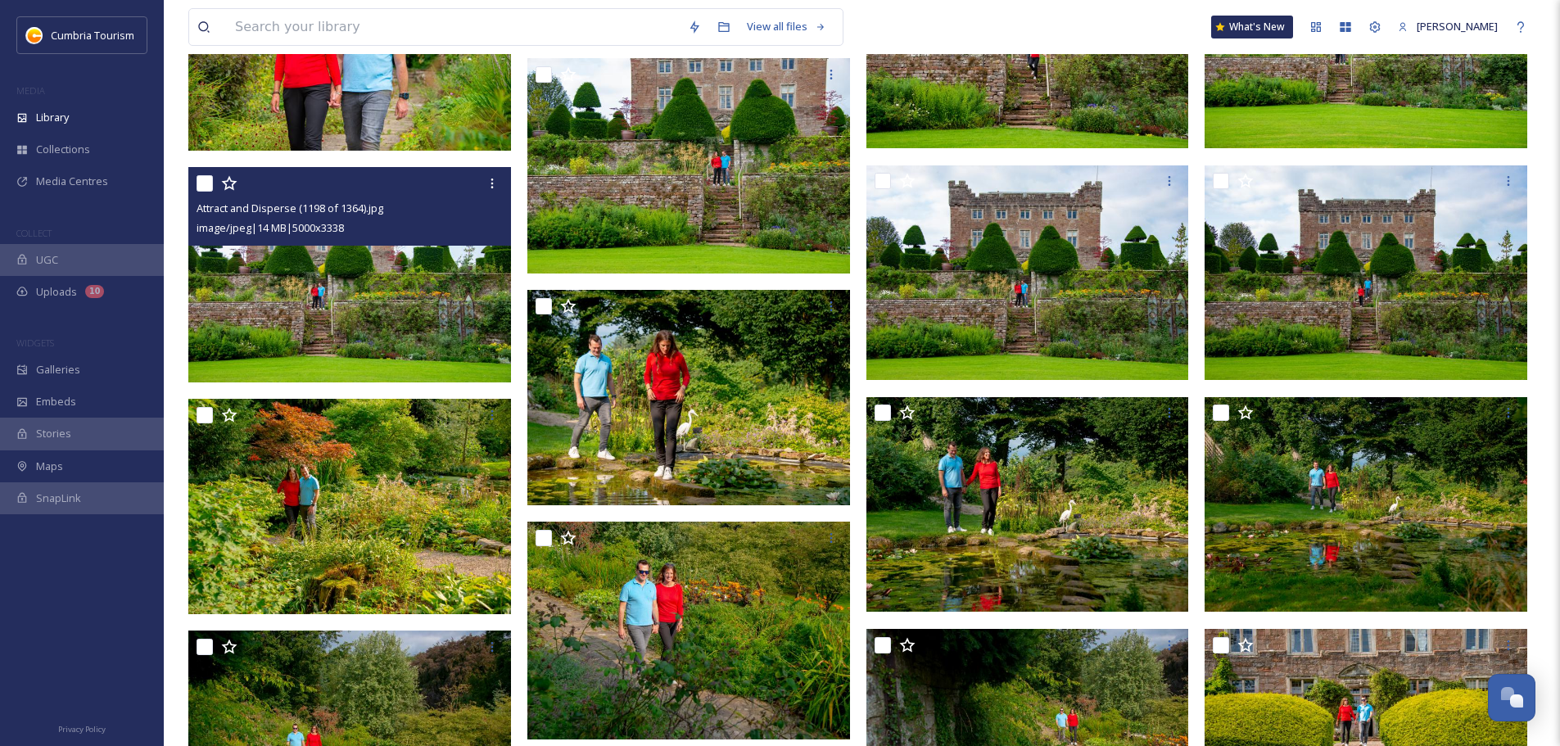
click at [414, 314] on img at bounding box center [349, 274] width 323 height 215
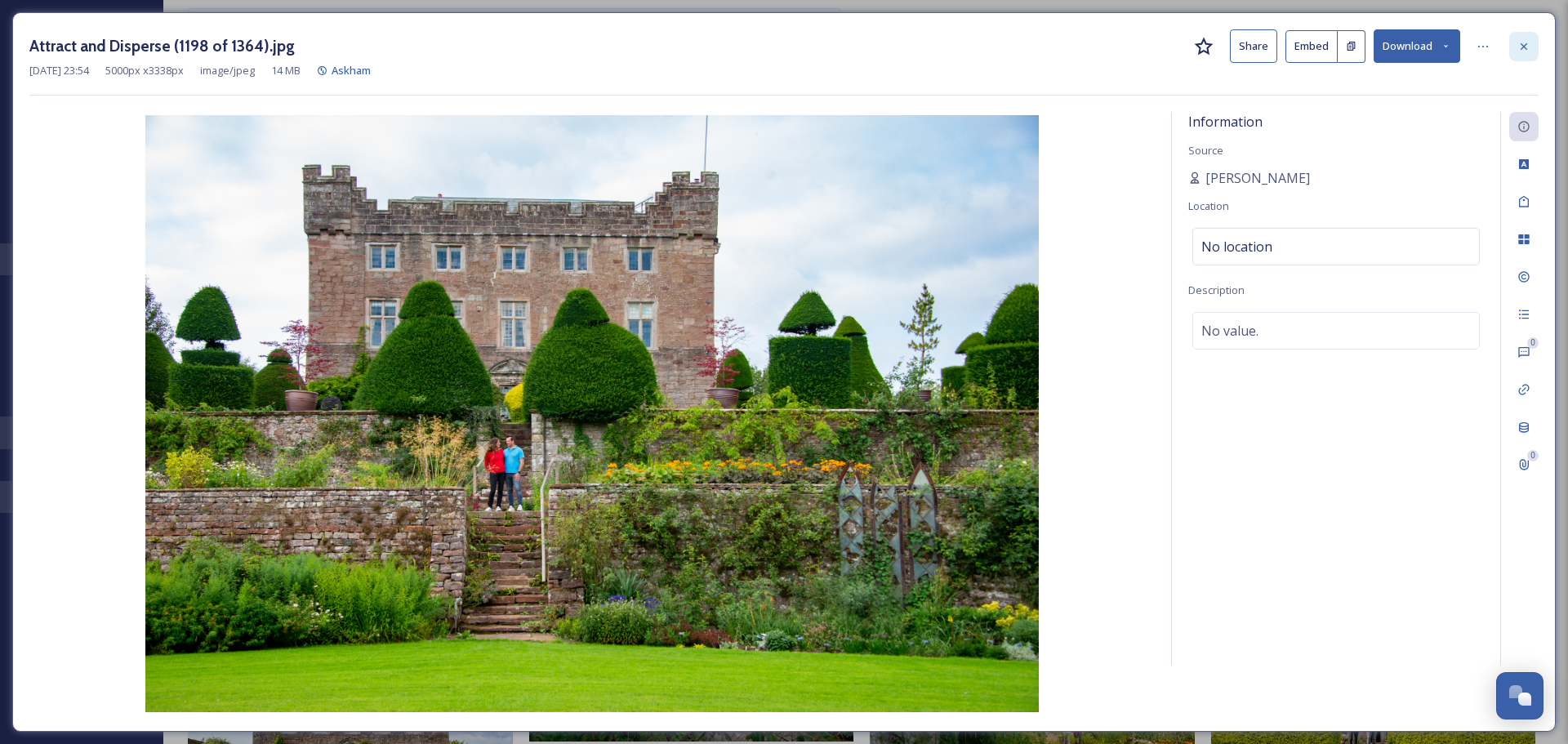
click at [1526, 43] on icon at bounding box center [1523, 46] width 13 height 13
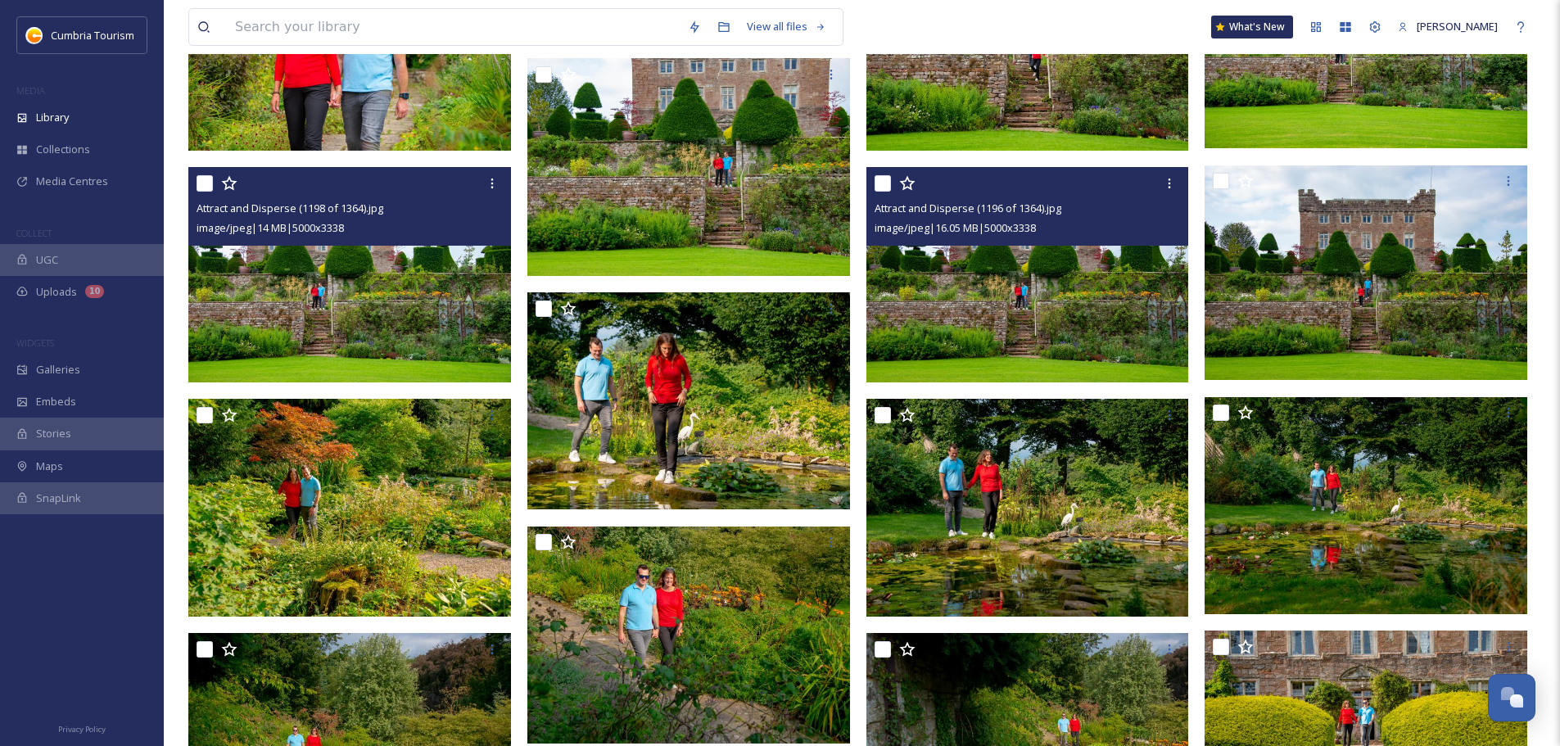
click at [1129, 297] on img at bounding box center [1027, 274] width 323 height 215
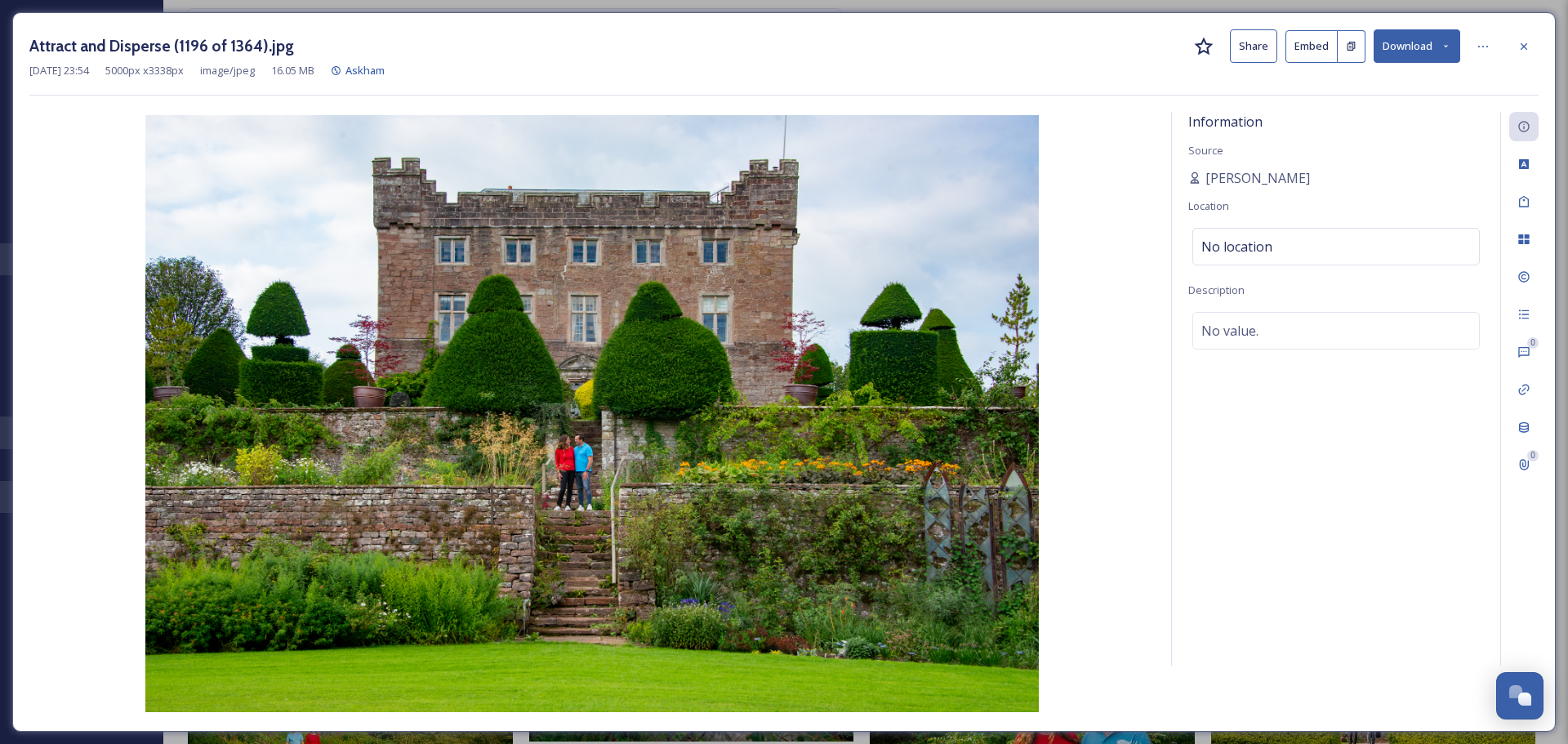
click at [1403, 41] on button "Download" at bounding box center [1416, 46] width 87 height 34
click at [1531, 45] on div at bounding box center [1523, 46] width 29 height 29
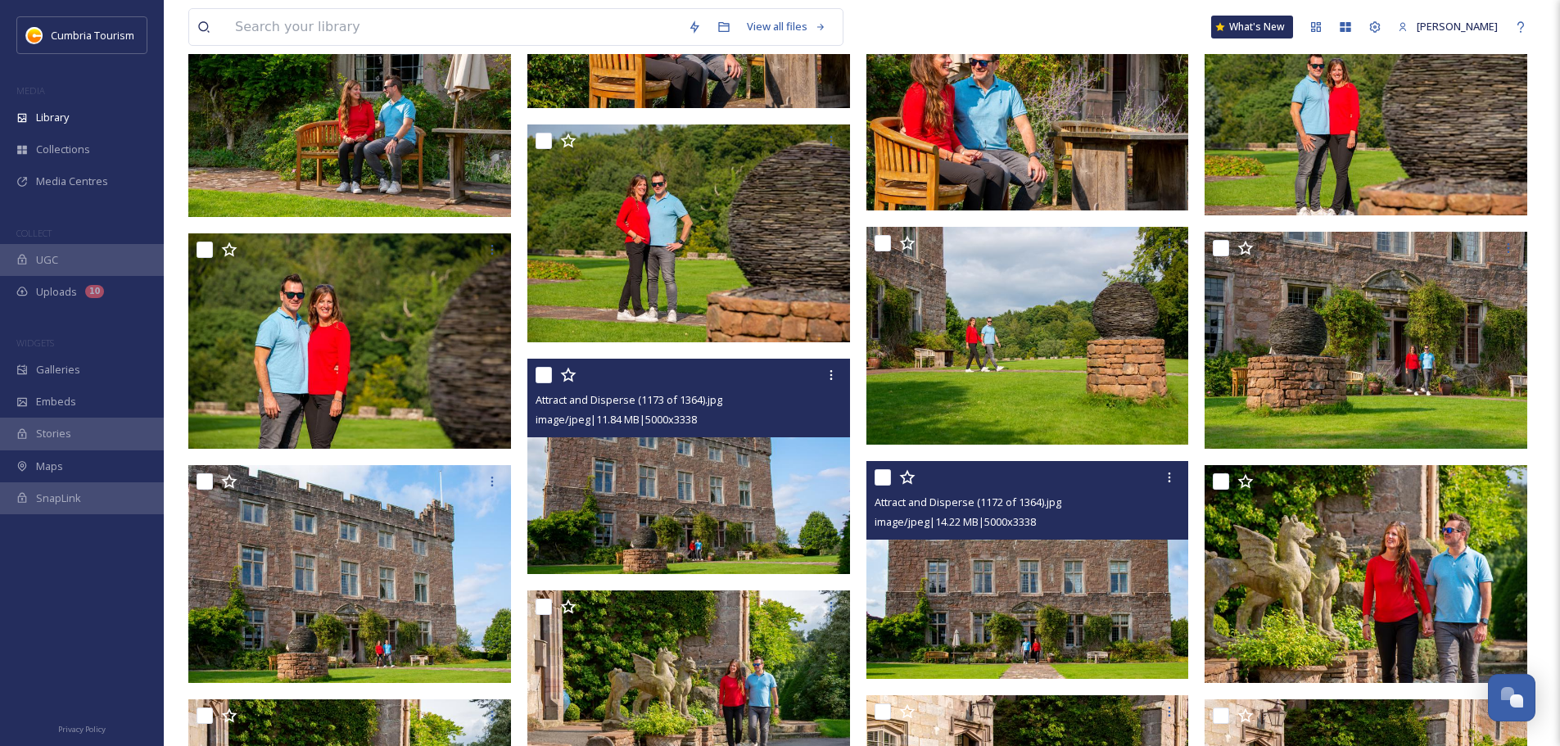
scroll to position [2922, 0]
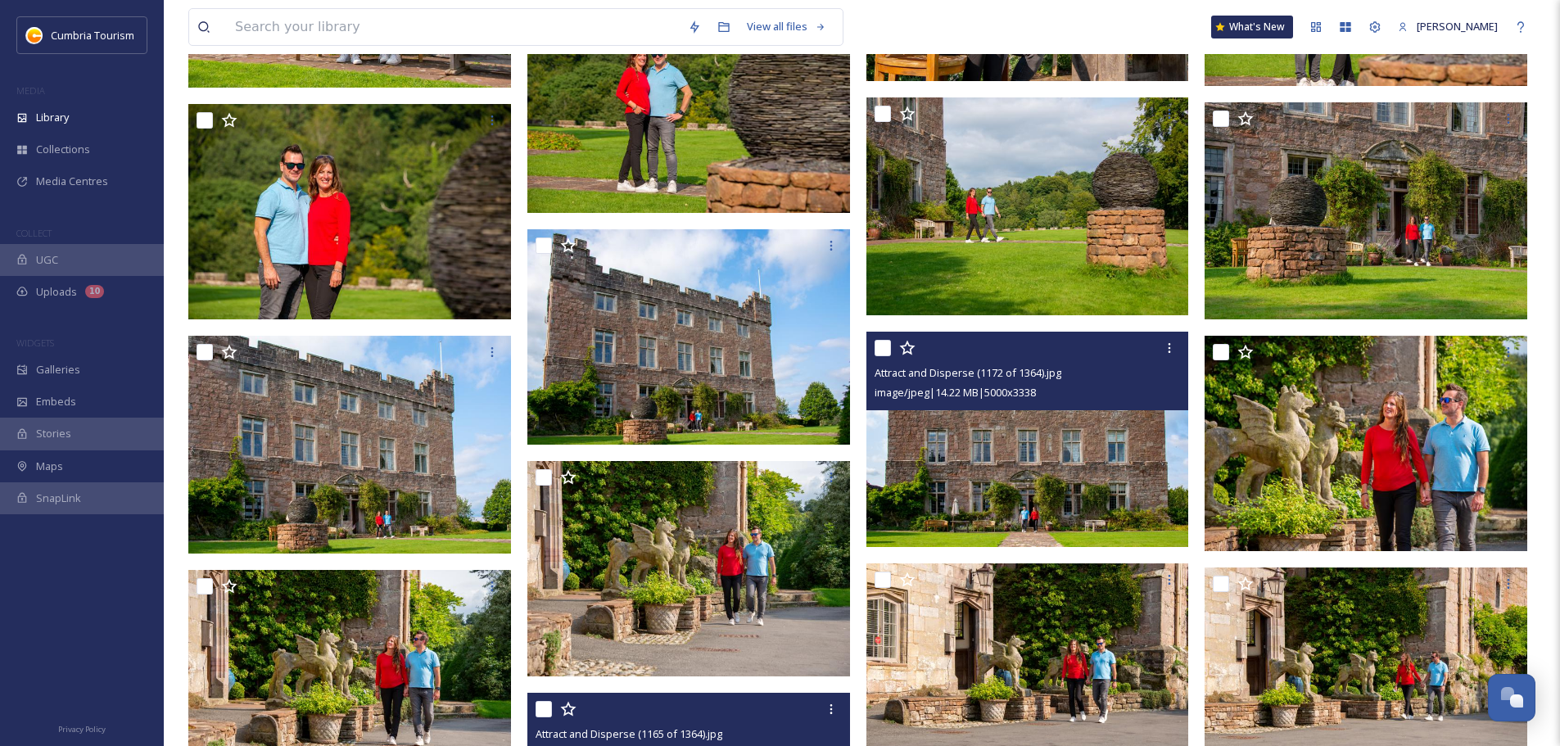
click at [1130, 460] on img at bounding box center [1027, 439] width 323 height 215
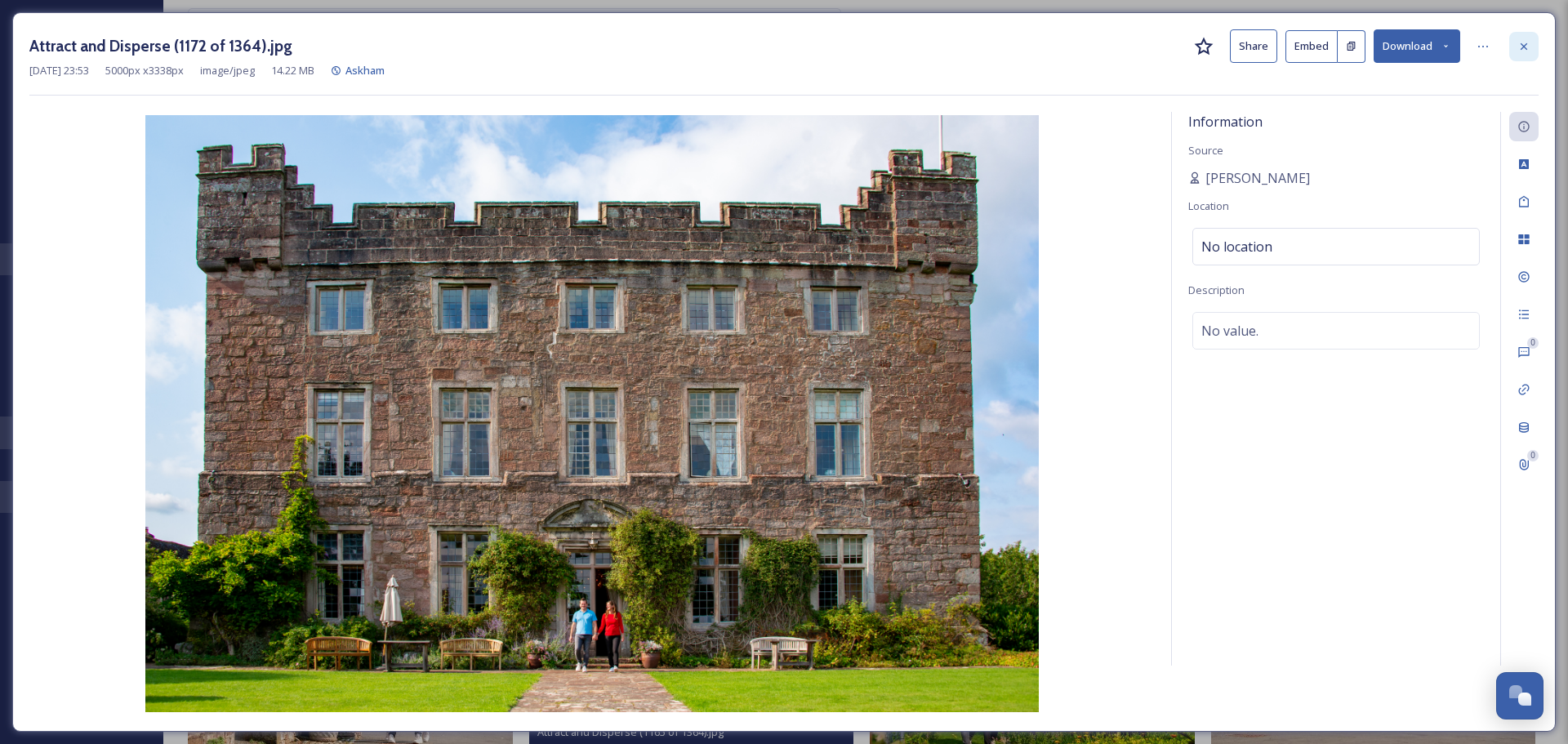
click at [1528, 48] on icon at bounding box center [1523, 46] width 13 height 13
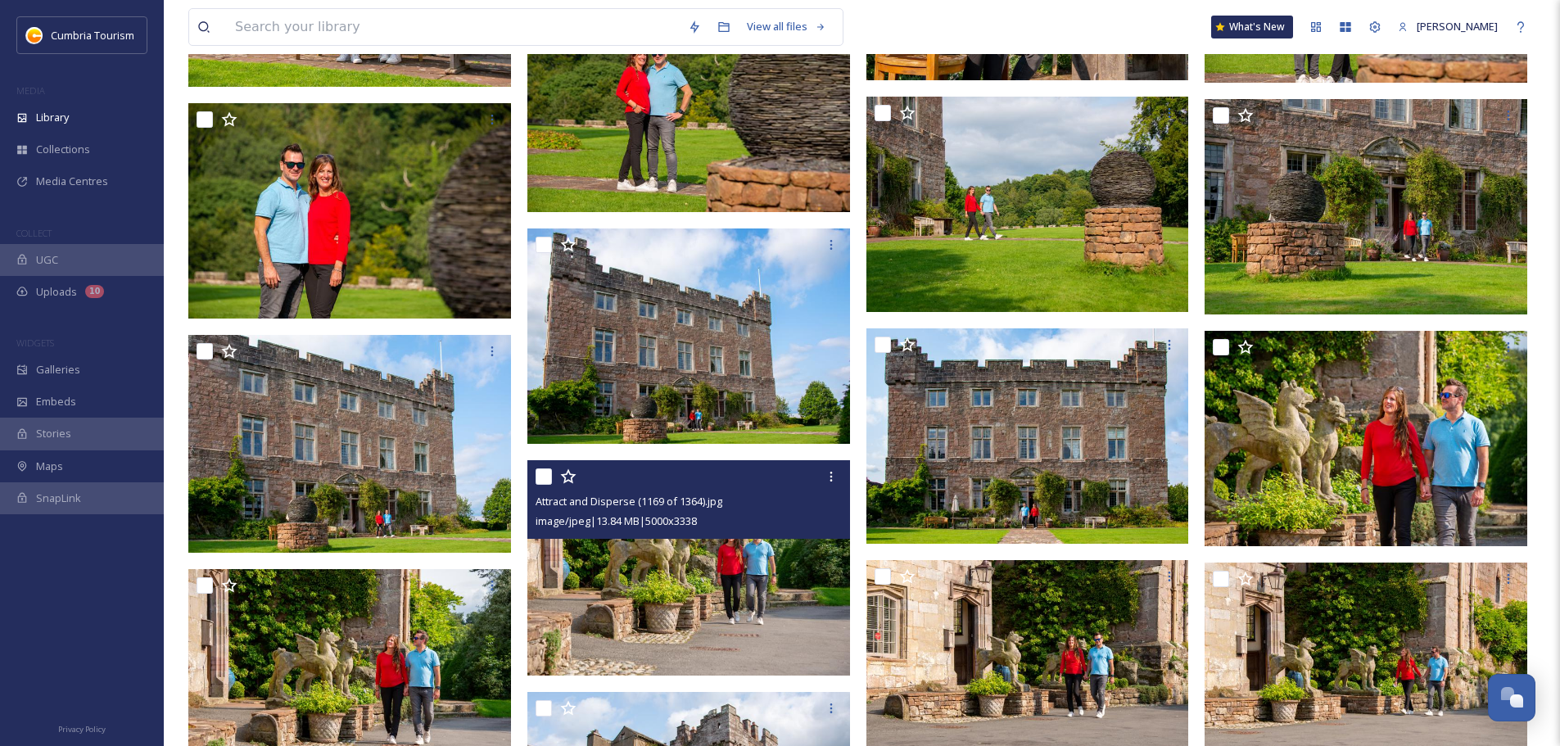
scroll to position [2922, 0]
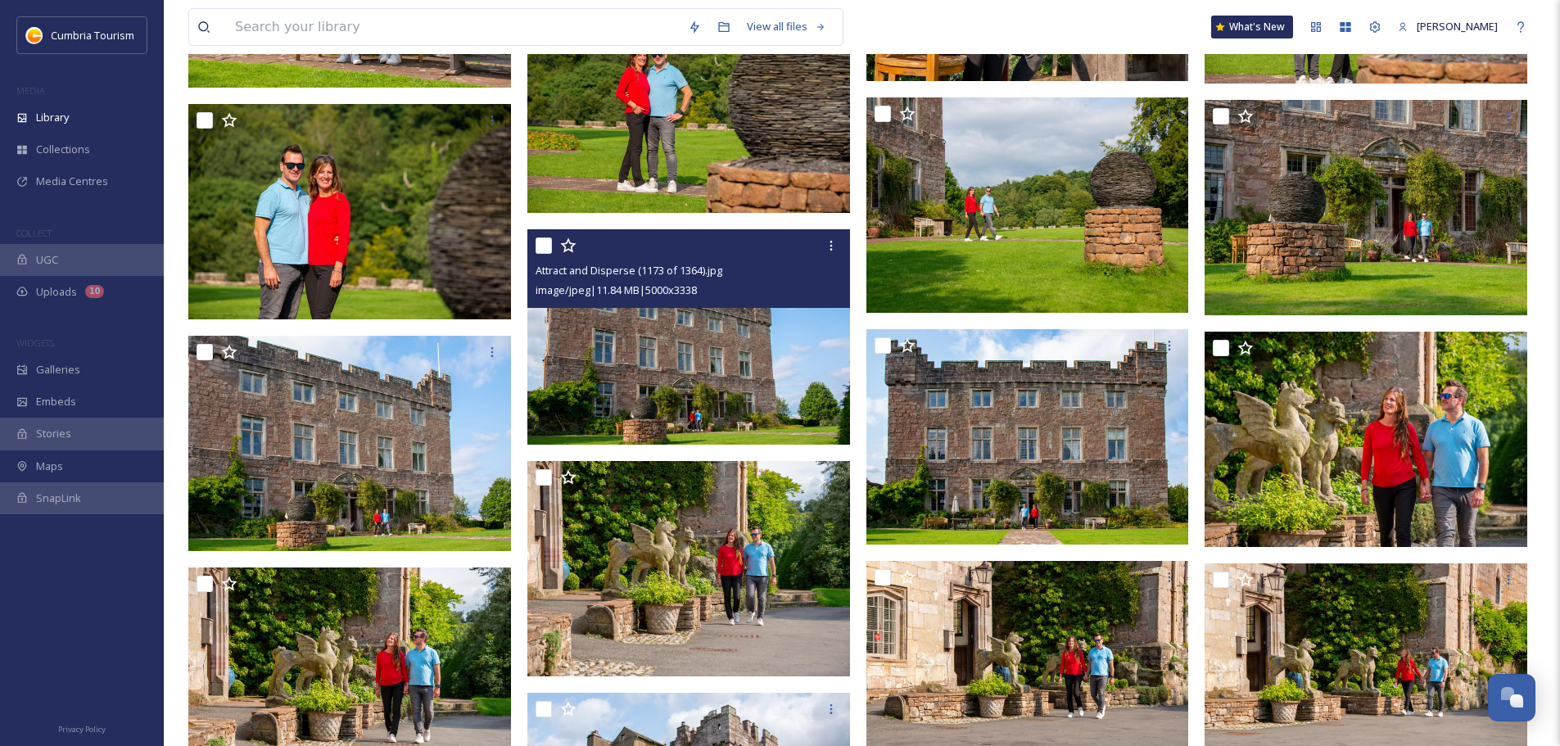
click at [756, 413] on img at bounding box center [688, 336] width 323 height 215
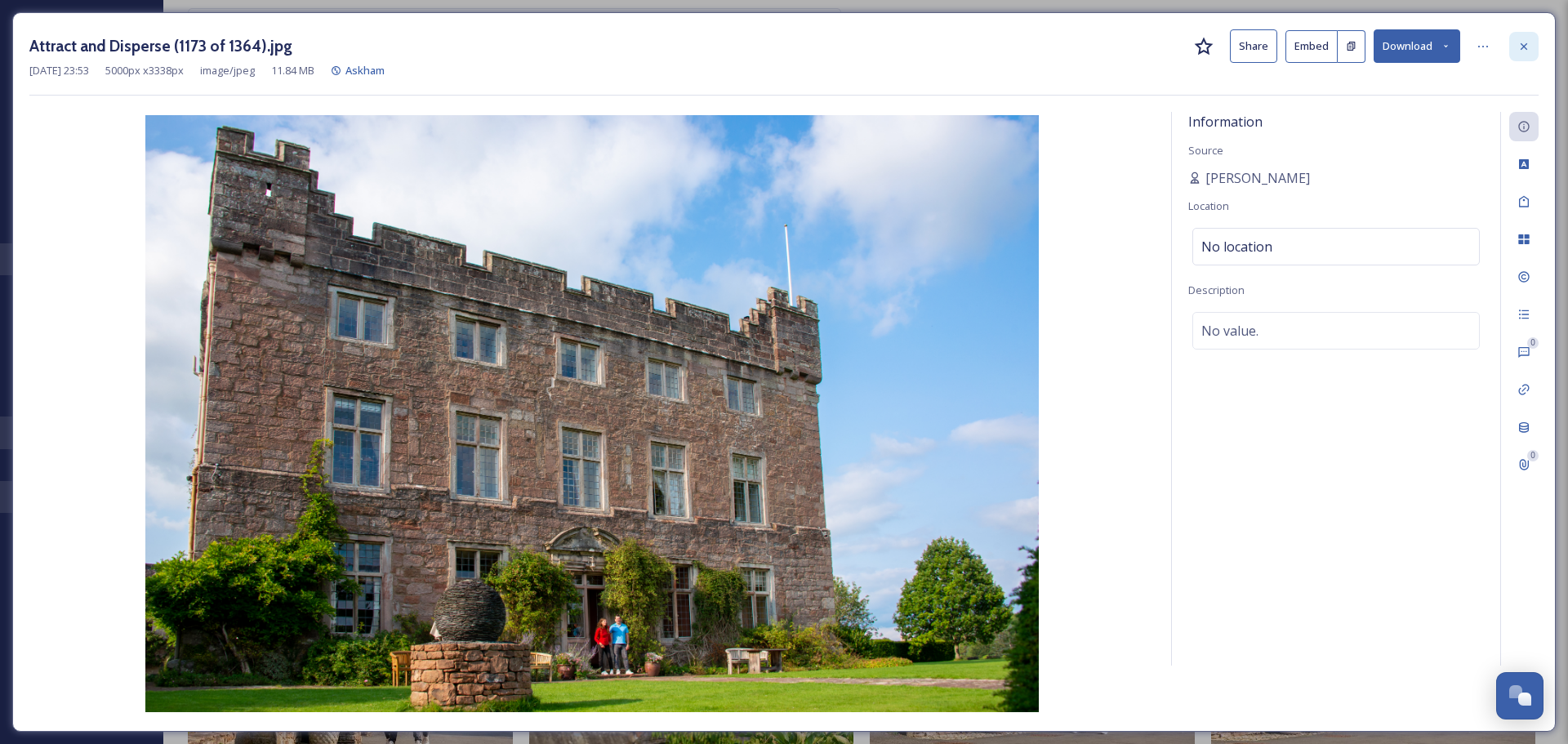
click at [1524, 40] on icon at bounding box center [1523, 46] width 13 height 13
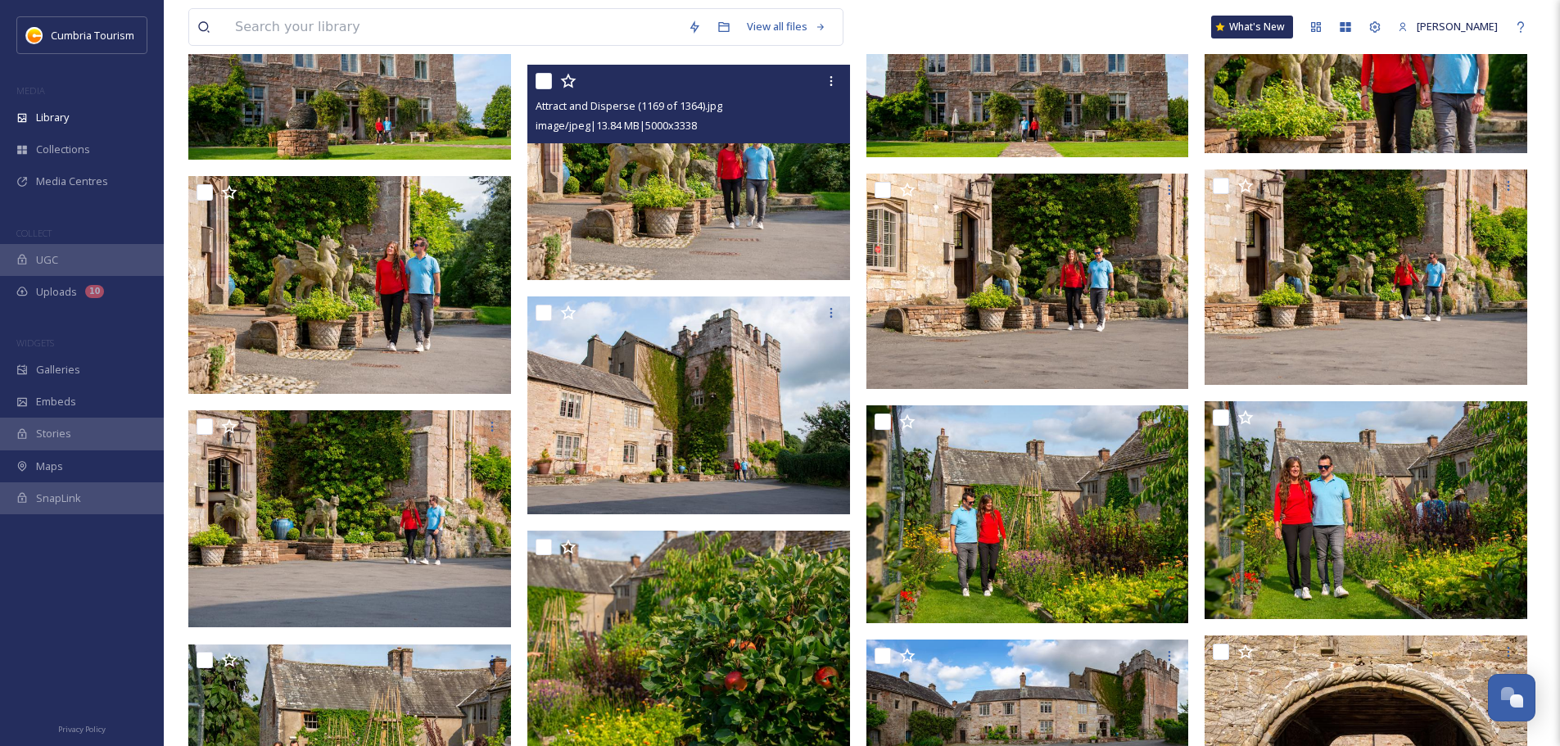
scroll to position [3331, 0]
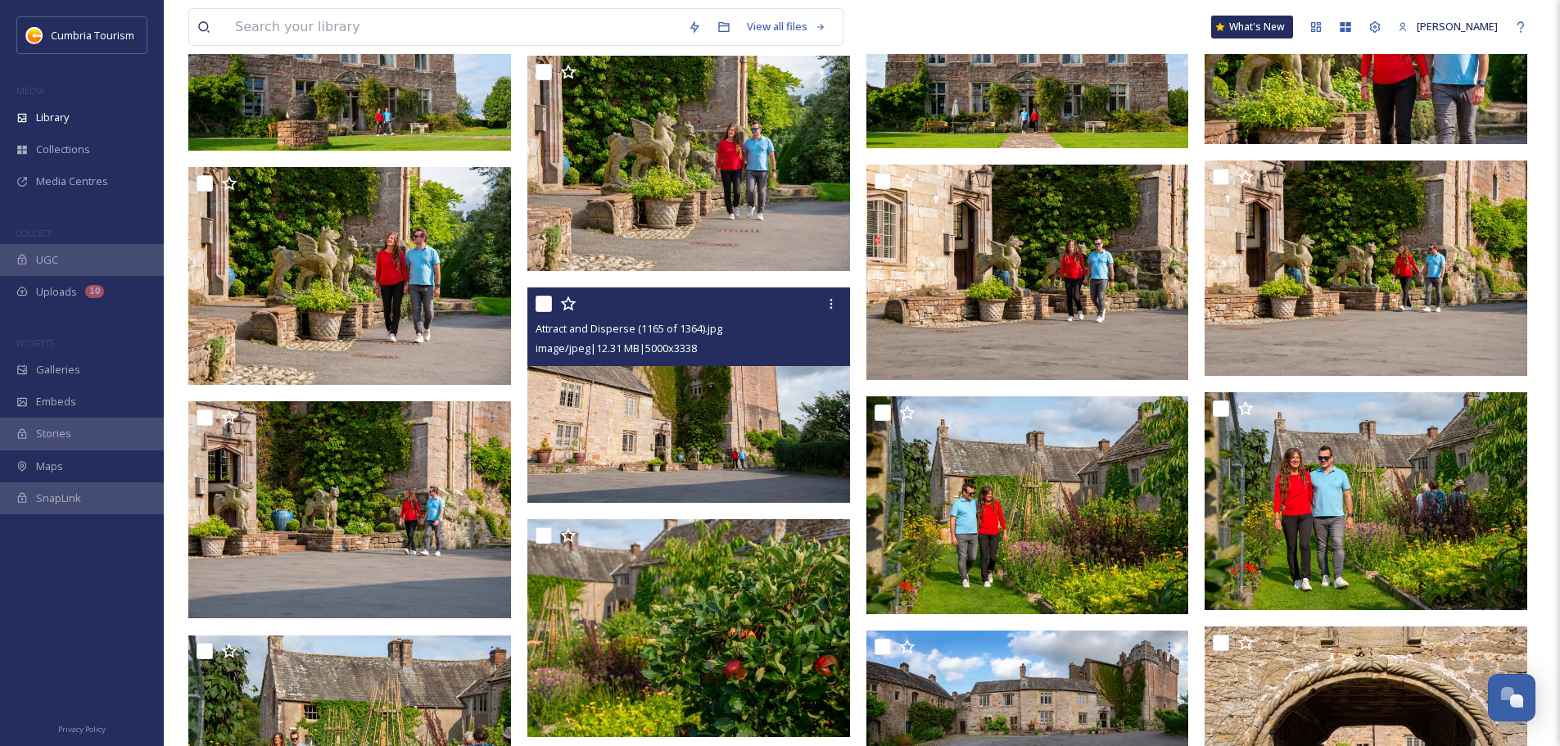
click at [778, 382] on img at bounding box center [688, 394] width 323 height 215
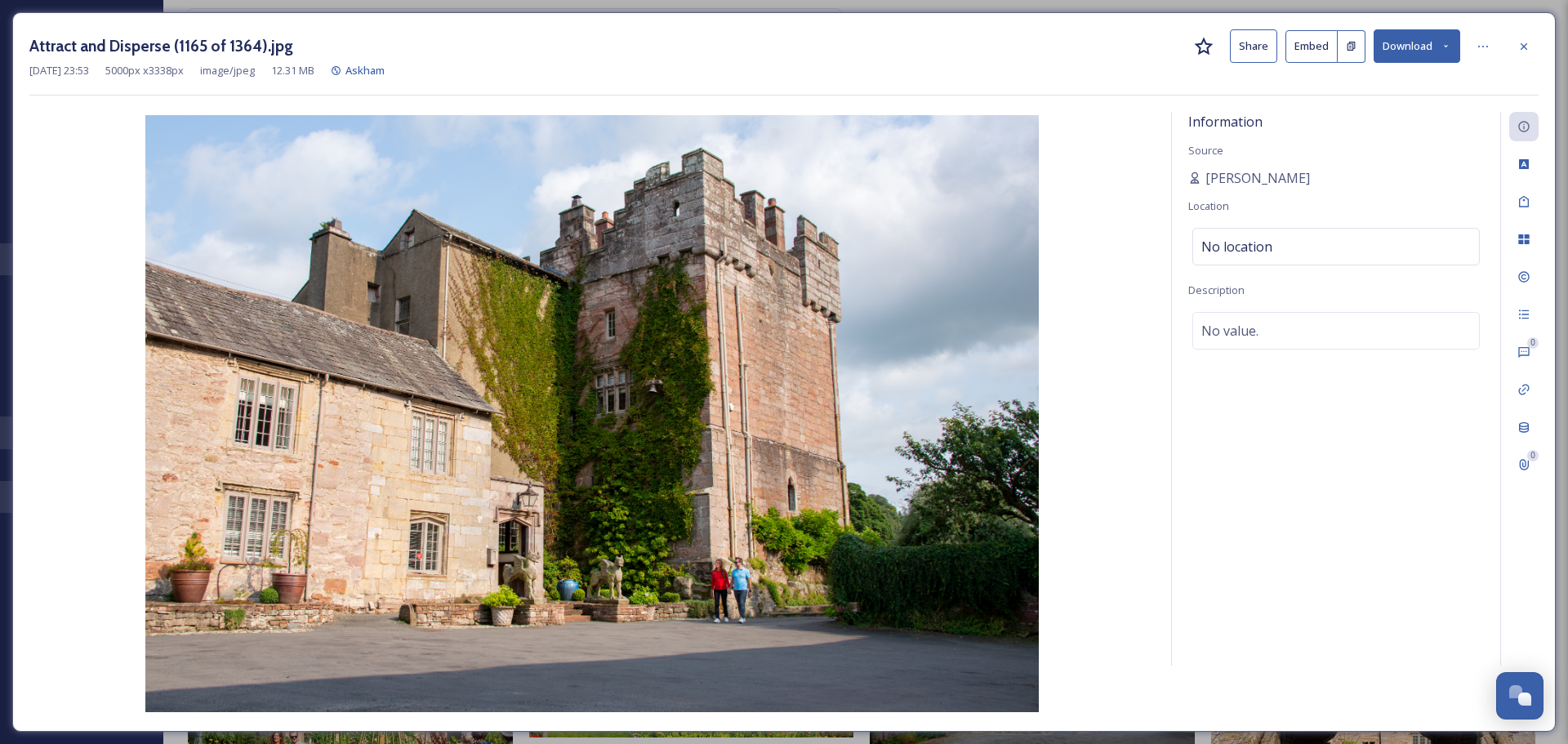
click at [1385, 44] on button "Download" at bounding box center [1416, 46] width 87 height 34
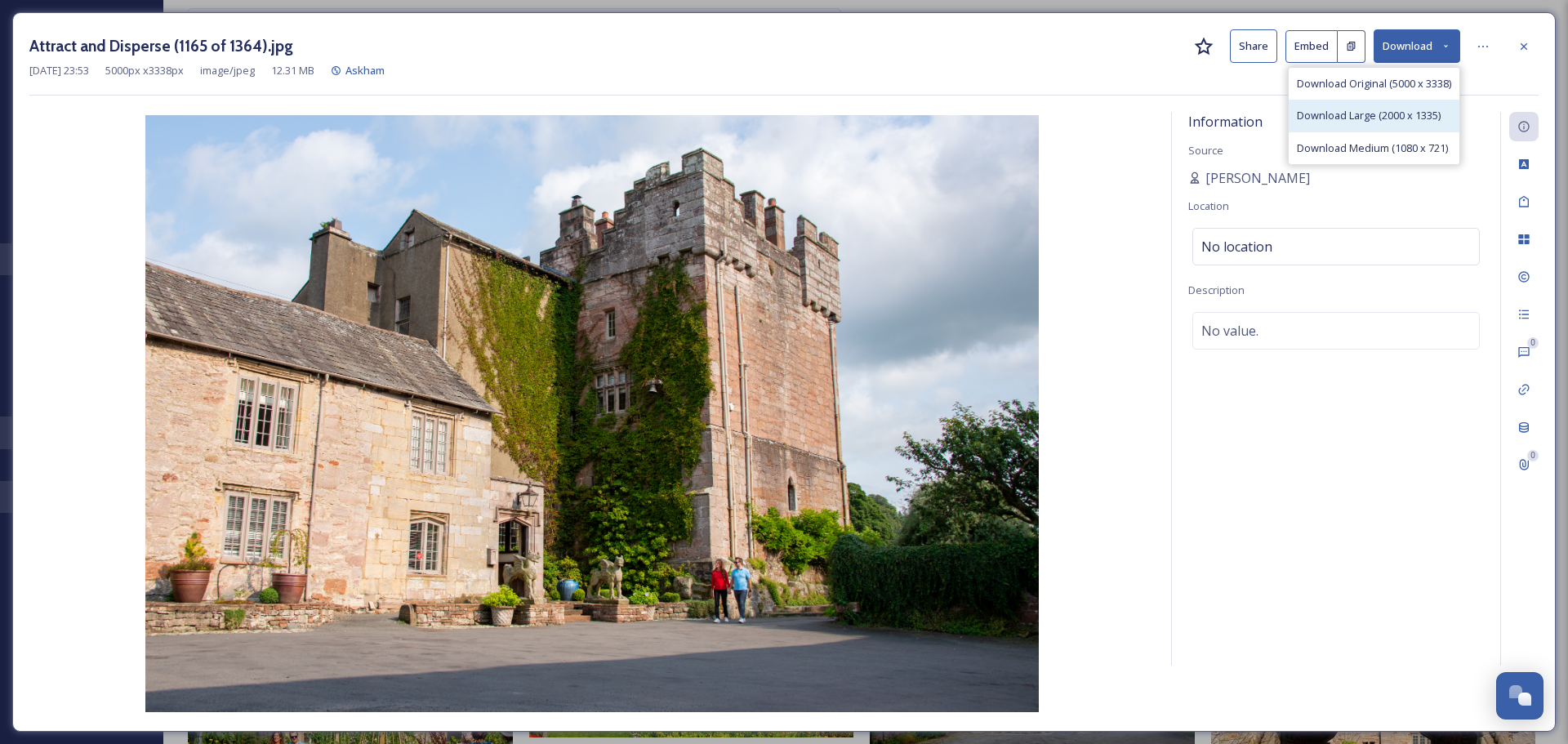
click at [1403, 110] on span "Download Large (2000 x 1335)" at bounding box center [1369, 116] width 144 height 16
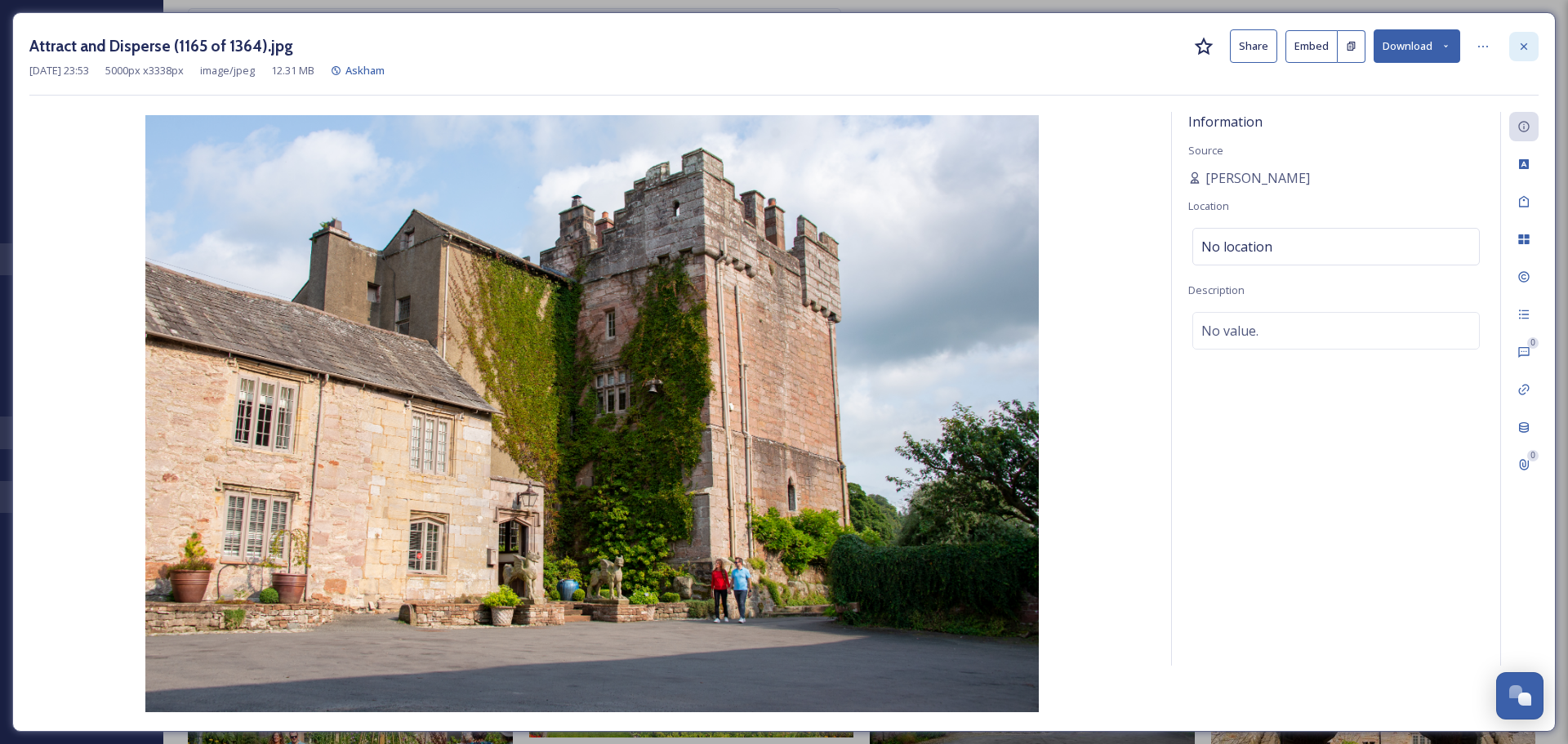
click at [1516, 38] on div at bounding box center [1523, 46] width 29 height 29
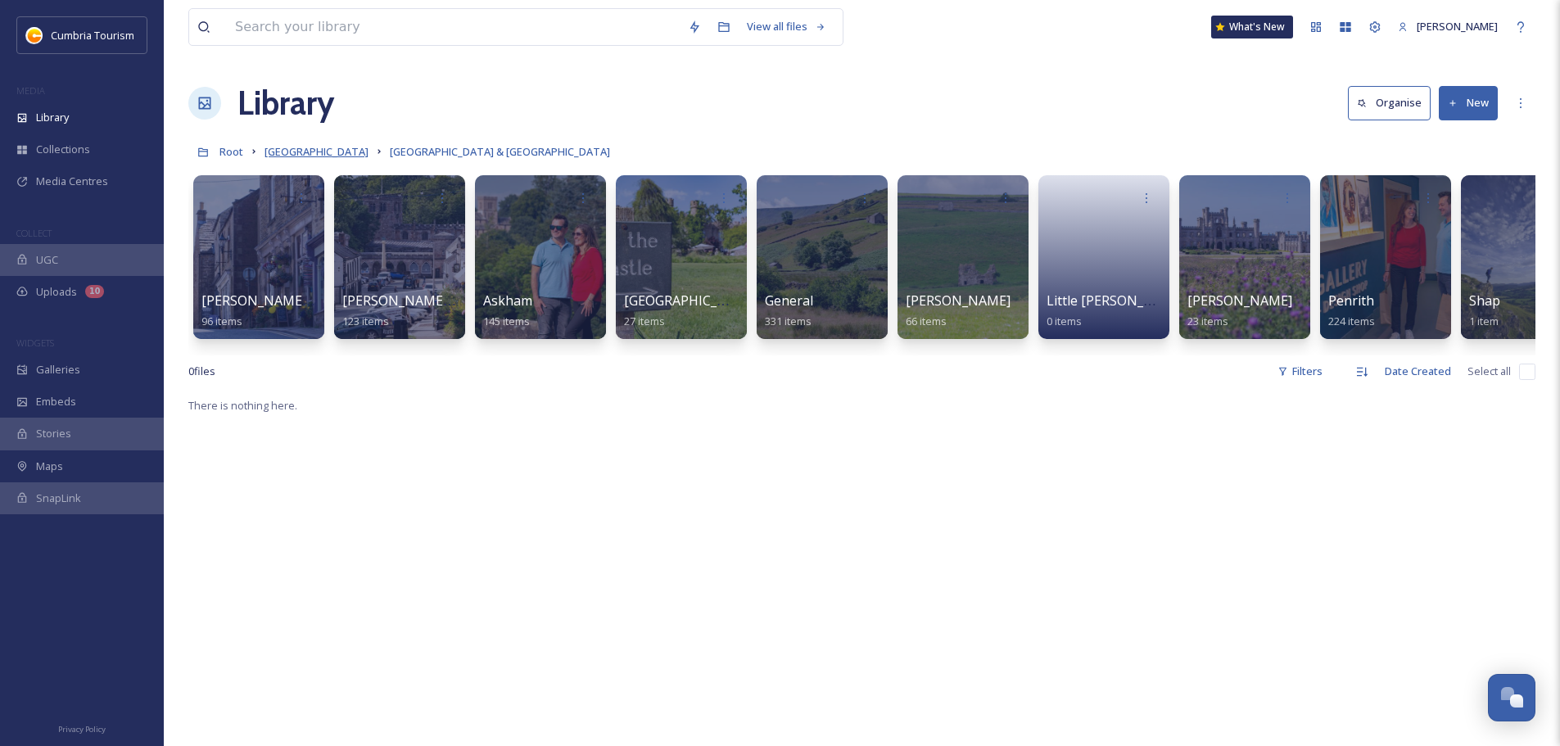
click at [321, 148] on span "[GEOGRAPHIC_DATA]" at bounding box center [316, 151] width 104 height 15
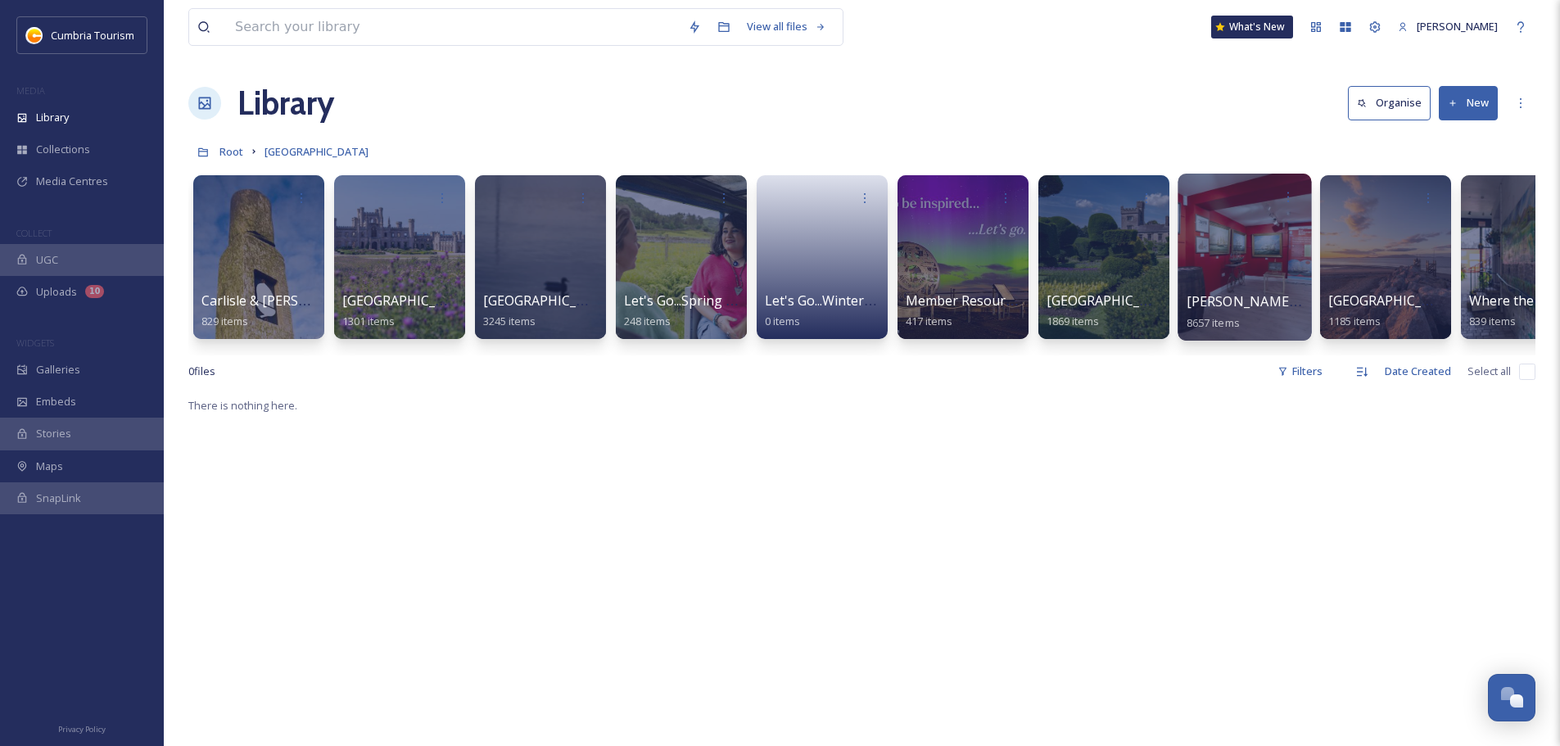
click at [1238, 304] on span "[PERSON_NAME] Uploads" at bounding box center [1267, 301] width 162 height 18
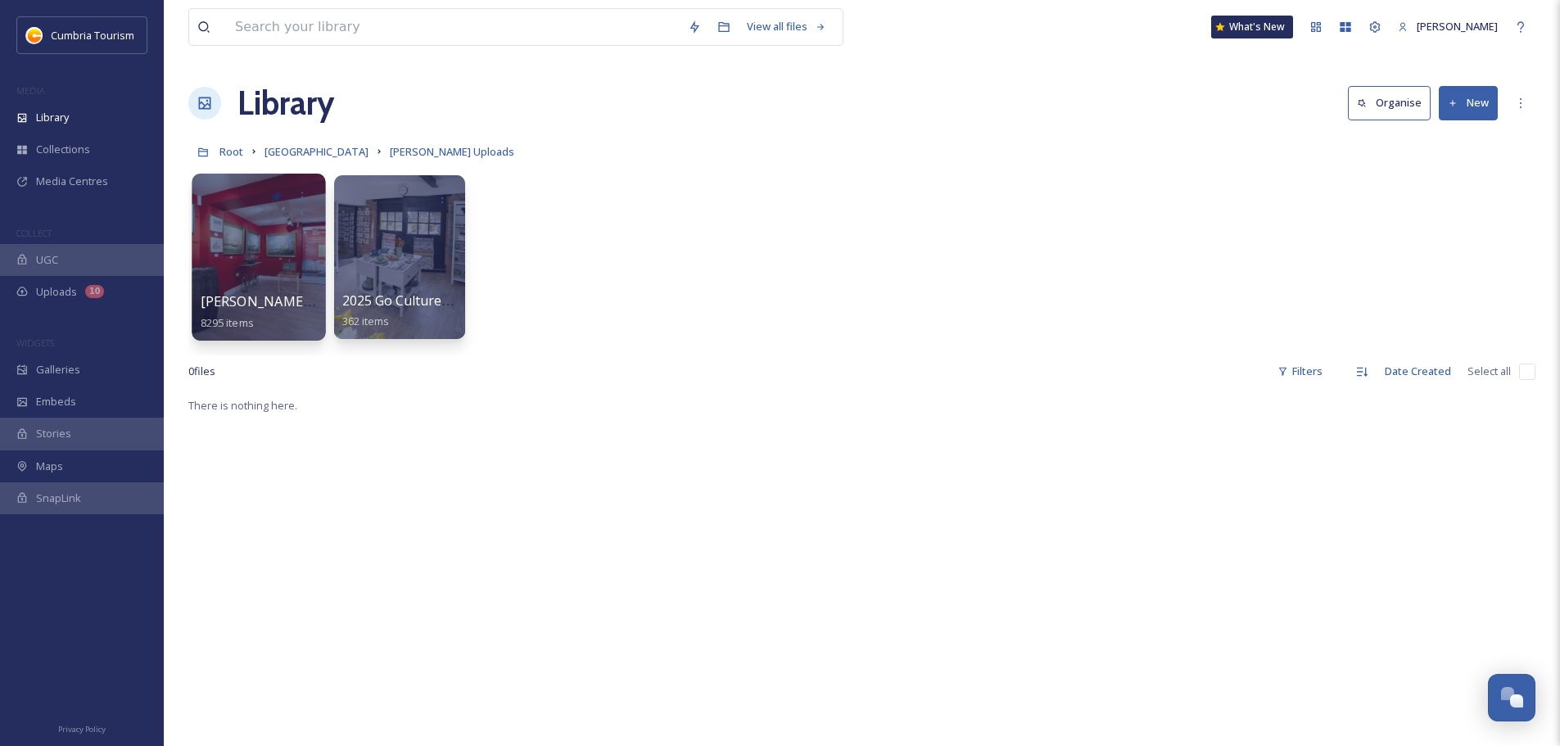
click at [242, 296] on span "[PERSON_NAME] Uploads - [DATE]" at bounding box center [310, 301] width 218 height 18
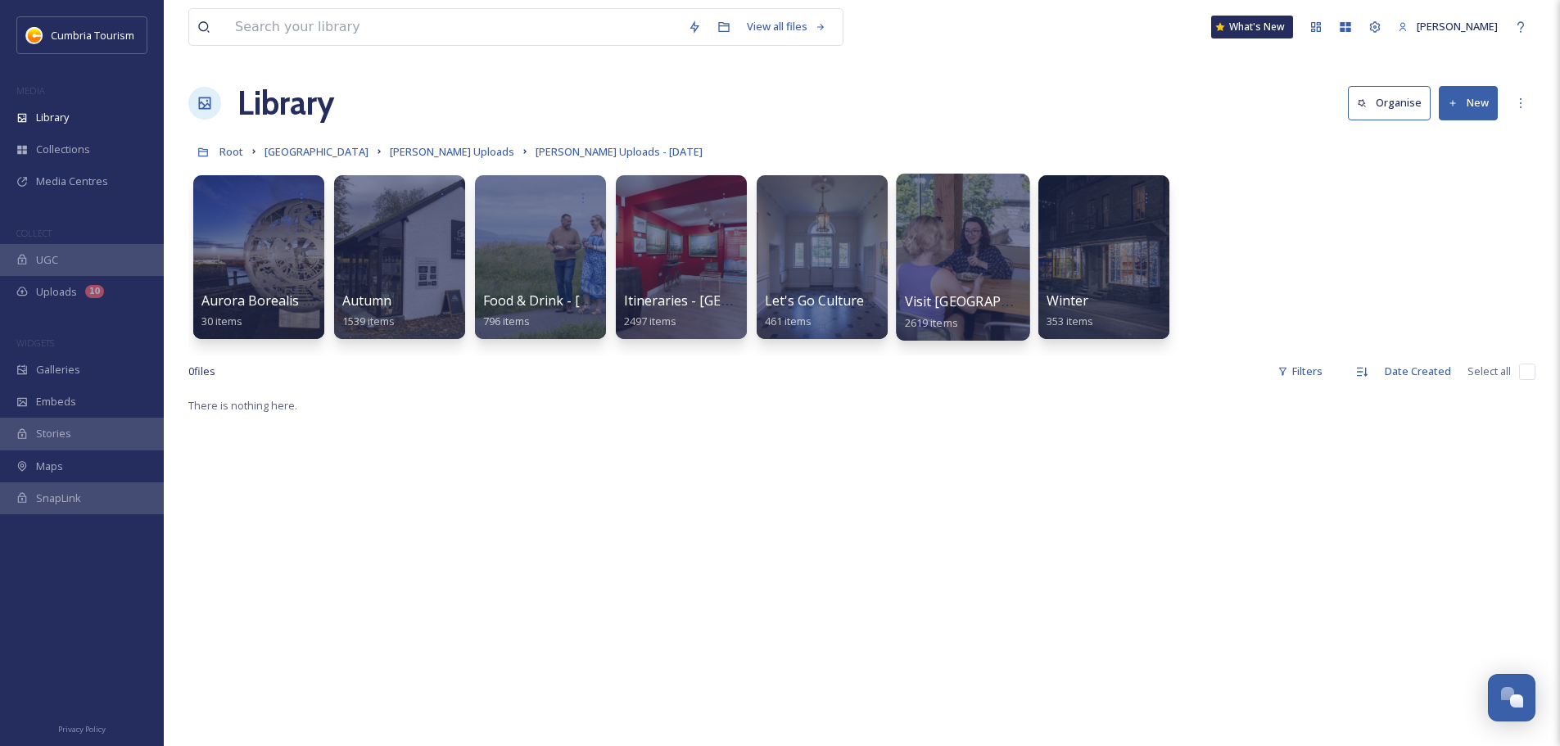
click at [956, 298] on span "Visit [GEOGRAPHIC_DATA]" at bounding box center [987, 301] width 165 height 18
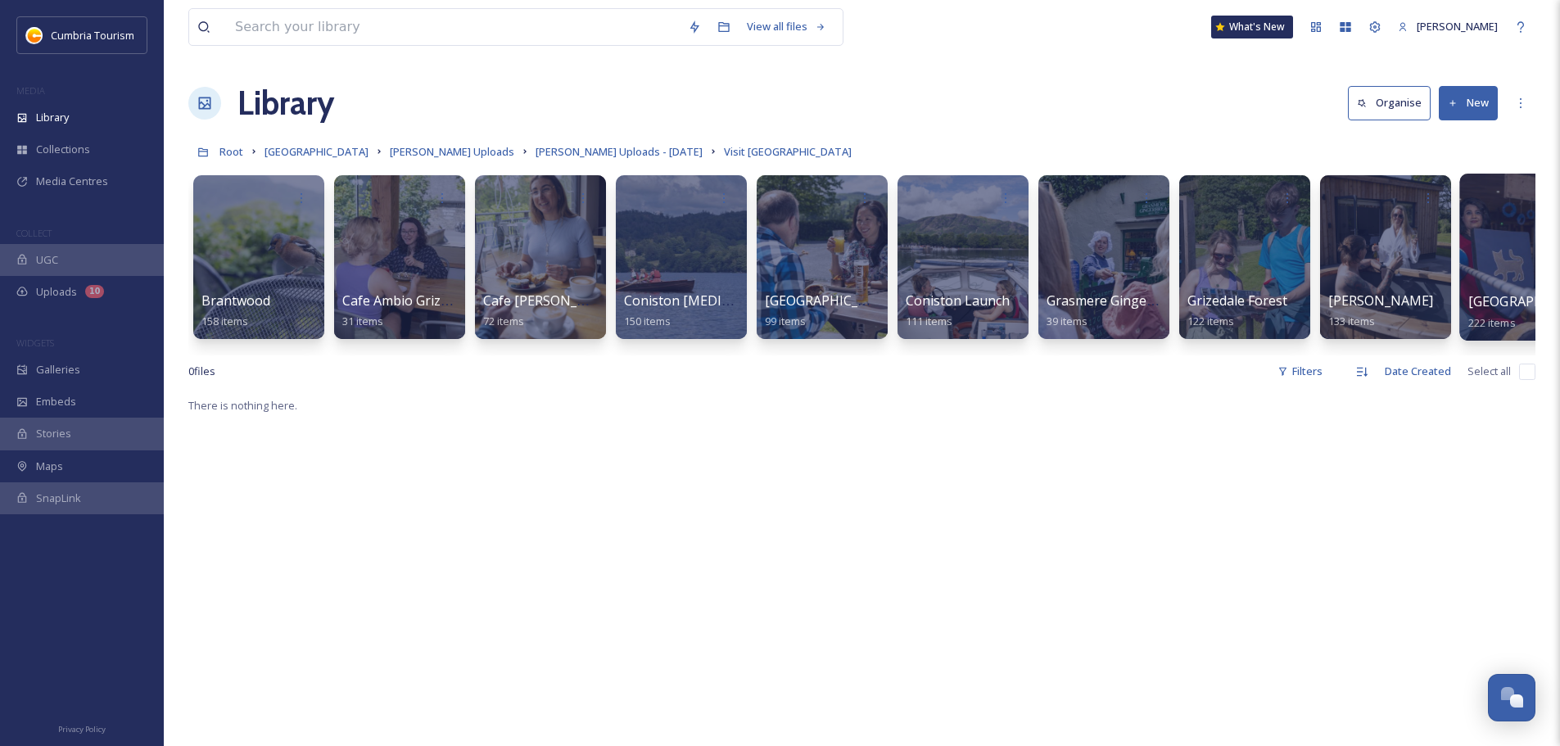
click at [1501, 305] on span "[GEOGRAPHIC_DATA]" at bounding box center [1535, 301] width 134 height 18
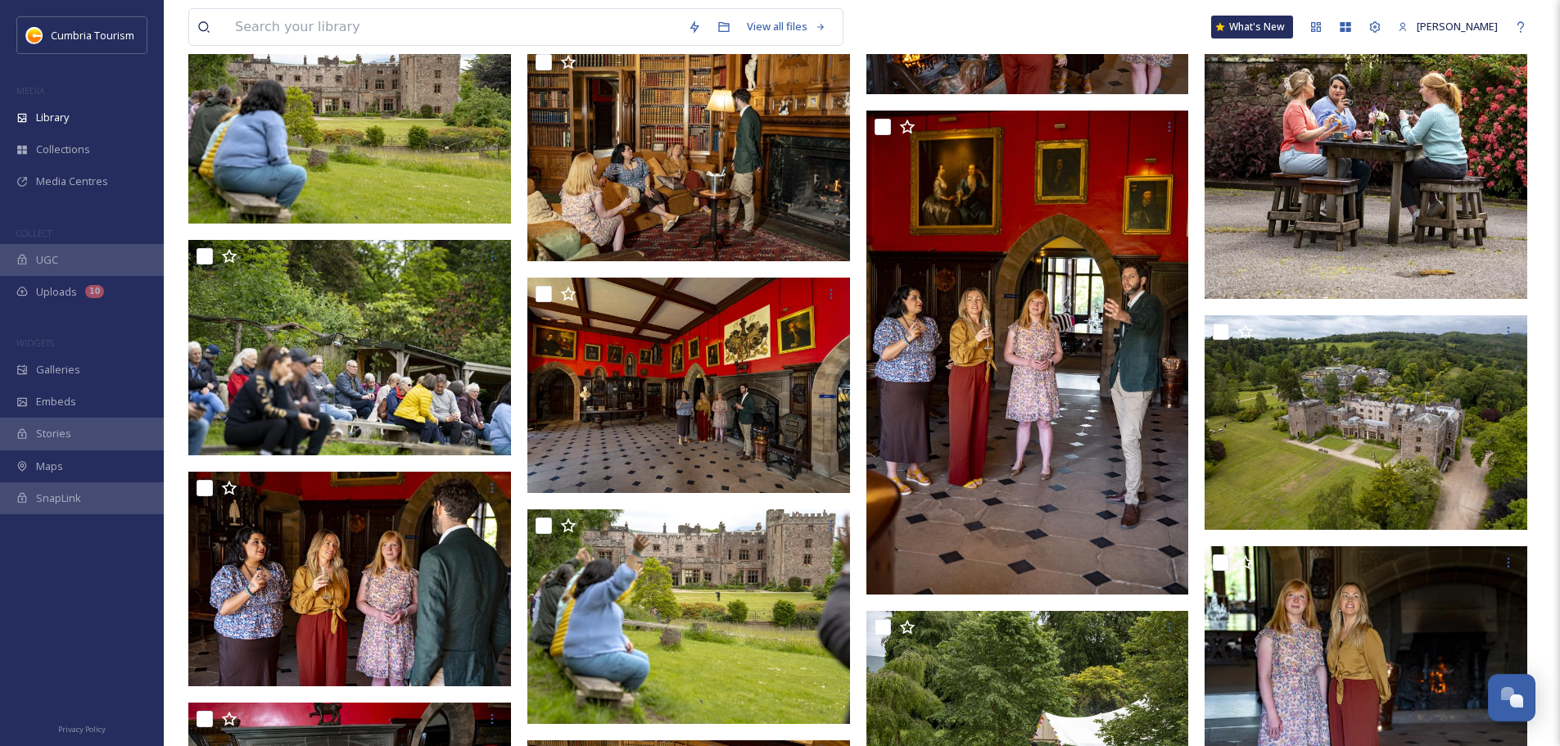
scroll to position [3275, 0]
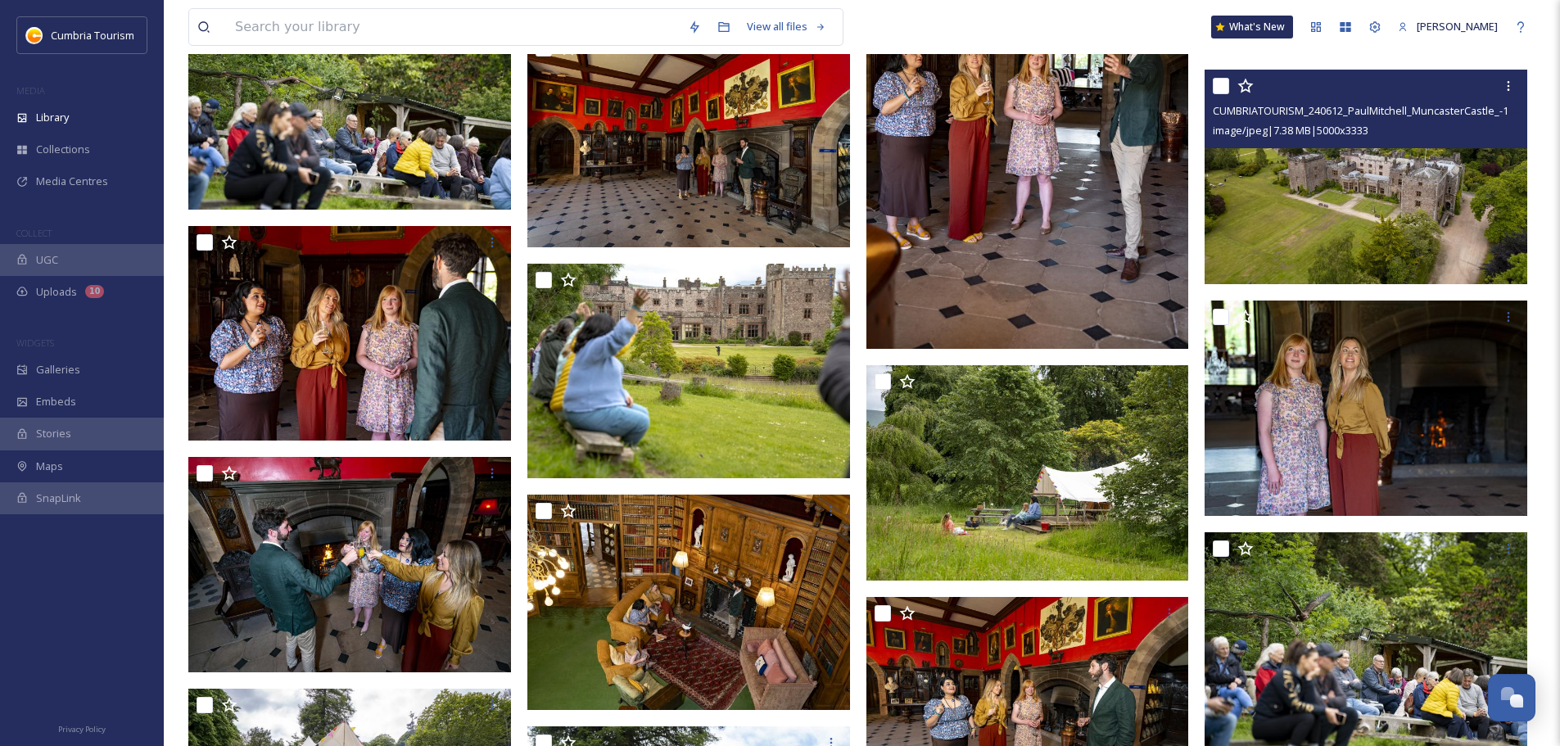
click at [1384, 219] on img at bounding box center [1365, 177] width 323 height 215
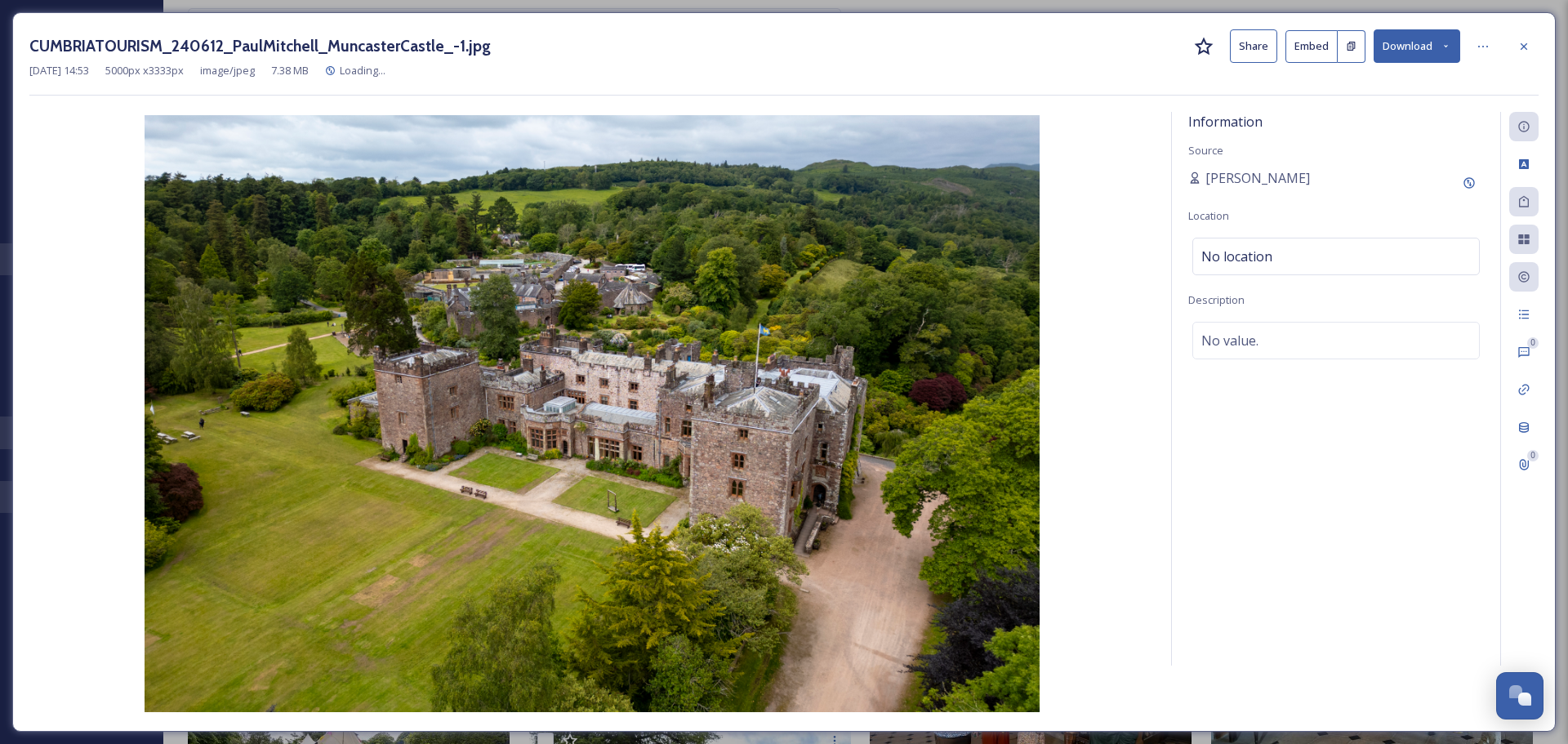
click at [1425, 46] on button "Download" at bounding box center [1416, 46] width 87 height 34
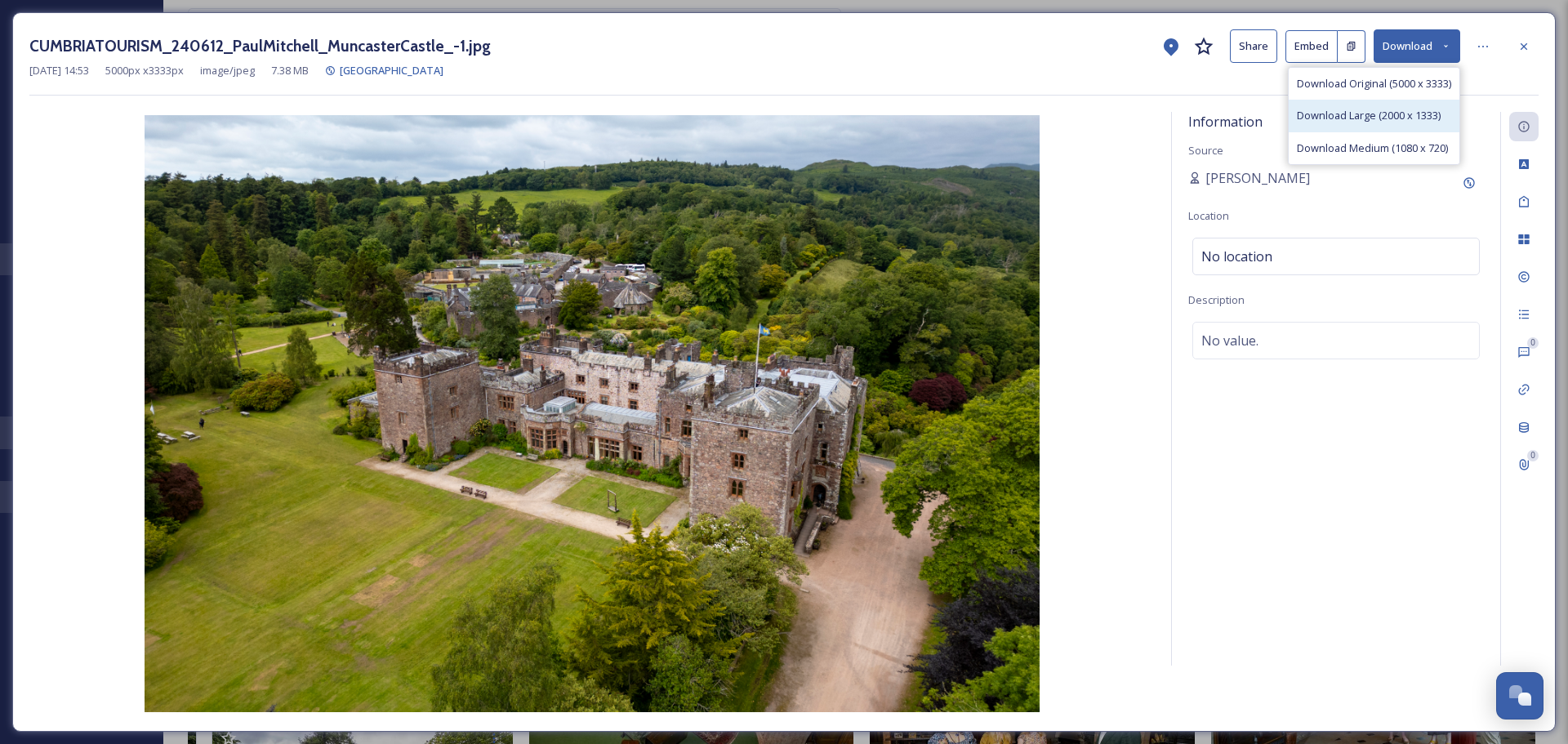
click at [1367, 122] on span "Download Large (2000 x 1333)" at bounding box center [1369, 116] width 144 height 16
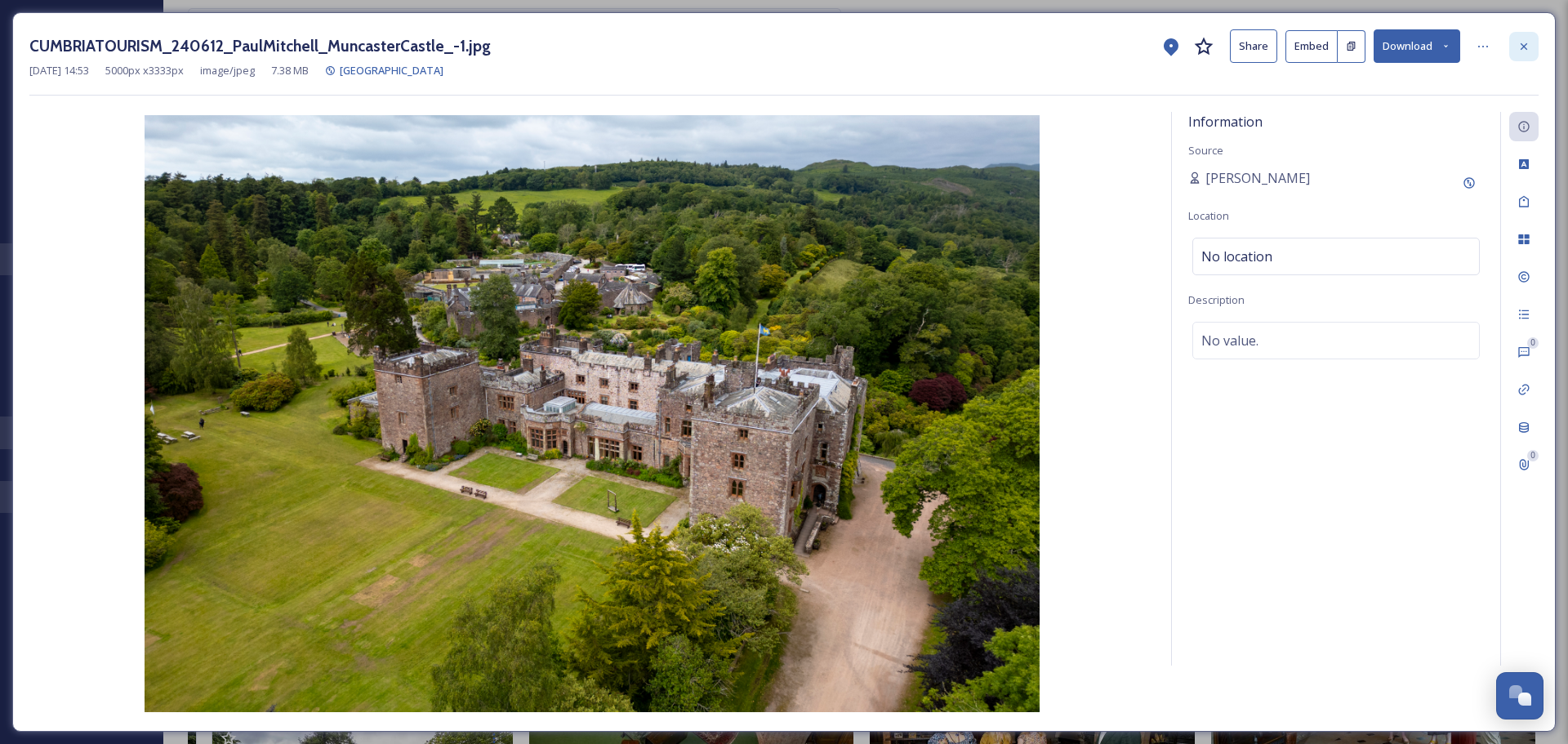
click at [1529, 50] on icon at bounding box center [1523, 46] width 13 height 13
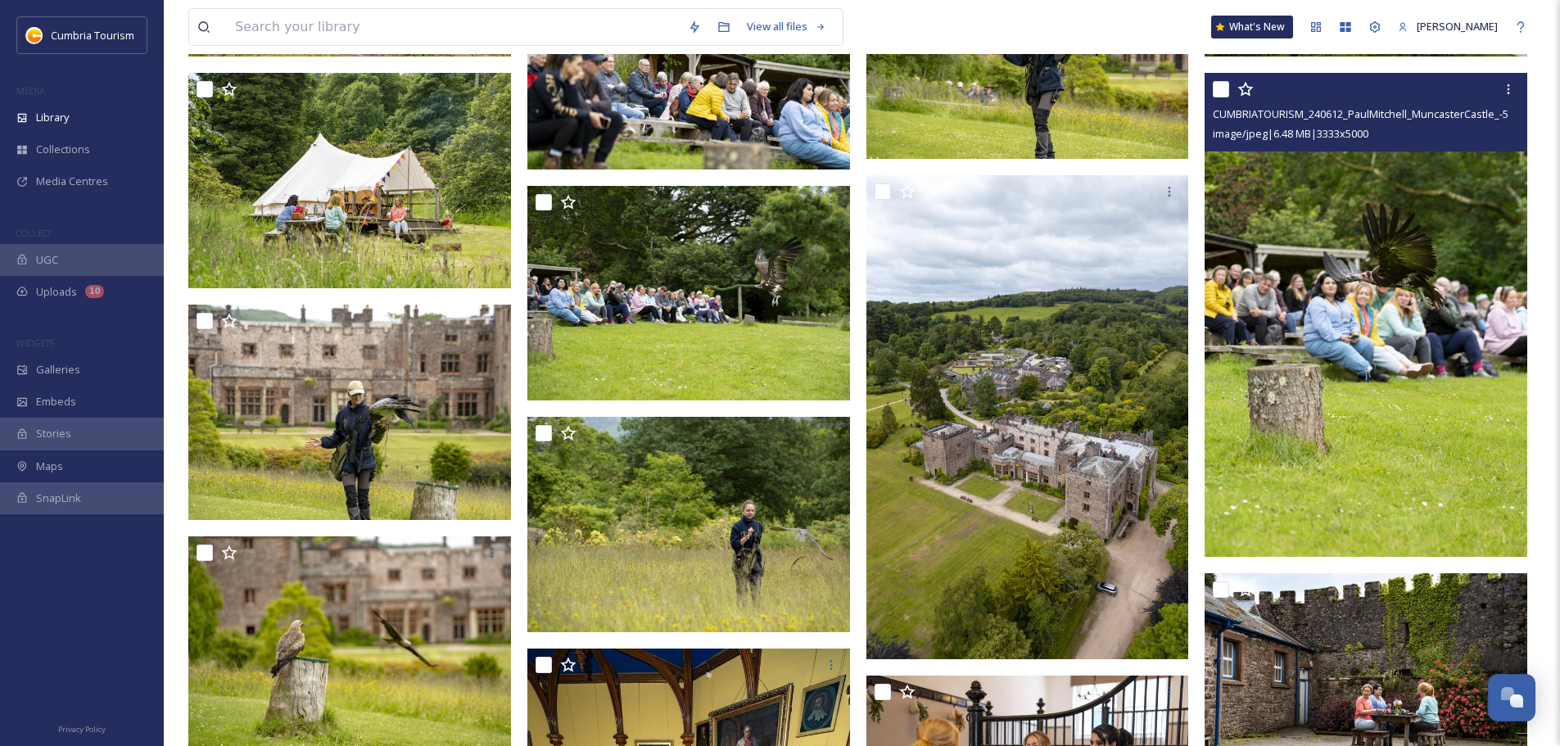
scroll to position [6795, 0]
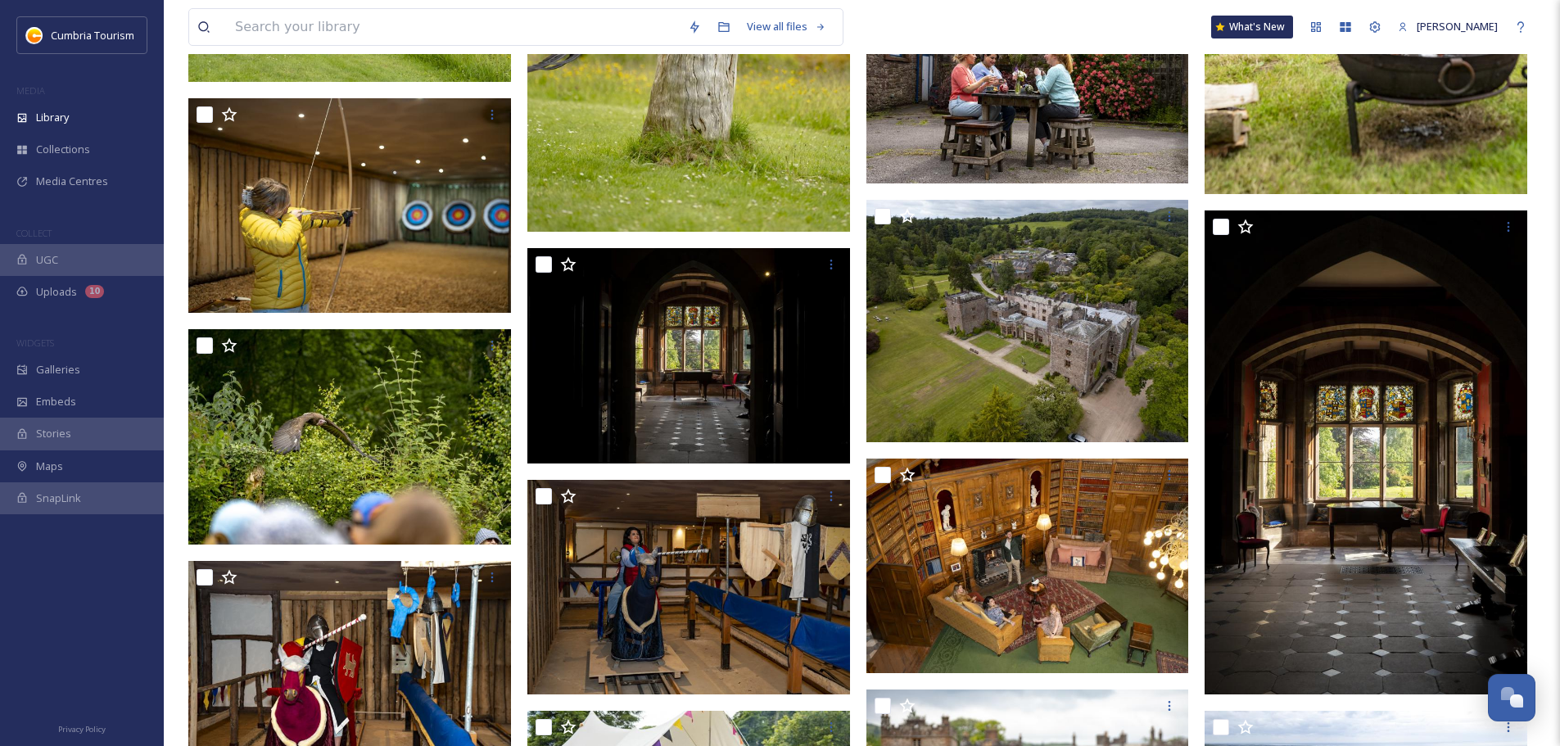
scroll to position [12763, 0]
